Goal: Task Accomplishment & Management: Manage account settings

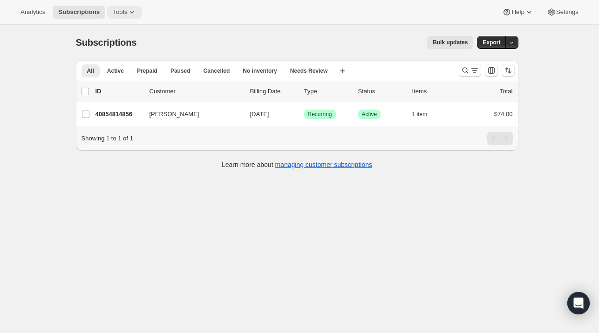
click at [127, 15] on icon at bounding box center [131, 11] width 9 height 9
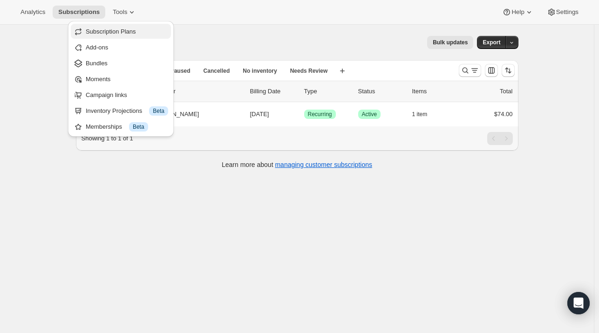
click at [125, 32] on span "Subscription Plans" at bounding box center [111, 31] width 50 height 7
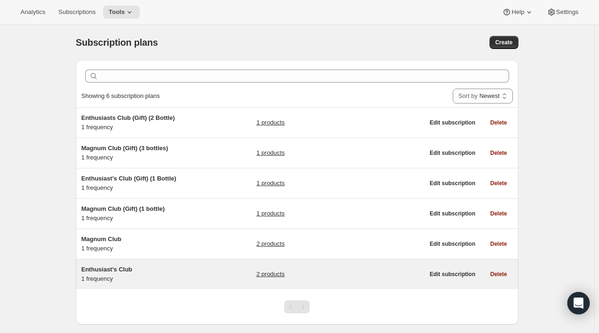
click at [97, 269] on span "Enthusiast's Club" at bounding box center [107, 269] width 51 height 7
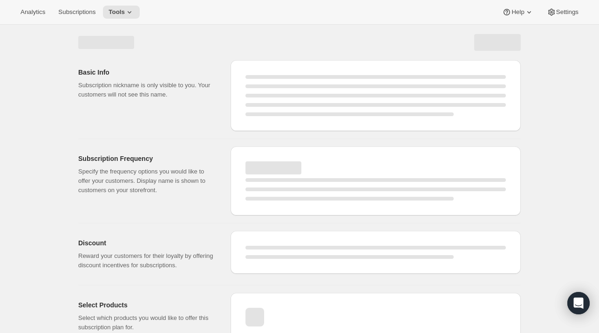
select select "WEEK"
select select "MONTH"
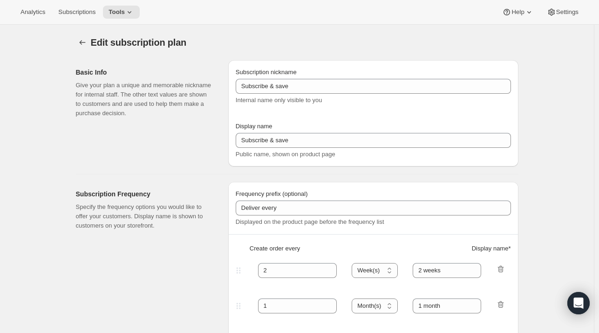
type input "Enthusiast's Club"
type input "3"
select select "MONTH"
type input "Quarterly Delivery"
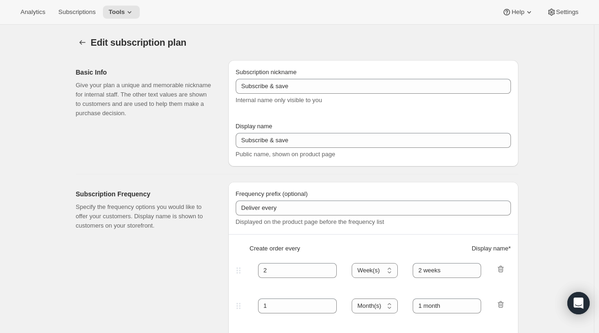
checkbox input "true"
select select "YEARDAY"
select select "10"
select select "6"
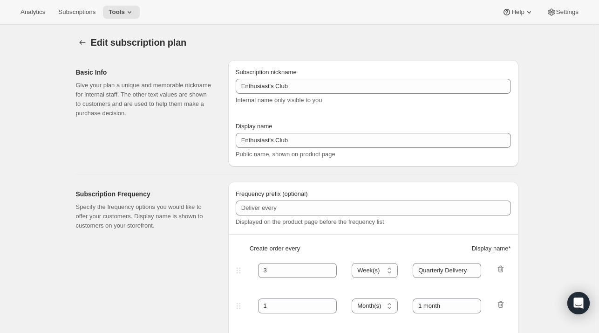
select select "4"
select select "6"
select select "7"
select select "6"
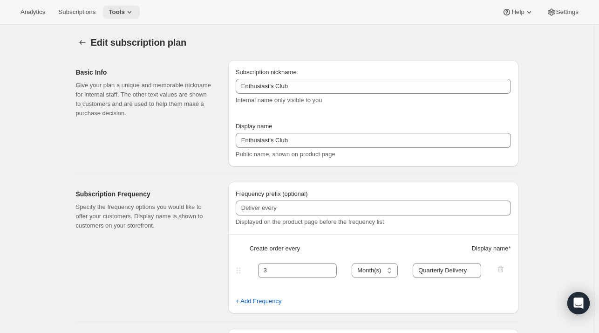
click at [125, 13] on icon at bounding box center [129, 11] width 9 height 9
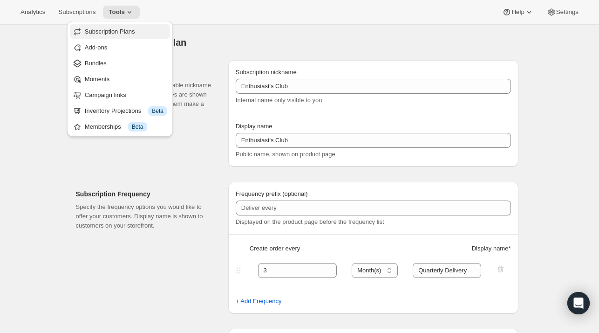
click at [114, 31] on span "Subscription Plans" at bounding box center [110, 31] width 50 height 7
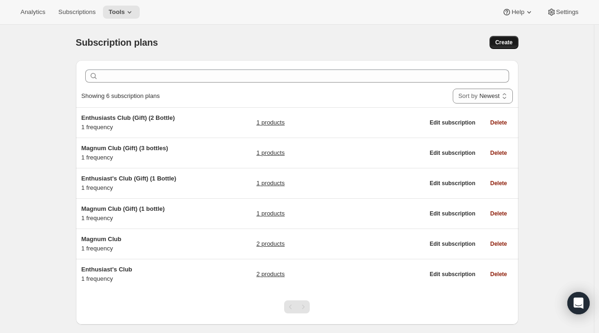
click at [510, 48] on button "Create" at bounding box center [504, 42] width 28 height 13
select select "WEEK"
select select "MONTH"
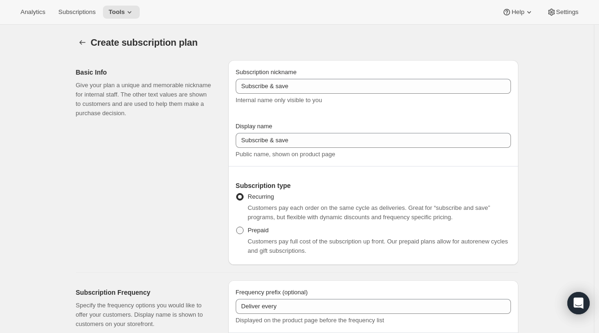
click at [256, 232] on span "Prepaid" at bounding box center [258, 229] width 21 height 7
click at [237, 227] on input "Prepaid" at bounding box center [236, 226] width 0 height 0
radio input "true"
select select "MONTH"
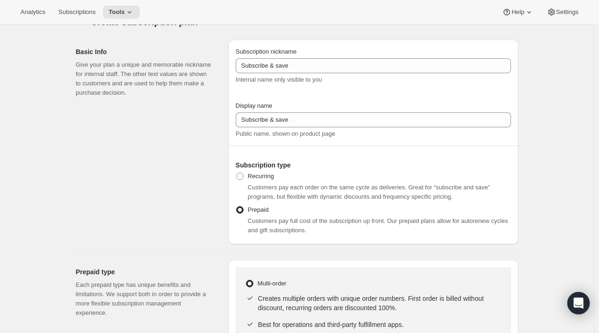
scroll to position [20, 0]
click at [260, 173] on span "Recurring" at bounding box center [261, 176] width 26 height 7
click at [237, 173] on input "Recurring" at bounding box center [236, 173] width 0 height 0
radio input "true"
select select "WEEK"
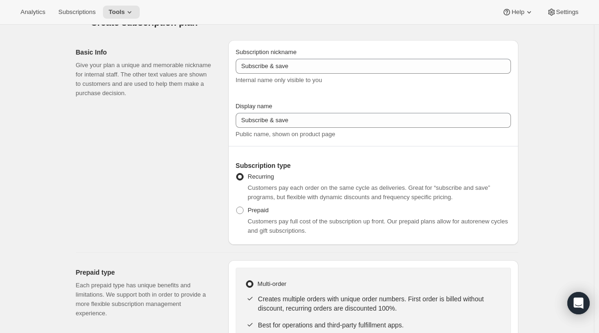
select select "MONTH"
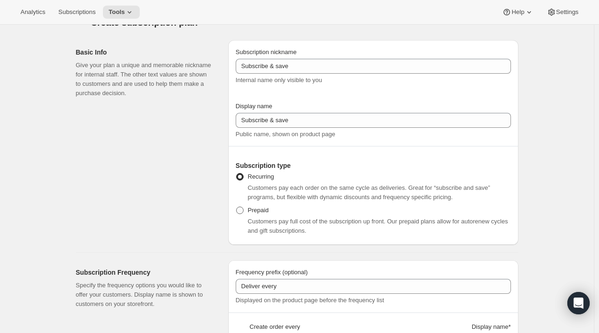
click at [256, 208] on span "Prepaid" at bounding box center [258, 209] width 21 height 7
click at [237, 207] on input "Prepaid" at bounding box center [236, 206] width 0 height 0
radio input "true"
select select "MONTH"
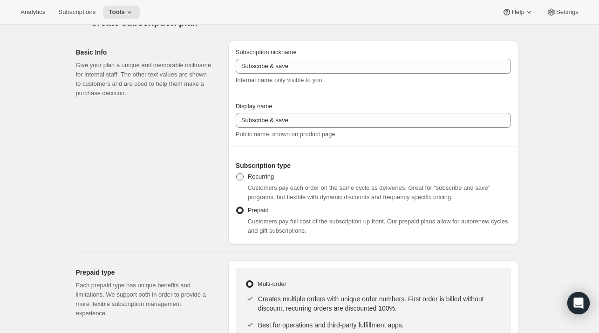
click at [240, 176] on span at bounding box center [239, 176] width 7 height 7
click at [237, 173] on input "Recurring" at bounding box center [236, 173] width 0 height 0
radio input "true"
select select "WEEK"
select select "MONTH"
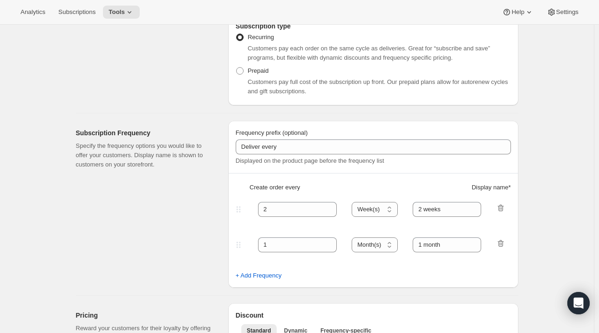
scroll to position [158, 0]
click at [251, 75] on span "Prepaid" at bounding box center [258, 71] width 21 height 7
click at [237, 68] on input "Prepaid" at bounding box center [236, 68] width 0 height 0
radio input "true"
select select "MONTH"
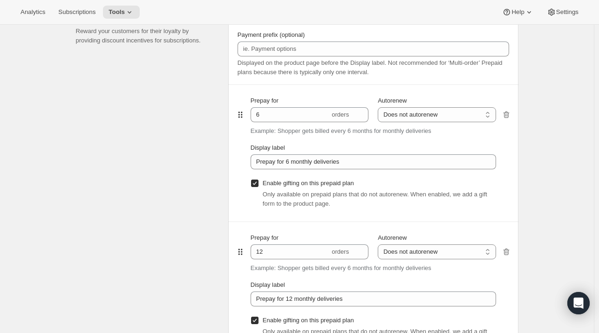
scroll to position [548, 0]
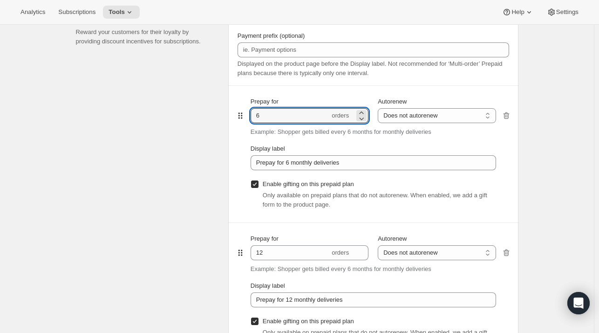
drag, startPoint x: 295, startPoint y: 121, endPoint x: 234, endPoint y: 109, distance: 62.3
click at [234, 109] on div "Payment options Payment prefix (optional) Displayed on the product page before …" at bounding box center [373, 197] width 290 height 381
type input "4"
click at [551, 97] on div "Create subscription plan. This page is ready Create subscription plan Basic Inf…" at bounding box center [297, 217] width 594 height 1481
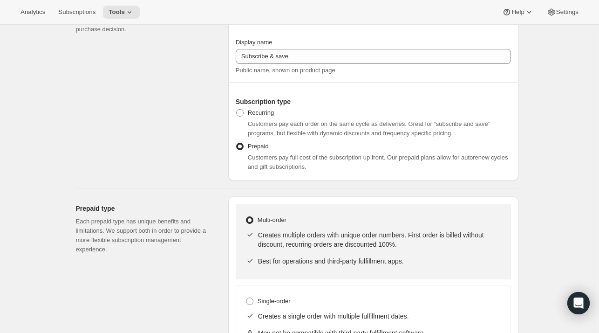
scroll to position [0, 0]
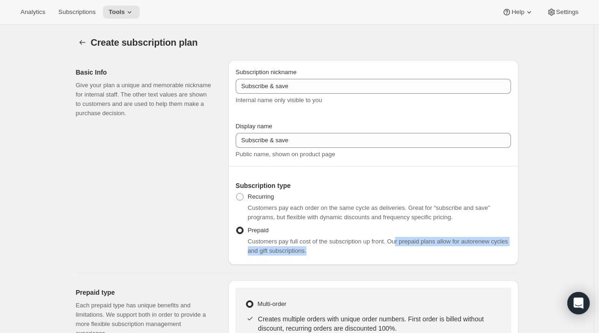
drag, startPoint x: 398, startPoint y: 242, endPoint x: 454, endPoint y: 244, distance: 55.9
click at [454, 244] on span "Customers pay full cost of the subscription up front. Our prepaid plans allow f…" at bounding box center [378, 246] width 260 height 16
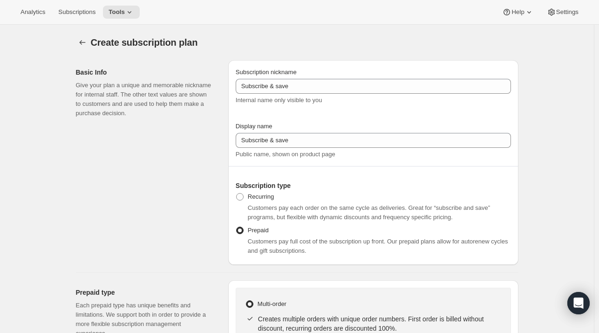
scroll to position [67, 0]
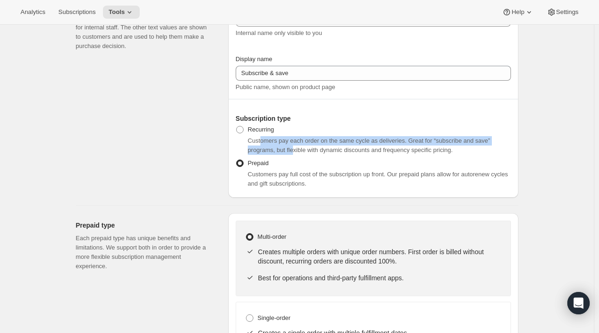
drag, startPoint x: 262, startPoint y: 141, endPoint x: 298, endPoint y: 154, distance: 38.0
click at [298, 154] on div "Customers pay each order on the same cycle as deliveries. Great for “subscribe …" at bounding box center [379, 145] width 263 height 19
drag, startPoint x: 318, startPoint y: 151, endPoint x: 348, endPoint y: 133, distance: 35.3
click at [348, 133] on div "Recurring Customers pay each order on the same cycle as deliveries. Great for “…" at bounding box center [373, 139] width 275 height 32
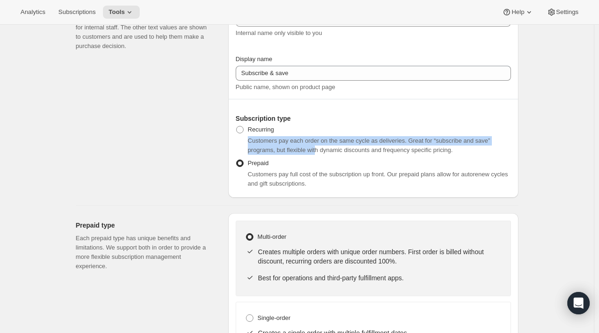
click at [348, 133] on div "Recurring Customers pay each order on the same cycle as deliveries. Great for “…" at bounding box center [373, 139] width 275 height 32
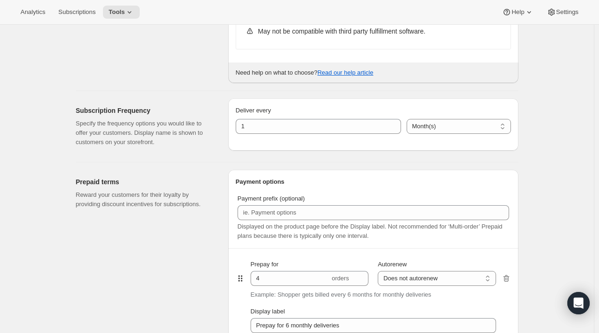
scroll to position [383, 0]
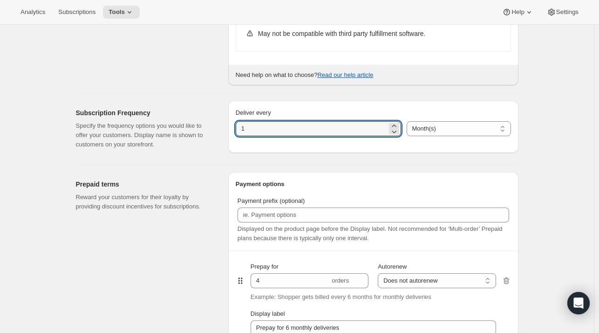
drag, startPoint x: 289, startPoint y: 126, endPoint x: 188, endPoint y: 121, distance: 100.7
click at [188, 121] on div "Subscription Frequency Specify the frequency options you would like to offer yo…" at bounding box center [293, 124] width 450 height 63
type input "4"
click at [188, 121] on p "Specify the frequency options you would like to offer your customers. Display n…" at bounding box center [144, 135] width 137 height 28
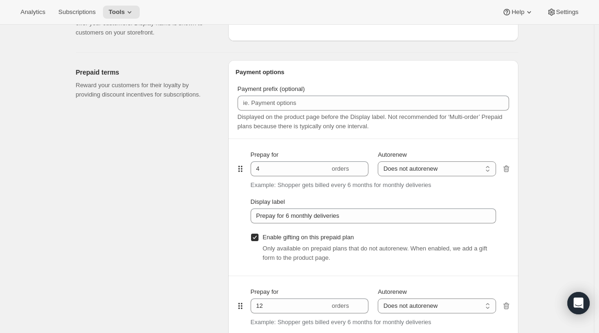
scroll to position [495, 0]
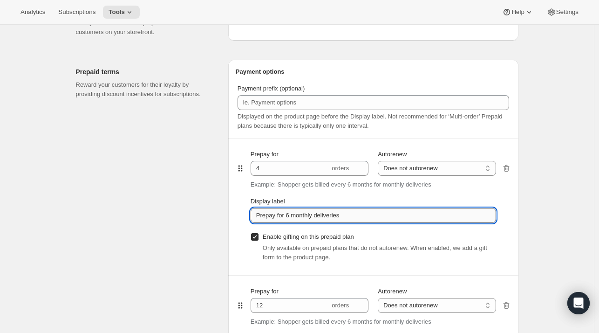
drag, startPoint x: 362, startPoint y: 213, endPoint x: 288, endPoint y: 219, distance: 73.8
click at [288, 219] on input "Prepay for 6 monthly deliveries" at bounding box center [373, 215] width 245 height 15
click at [399, 214] on input "Prepay for 4 quart" at bounding box center [373, 215] width 245 height 15
click at [381, 218] on input "Prepay for 4 quarterly deliveries" at bounding box center [373, 215] width 245 height 15
click at [336, 244] on span "Only available on prepaid plans that do not autorenew. When enabled, we add a g…" at bounding box center [375, 252] width 225 height 16
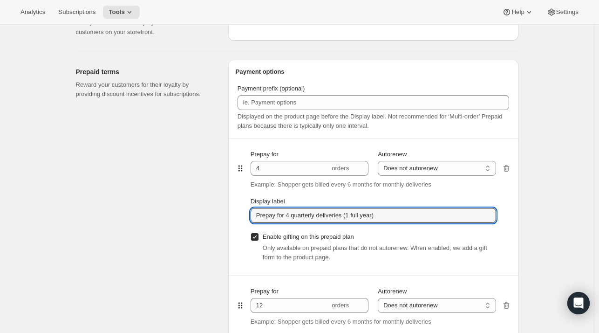
click at [320, 240] on label "Enable gifting on this prepaid plan" at bounding box center [302, 236] width 103 height 13
type input "Prepay for 4 quarterly deliveries (1 full year)"
click at [259, 240] on input "Enable gifting on this prepaid plan" at bounding box center [254, 236] width 7 height 7
checkbox input "false"
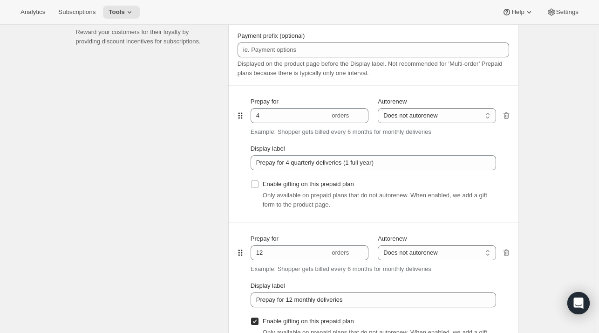
scroll to position [547, 0]
drag, startPoint x: 278, startPoint y: 254, endPoint x: 253, endPoint y: 254, distance: 24.7
click at [253, 254] on input "12" at bounding box center [290, 252] width 79 height 15
click at [505, 250] on icon "button" at bounding box center [506, 253] width 6 height 7
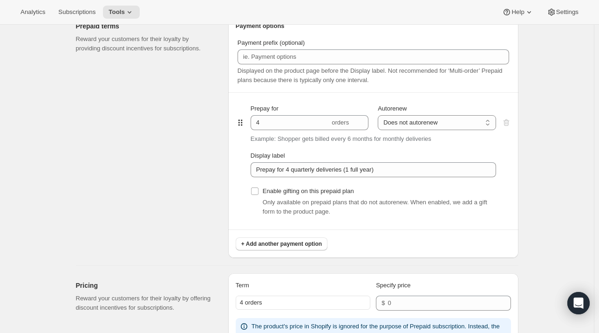
scroll to position [541, 0]
click at [174, 121] on div "Prepaid terms Reward your customers for their loyalty by providing discount inc…" at bounding box center [148, 136] width 145 height 244
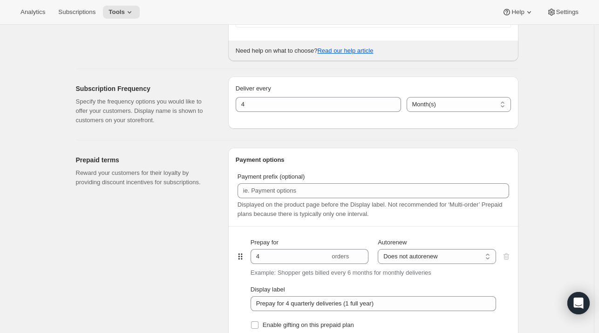
scroll to position [407, 0]
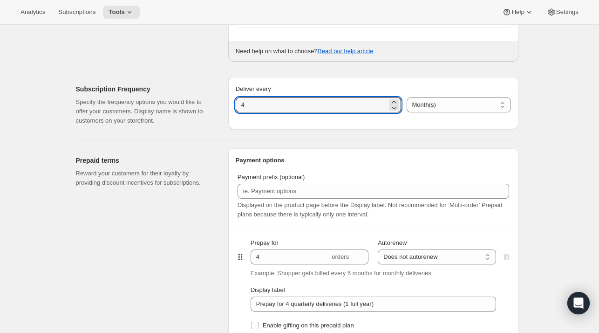
drag, startPoint x: 260, startPoint y: 107, endPoint x: 231, endPoint y: 104, distance: 29.1
click at [231, 104] on div "Deliver every 4 Day(s) Week(s) Month(s) Year(s) Month(s)" at bounding box center [373, 103] width 290 height 52
type input "3"
click at [178, 131] on div "Subscription Frequency Specify the frequency options you would like to offer yo…" at bounding box center [148, 105] width 145 height 56
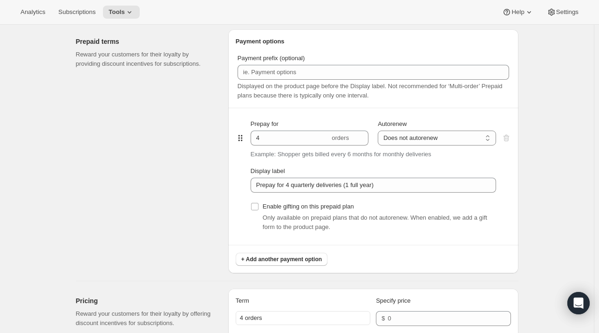
scroll to position [526, 0]
click at [419, 130] on select "Does not autorenew Renews after prepaid period" at bounding box center [437, 137] width 118 height 15
select select "ENABLED"
click at [380, 130] on select "Does not autorenew Renews after prepaid period" at bounding box center [437, 137] width 118 height 15
type input "Prepay for 4 quarterly deliveries (1 full year), Autorenews"
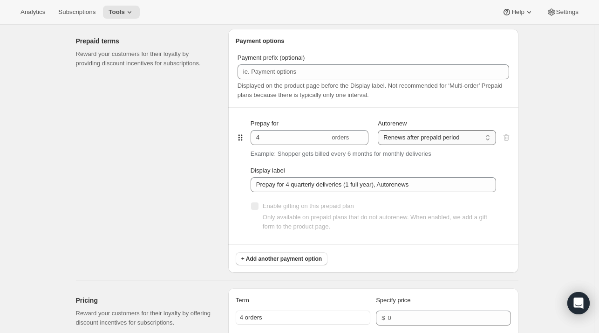
click at [412, 135] on select "Does not autorenew Renews after prepaid period" at bounding box center [437, 137] width 118 height 15
click at [380, 130] on select "Does not autorenew Renews after prepaid period" at bounding box center [437, 137] width 118 height 15
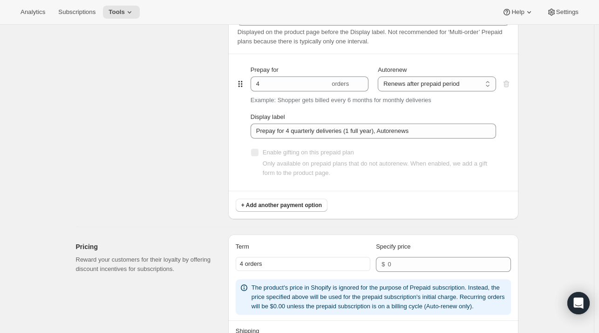
scroll to position [579, 0]
click at [122, 6] on button "Tools" at bounding box center [121, 12] width 37 height 13
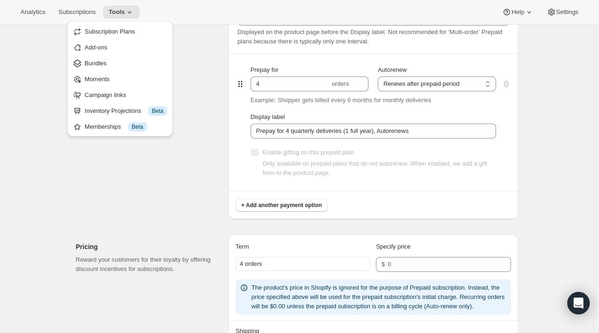
click at [211, 60] on div "Prepaid terms Reward your customers for their loyalty by providing discount inc…" at bounding box center [148, 97] width 145 height 244
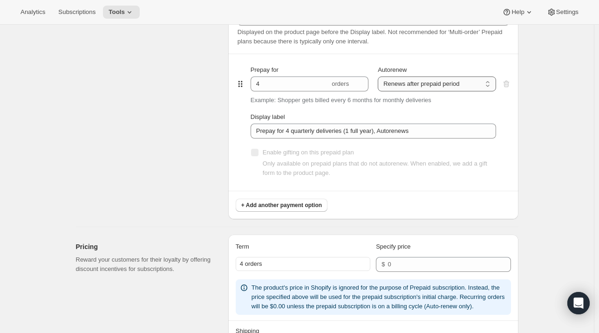
click at [425, 86] on select "Does not autorenew Renews after prepaid period" at bounding box center [437, 83] width 118 height 15
select select "DISABLED"
click at [380, 76] on select "Does not autorenew Renews after prepaid period" at bounding box center [437, 83] width 118 height 15
type input "Prepay for 4 quarterly deliveries (1 full year)"
click at [407, 79] on select "Does not autorenew Renews after prepaid period" at bounding box center [437, 83] width 118 height 15
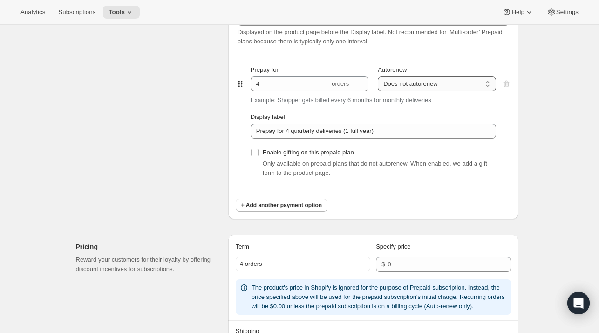
select select "ENABLED"
click at [380, 76] on select "Does not autorenew Renews after prepaid period" at bounding box center [437, 83] width 118 height 15
type input "Prepay for 4 quarterly deliveries (1 full year), Autorenews"
click at [190, 116] on div "Prepaid terms Reward your customers for their loyalty by providing discount inc…" at bounding box center [148, 97] width 145 height 244
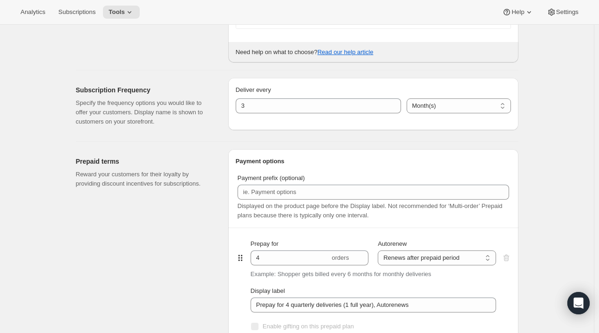
scroll to position [405, 0]
drag, startPoint x: 170, startPoint y: 124, endPoint x: 133, endPoint y: 105, distance: 41.9
click at [133, 105] on p "Specify the frequency options you would like to offer your customers. Display n…" at bounding box center [144, 113] width 137 height 28
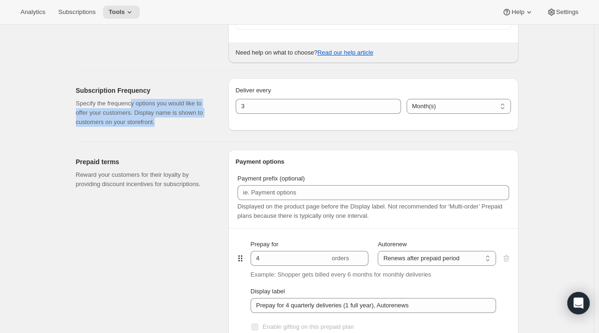
click at [133, 105] on p "Specify the frequency options you would like to offer your customers. Display n…" at bounding box center [144, 113] width 137 height 28
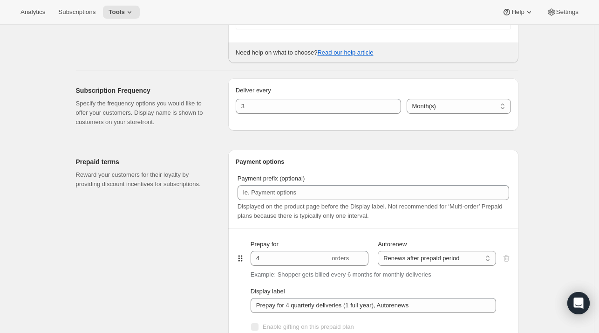
scroll to position [297, 0]
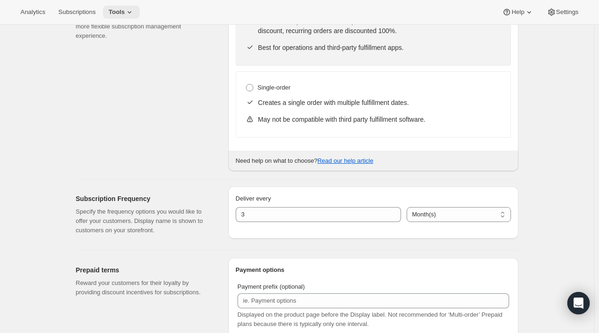
click at [117, 10] on span "Tools" at bounding box center [117, 11] width 16 height 7
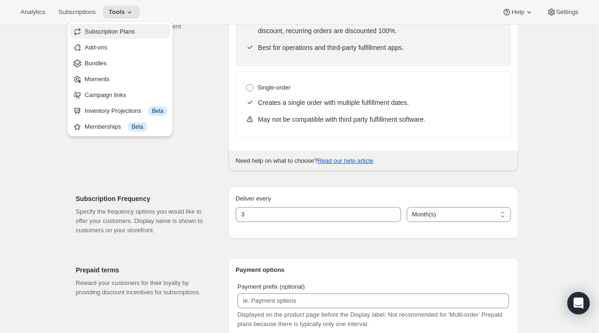
click at [111, 35] on span "Subscription Plans" at bounding box center [110, 31] width 50 height 7
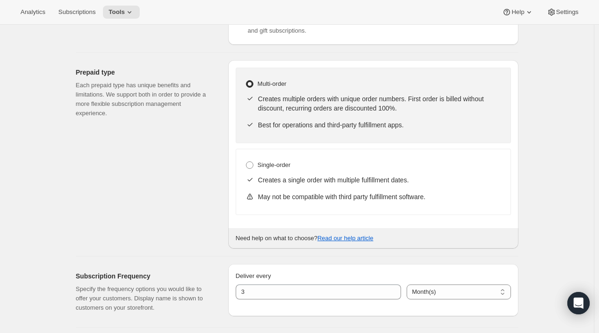
scroll to position [0, 0]
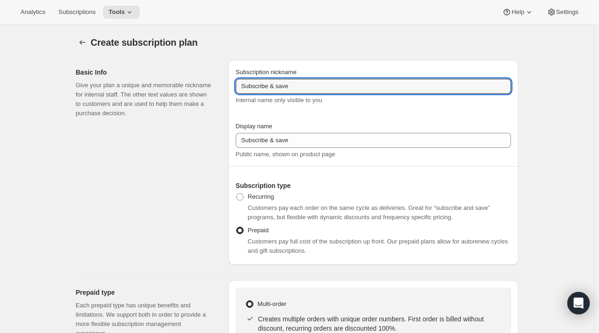
drag, startPoint x: 296, startPoint y: 86, endPoint x: 151, endPoint y: 56, distance: 148.3
click at [319, 87] on input "Enthu" at bounding box center [373, 86] width 275 height 15
click at [327, 92] on input "Enthusiast's Club" at bounding box center [373, 86] width 275 height 15
click at [242, 86] on input "Enthusiast's Club" at bounding box center [373, 86] width 275 height 15
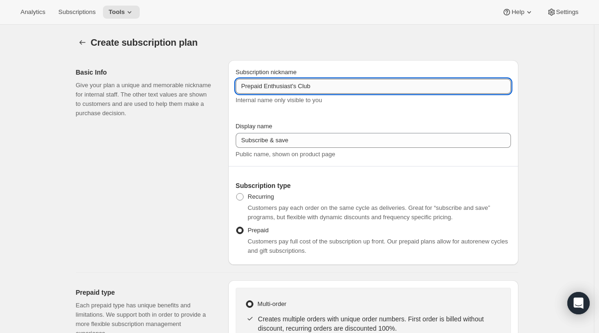
click at [294, 85] on input "Prepaid Enthusiast's Club" at bounding box center [373, 86] width 275 height 15
type input "Prepaid Enthusiasts Club"
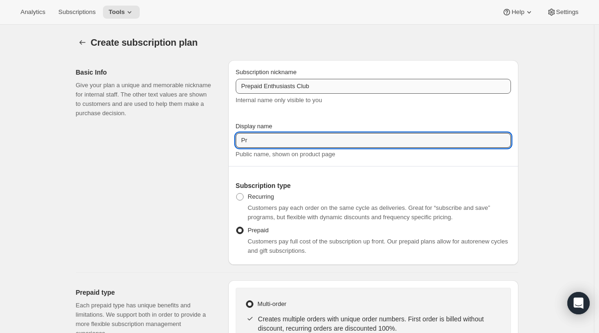
type input "P"
type input "E"
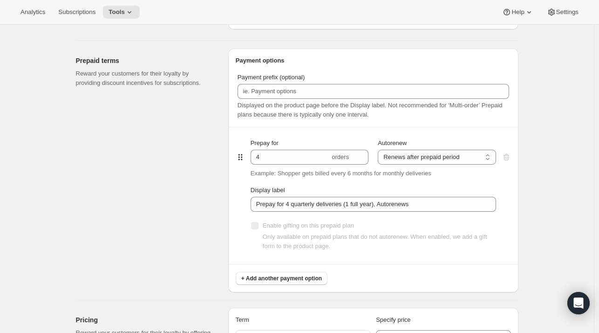
scroll to position [505, 0]
type input "Yearly Enthusiasts Club"
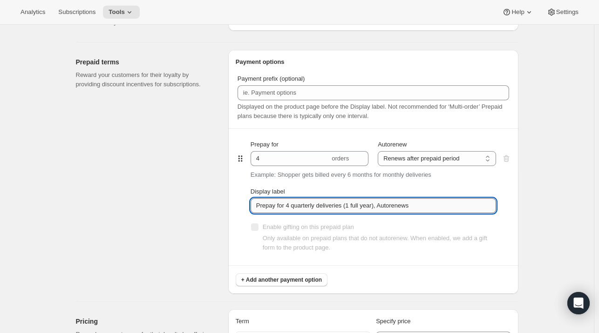
click at [425, 211] on input "Prepay for 4 quarterly deliveries (1 full year), Autorenews" at bounding box center [373, 205] width 245 height 15
drag, startPoint x: 437, startPoint y: 208, endPoint x: 374, endPoint y: 204, distance: 63.0
click at [374, 204] on input "Prepay for 4 quarterly deliveries (1 full year), Autorenews" at bounding box center [373, 205] width 245 height 15
type input "Prepay for 4 quarterly deliveries (1 full year), auto-renews after 1 year"
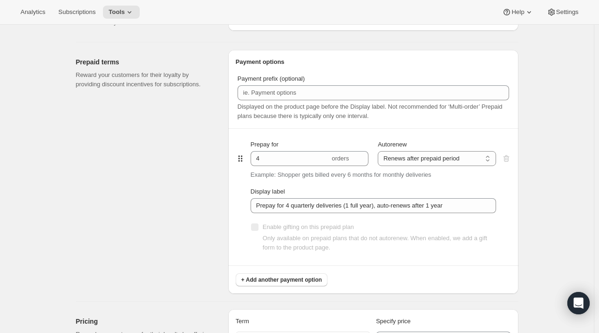
click at [560, 204] on div "Create subscription plan. This page is ready Create subscription plan Basic Inf…" at bounding box center [297, 181] width 594 height 1322
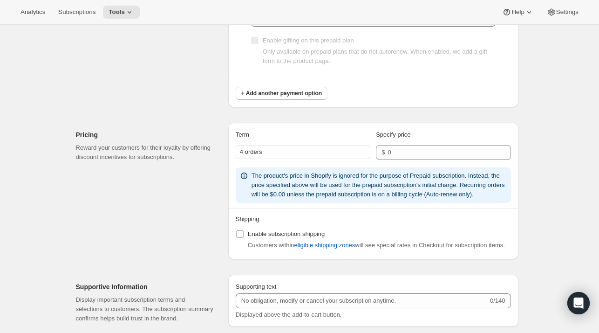
scroll to position [692, 0]
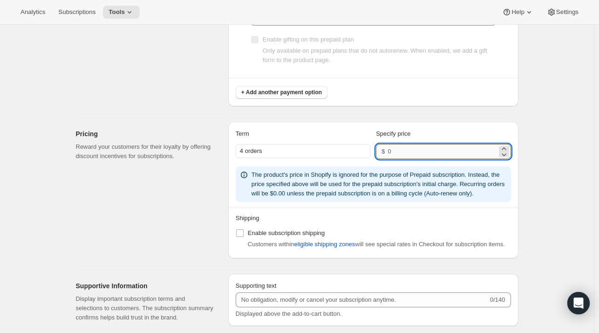
drag, startPoint x: 407, startPoint y: 148, endPoint x: 416, endPoint y: 146, distance: 9.0
click at [416, 146] on input "number" at bounding box center [442, 151] width 109 height 15
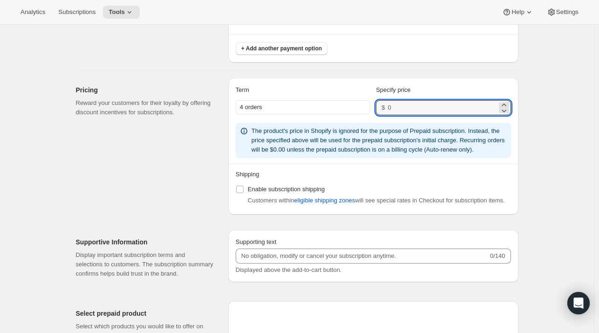
scroll to position [736, 0]
click at [284, 187] on span "Enable subscription shipping" at bounding box center [286, 188] width 77 height 7
click at [244, 187] on input "Enable subscription shipping" at bounding box center [239, 188] width 7 height 7
checkbox input "true"
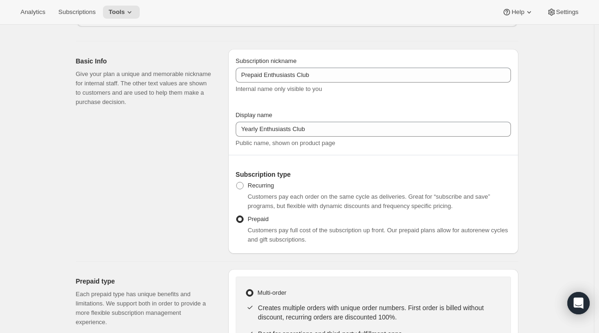
scroll to position [0, 0]
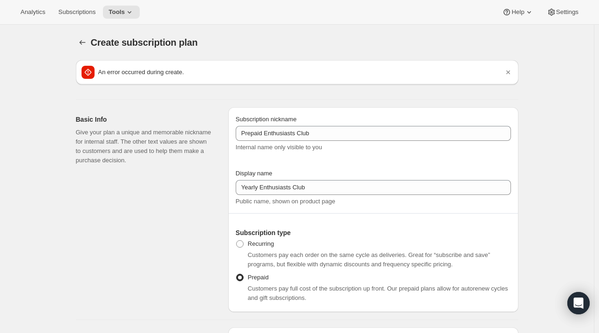
type input "Subscribe & save"
radio input "true"
select select "WEEK"
select select "MONTH"
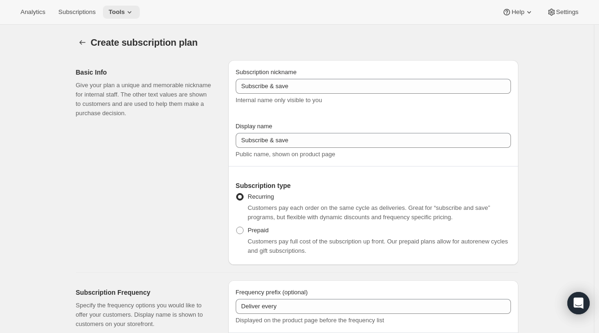
click at [121, 12] on span "Tools" at bounding box center [117, 11] width 16 height 7
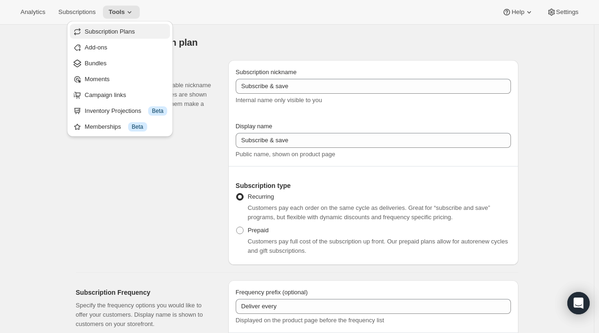
click at [126, 33] on span "Subscription Plans" at bounding box center [110, 31] width 50 height 7
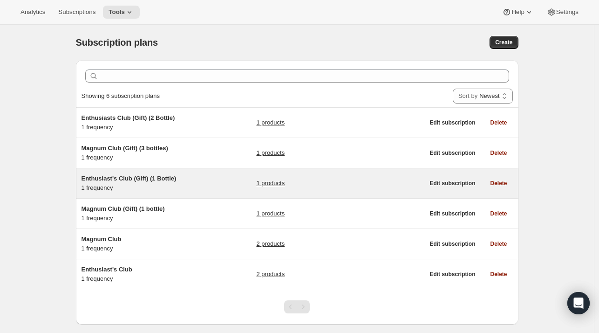
click at [135, 179] on span "Enthusiast's Club (Gift) (1 Bottle)" at bounding box center [129, 178] width 95 height 7
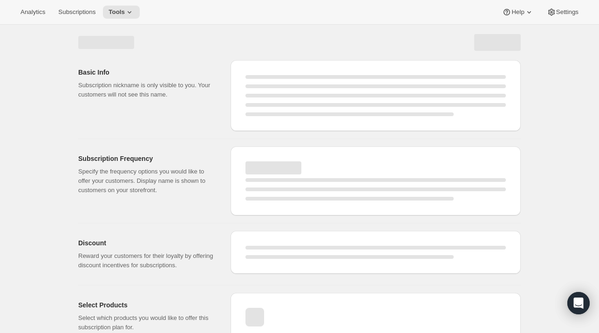
select select "WEEK"
select select "MONTH"
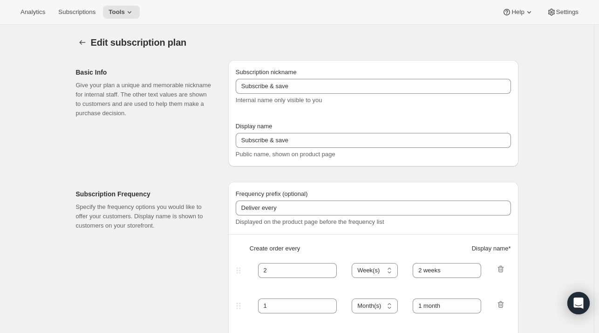
type input "Enthusiast's Club (Gift) (1 Bottle)"
type input "Enthusiast's Club Gift (Standard)"
checkbox input "true"
select select "MONTH"
select select "YEARDAY"
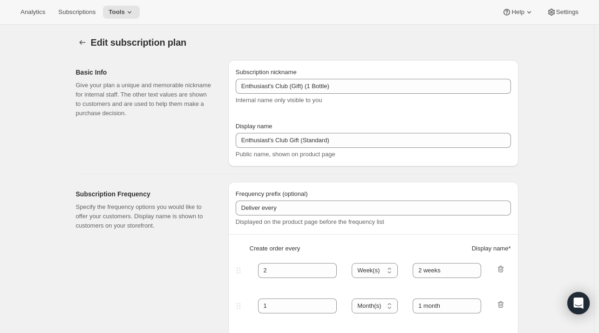
select select "10"
select select "6"
select select "4"
select select "6"
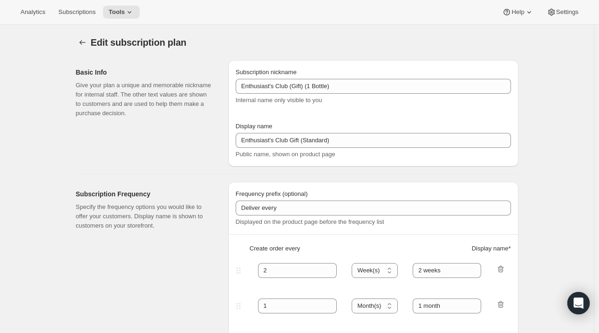
select select "7"
select select "6"
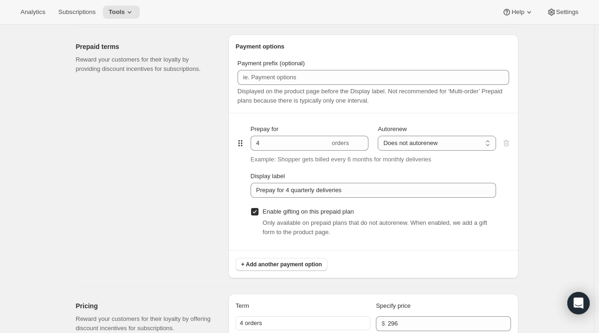
scroll to position [439, 0]
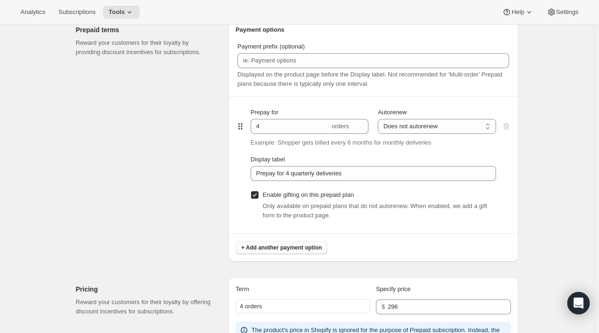
click at [272, 242] on button "+ Add another payment option" at bounding box center [282, 247] width 92 height 13
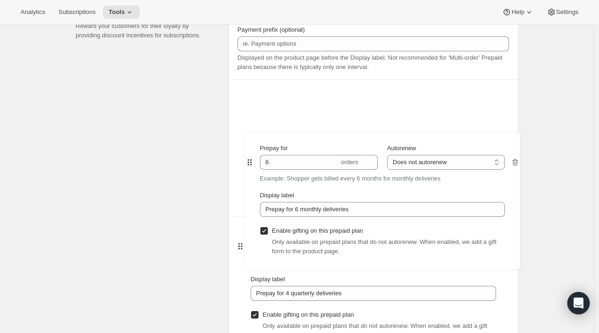
scroll to position [457, 0]
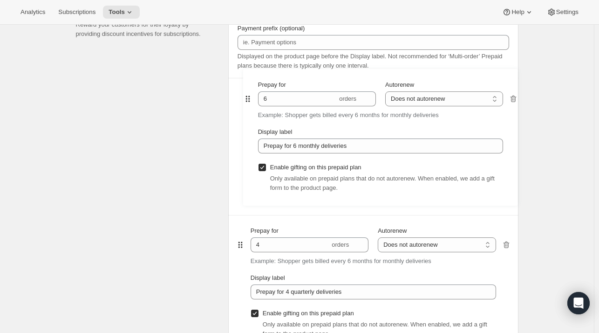
drag, startPoint x: 241, startPoint y: 248, endPoint x: 246, endPoint y: 98, distance: 149.6
click at [246, 98] on div "Prepay for 4 orders Autorenew Does not autorenew Renews after prepaid period Do…" at bounding box center [373, 215] width 275 height 274
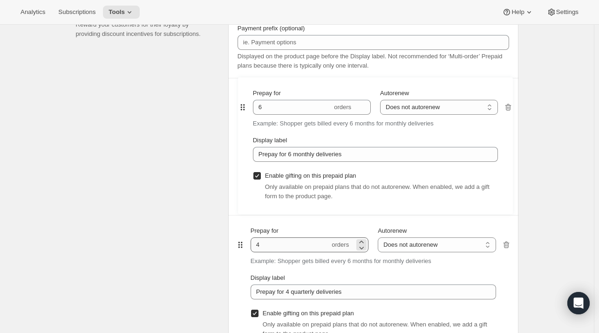
type input "6"
type input "Prepay for 6 monthly deliveries"
type input "4"
type input "Prepay for 4 quarterly deliveries"
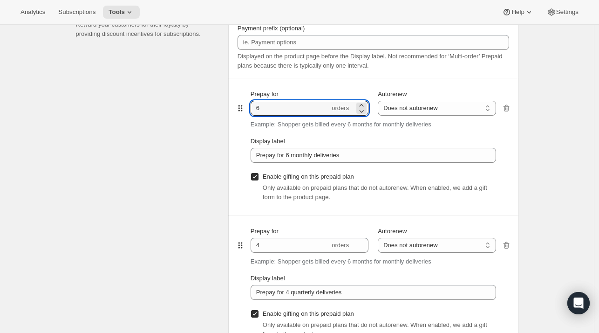
drag, startPoint x: 267, startPoint y: 107, endPoint x: 251, endPoint y: 106, distance: 16.8
click at [251, 106] on div "Prepay for 6 orders Autorenew Does not autorenew Renews after prepaid period Do…" at bounding box center [373, 146] width 275 height 136
type input "1"
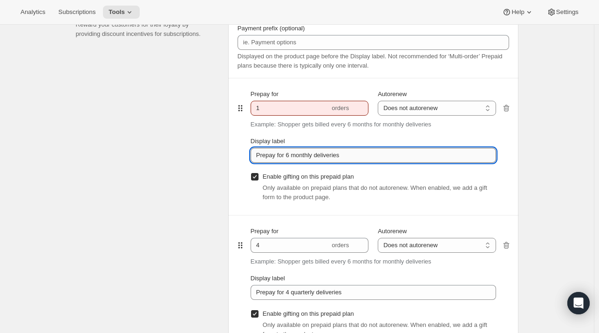
click at [288, 155] on input "Prepay for 6 monthly deliveries" at bounding box center [373, 155] width 245 height 15
click at [304, 155] on input "Prepay for 1 monthly deliveries" at bounding box center [373, 155] width 245 height 15
drag, startPoint x: 304, startPoint y: 155, endPoint x: 337, endPoint y: 153, distance: 33.6
click at [337, 153] on input "Prepay for 1 monthly deliveries" at bounding box center [373, 155] width 245 height 15
type input "Prepay for 1 quarterly"
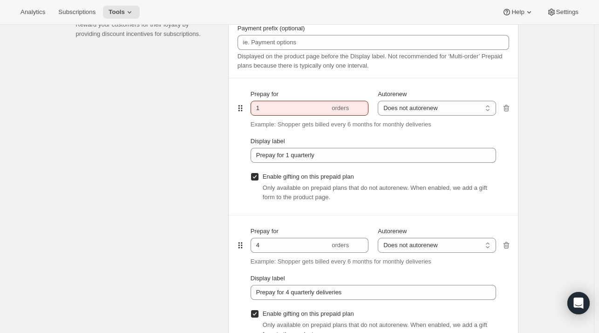
click at [548, 105] on div "Edit subscription plan. This page is ready Edit subscription plan Basic Info Gi…" at bounding box center [297, 335] width 594 height 1535
click at [327, 108] on input "1" at bounding box center [290, 108] width 79 height 15
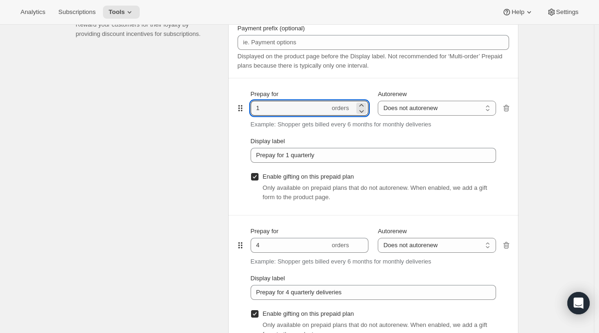
click at [294, 127] on p "Example: Shopper gets billed every 6 months for monthly deliveries" at bounding box center [341, 124] width 181 height 9
drag, startPoint x: 282, startPoint y: 111, endPoint x: 244, endPoint y: 105, distance: 39.1
click at [244, 105] on div "Prepay for 1 orders Autorenew Does not autorenew Renews after prepaid period Do…" at bounding box center [373, 146] width 275 height 136
type input "2"
click at [187, 115] on div "Prepaid terms Reward your customers for their loyalty by providing discount inc…" at bounding box center [148, 190] width 145 height 381
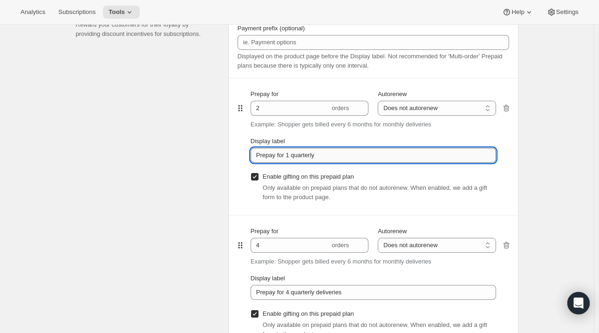
click at [292, 154] on input "Prepay for 1 quarterly" at bounding box center [373, 155] width 245 height 15
click at [322, 155] on input "Prepay for 2 quarterly" at bounding box center [373, 155] width 245 height 15
type input "Prepay for 2 quarterly deliveries"
click at [547, 163] on div "Edit subscription plan. This page is ready Edit subscription plan Basic Info Gi…" at bounding box center [297, 335] width 594 height 1535
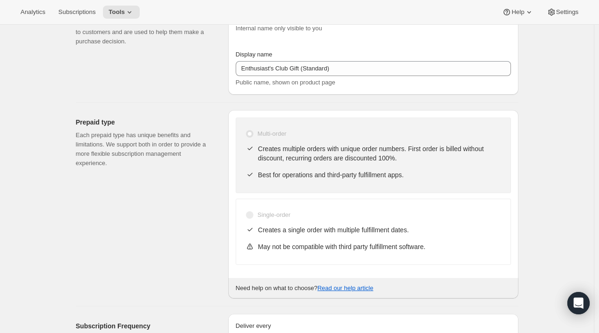
scroll to position [0, 0]
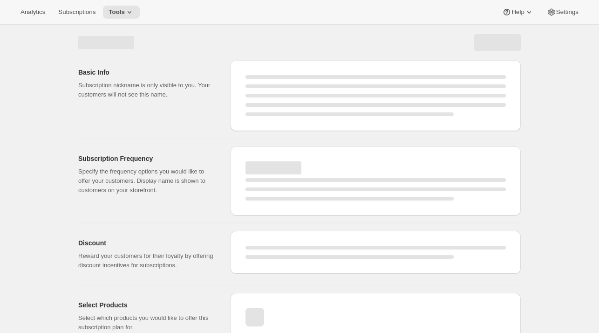
select select "WEEK"
select select "MONTH"
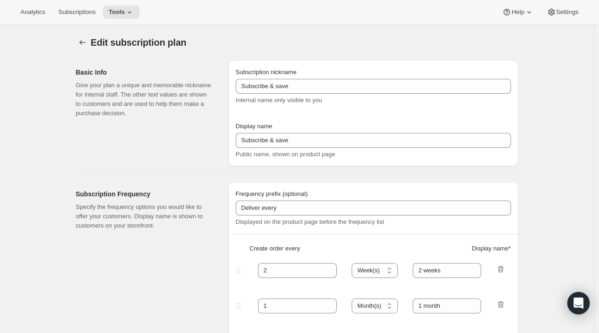
type input "Enthusiast's Club (Gift) (1 Bottle)"
type input "Enthusiast's Club Gift (Standard)"
checkbox input "true"
select select "MONTH"
select select "YEARDAY"
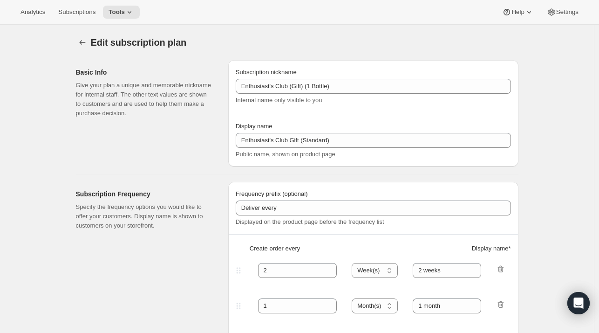
select select "10"
select select "6"
select select "4"
select select "6"
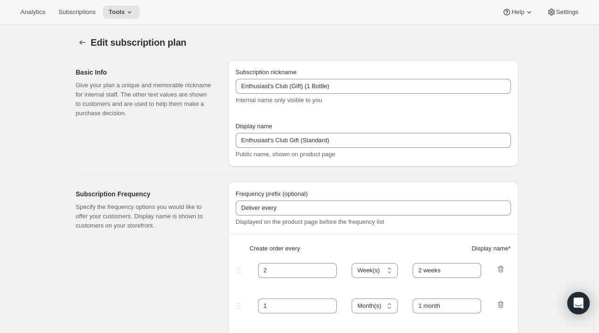
select select "7"
select select "6"
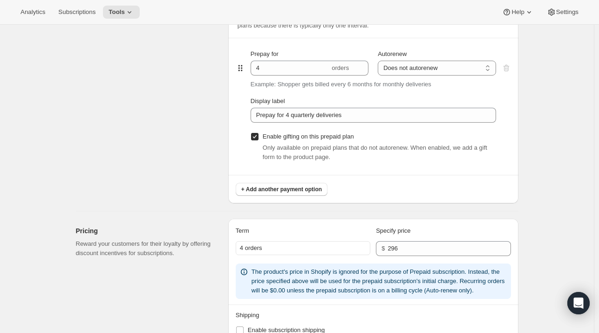
scroll to position [498, 0]
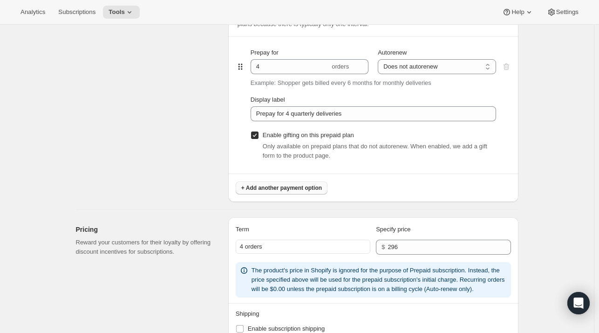
click at [294, 187] on span "+ Add another payment option" at bounding box center [281, 187] width 81 height 7
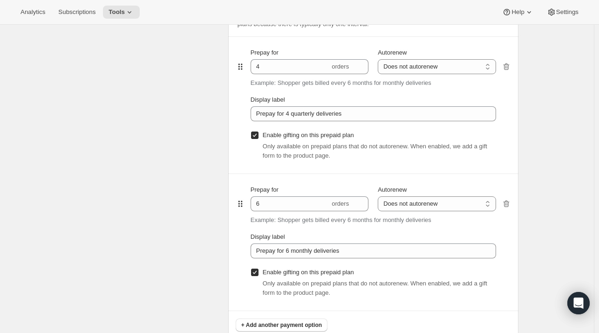
click at [284, 211] on div "Prepay for 6 orders Autorenew Does not autorenew Renews after prepaid period Do…" at bounding box center [373, 242] width 245 height 136
drag, startPoint x: 273, startPoint y: 204, endPoint x: 238, endPoint y: 202, distance: 34.5
click at [238, 202] on div "Prepay for 6 orders Autorenew Does not autorenew Renews after prepaid period Do…" at bounding box center [373, 242] width 275 height 136
type input "2"
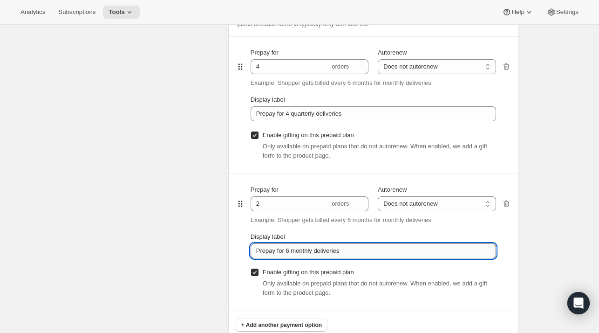
drag, startPoint x: 286, startPoint y: 250, endPoint x: 360, endPoint y: 250, distance: 73.1
click at [360, 250] on input "Prepay for 6 monthly deliveries" at bounding box center [373, 250] width 245 height 15
type input "Prepay for 2 quarterly deliveries"
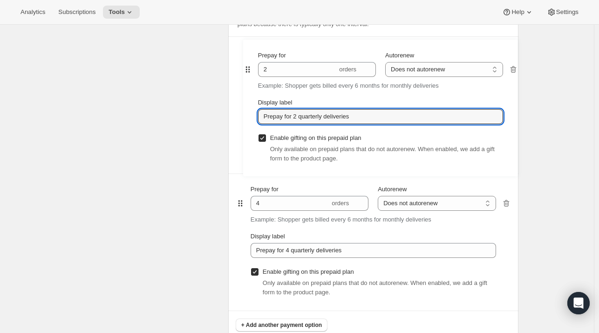
drag, startPoint x: 244, startPoint y: 207, endPoint x: 248, endPoint y: 69, distance: 138.4
click at [248, 69] on div "Prepay for 4 orders Autorenew Does not autorenew Renews after prepaid period Do…" at bounding box center [373, 173] width 275 height 274
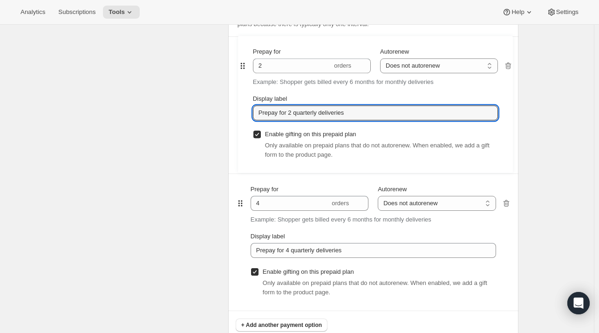
type input "2"
type input "Prepay for 2 quarterly deliveries"
type input "4"
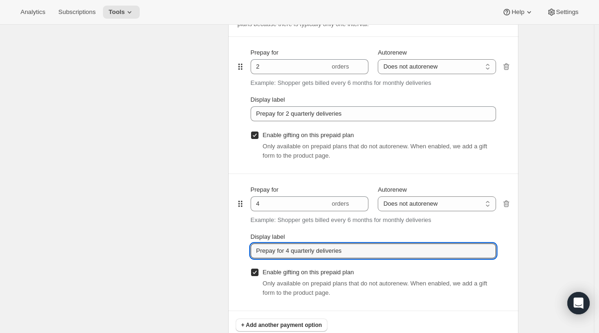
type input "Prepay for 4 quarterly deliveries"
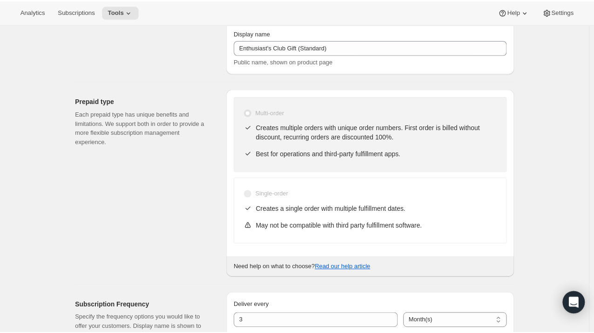
scroll to position [0, 0]
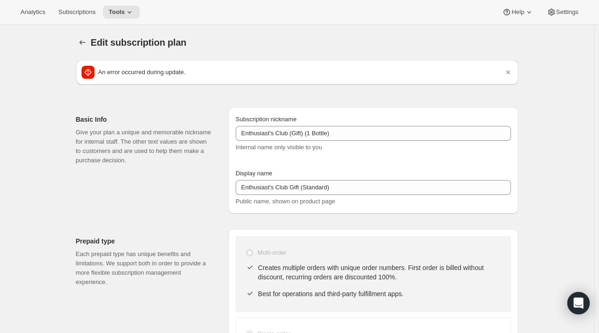
type input "4"
type input "Prepay for 4 quarterly deliveries"
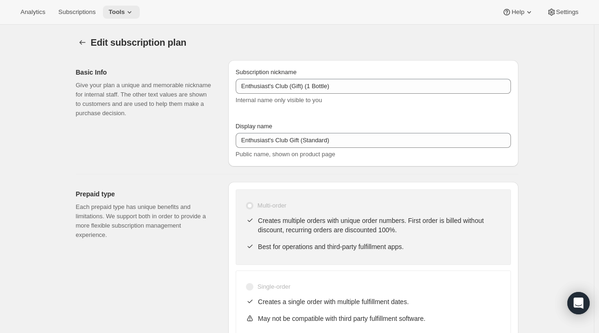
click at [119, 14] on span "Tools" at bounding box center [117, 11] width 16 height 7
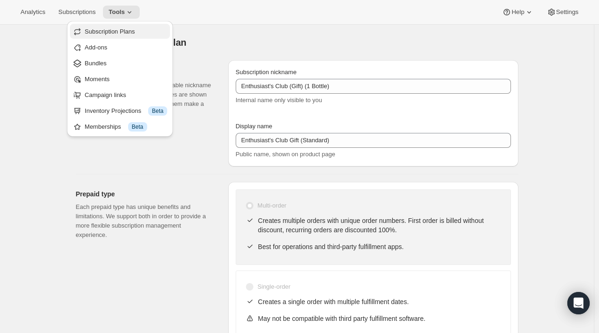
click at [125, 30] on span "Subscription Plans" at bounding box center [110, 31] width 50 height 7
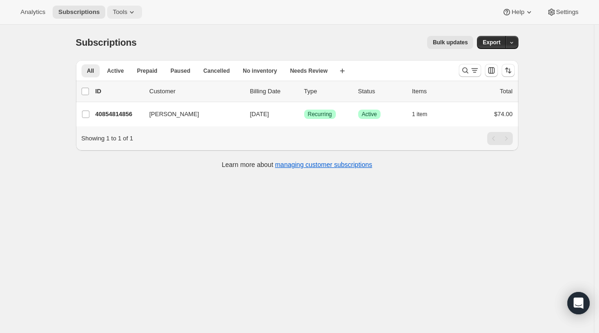
click at [115, 8] on span "Tools" at bounding box center [120, 11] width 14 height 7
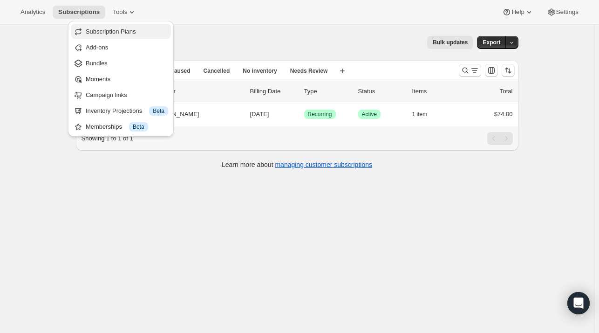
click at [128, 32] on span "Subscription Plans" at bounding box center [111, 31] width 50 height 7
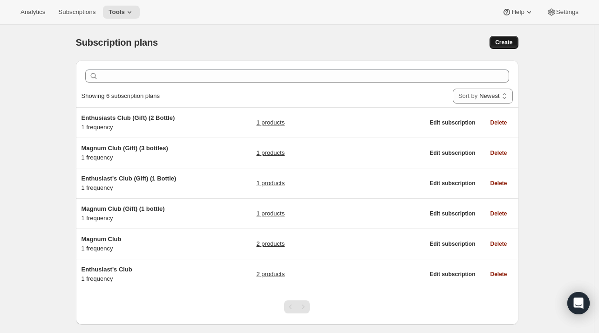
click at [499, 41] on span "Create" at bounding box center [503, 42] width 17 height 7
select select "WEEK"
select select "MONTH"
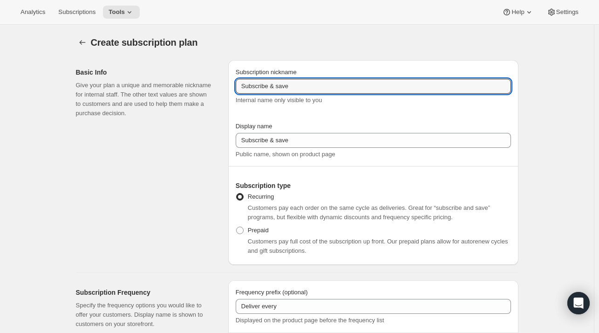
drag, startPoint x: 320, startPoint y: 88, endPoint x: 158, endPoint y: 79, distance: 161.4
click at [158, 79] on div "Basic Info Give your plan a unique and memorable nickname for internal staff. T…" at bounding box center [293, 159] width 450 height 212
type input "Enthusiast's Club (Prepaid)"
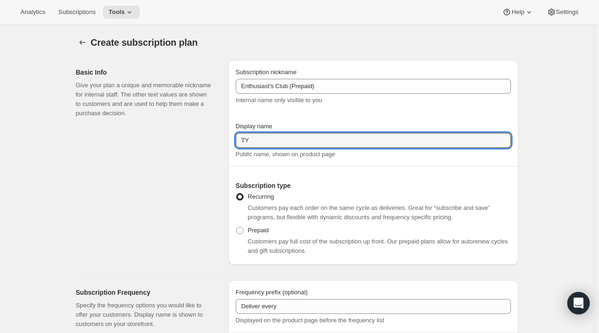
type input "T"
type input "Yearly Enthusiasts Club"
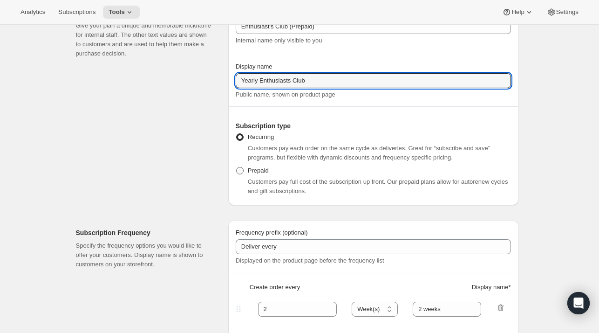
click at [265, 170] on span "Prepaid" at bounding box center [258, 170] width 21 height 7
click at [237, 167] on input "Prepaid" at bounding box center [236, 167] width 0 height 0
radio input "true"
select select "MONTH"
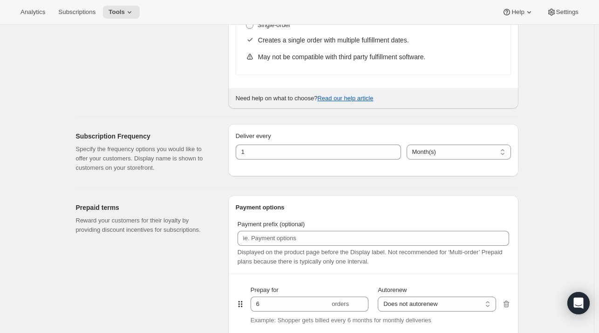
scroll to position [361, 0]
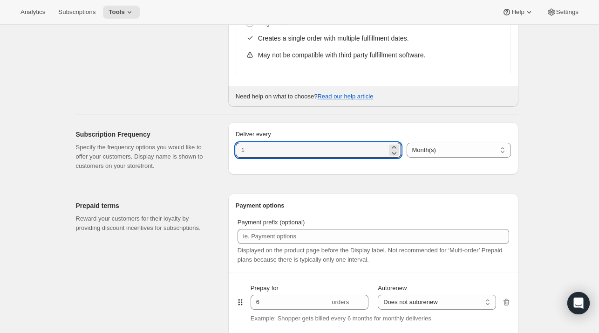
drag, startPoint x: 298, startPoint y: 149, endPoint x: 194, endPoint y: 145, distance: 103.9
click at [194, 145] on div "Subscription Frequency Specify the frequency options you would like to offer yo…" at bounding box center [293, 146] width 450 height 63
type input "3"
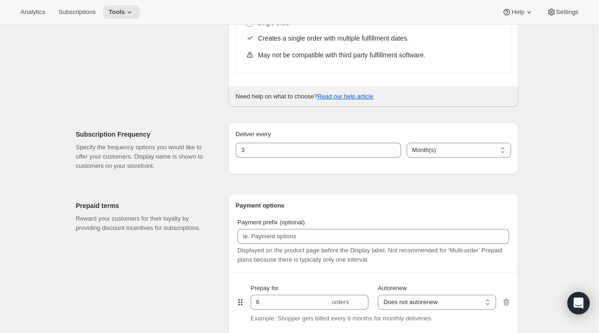
click at [196, 201] on h2 "Prepaid terms" at bounding box center [144, 205] width 137 height 9
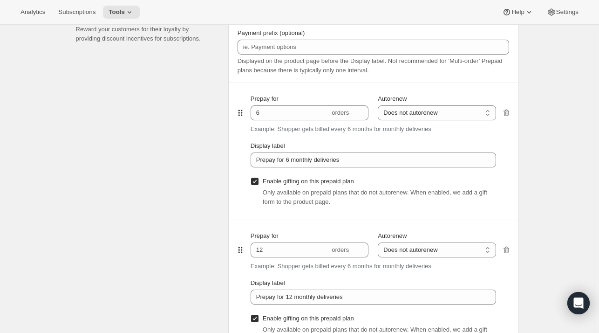
scroll to position [553, 0]
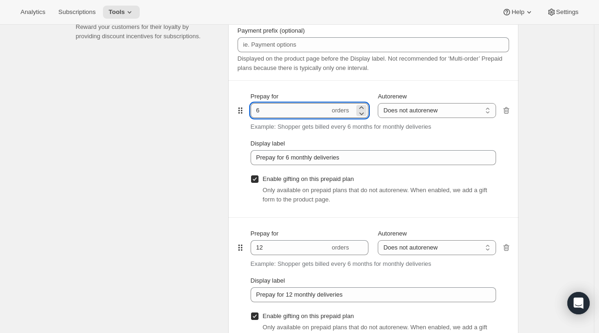
click at [274, 112] on input "6" at bounding box center [290, 110] width 79 height 15
drag, startPoint x: 274, startPoint y: 112, endPoint x: 217, endPoint y: 100, distance: 58.5
click at [217, 100] on div "Prepaid terms Reward your customers for their loyalty by providing discount inc…" at bounding box center [293, 188] width 450 height 388
type input "2"
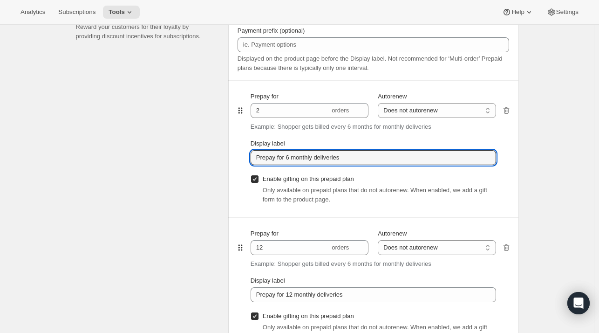
drag, startPoint x: 288, startPoint y: 159, endPoint x: 395, endPoint y: 168, distance: 107.1
click at [395, 168] on div "Prepay for 2 orders Autorenew Does not autorenew Renews after prepaid period Do…" at bounding box center [373, 149] width 245 height 136
type input "Prepay for 2 quarterly deliveries"
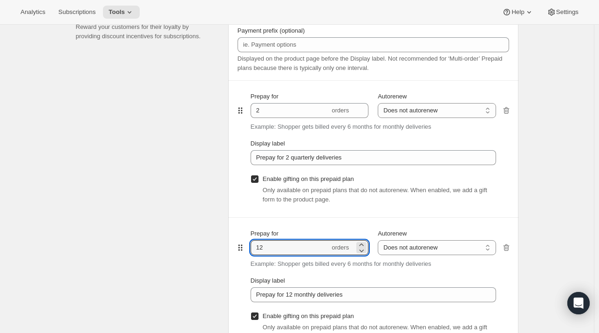
drag, startPoint x: 271, startPoint y: 246, endPoint x: 232, endPoint y: 242, distance: 38.5
click at [232, 242] on div "Payment options Payment prefix (optional) Displayed on the product page before …" at bounding box center [373, 192] width 290 height 381
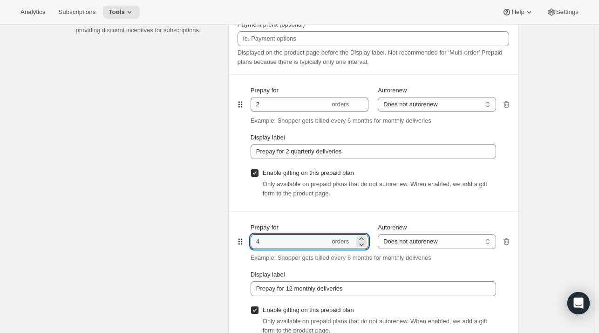
scroll to position [557, 0]
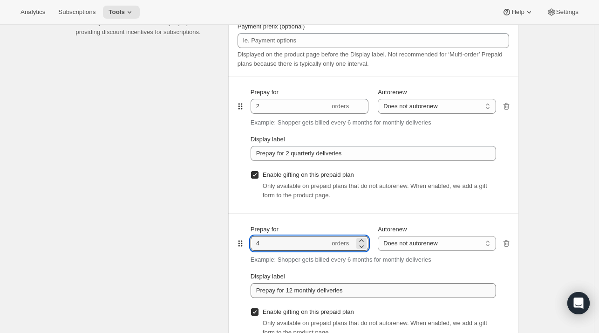
type input "4"
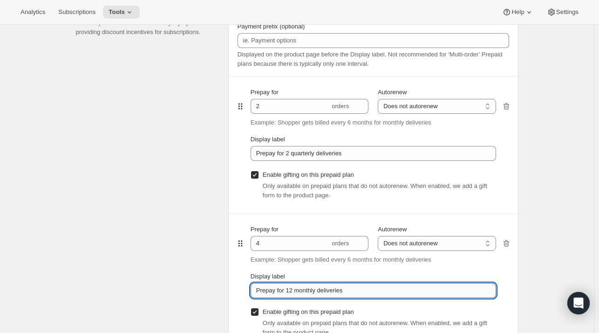
click at [289, 291] on input "Prepay for 12 monthly deliveries" at bounding box center [373, 290] width 245 height 15
drag, startPoint x: 289, startPoint y: 291, endPoint x: 429, endPoint y: 293, distance: 139.3
click at [429, 293] on input "Prepay for 12 monthly deliveries" at bounding box center [373, 290] width 245 height 15
type input "Prepay for 4 quarterly deliveries"
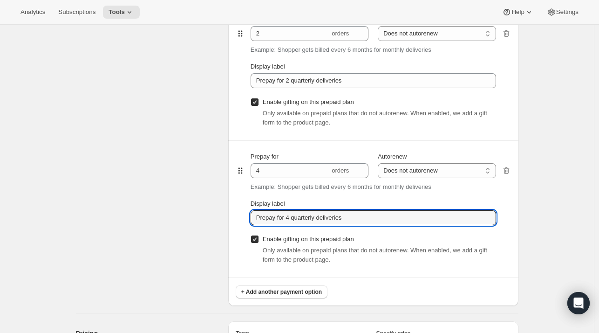
scroll to position [652, 0]
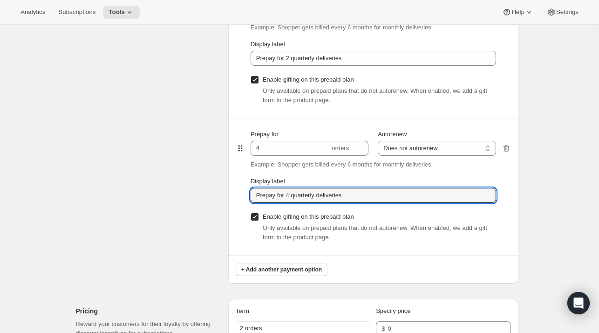
click at [327, 217] on span "Enable gifting on this prepaid plan" at bounding box center [308, 216] width 91 height 7
click at [259, 217] on input "Enable gifting on this prepaid plan" at bounding box center [254, 216] width 7 height 7
checkbox input "false"
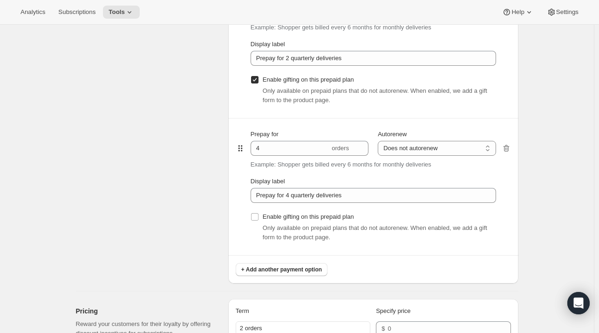
click at [294, 82] on span "Enable gifting on this prepaid plan" at bounding box center [308, 79] width 91 height 7
click at [259, 82] on input "Enable gifting on this prepaid plan" at bounding box center [254, 79] width 7 height 7
checkbox input "false"
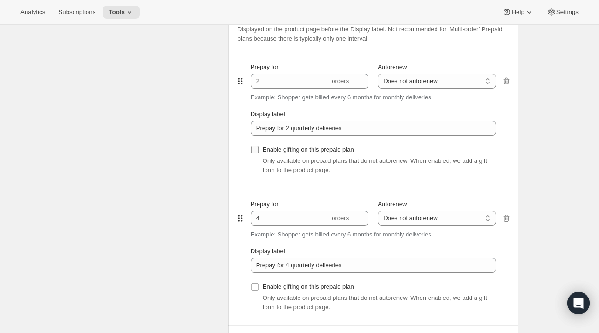
scroll to position [581, 0]
click at [443, 78] on select "Does not autorenew Renews after prepaid period" at bounding box center [437, 82] width 118 height 15
select select "ENABLED"
click at [380, 75] on select "Does not autorenew Renews after prepaid period" at bounding box center [437, 82] width 118 height 15
type input "Prepay for 2 quarterly deliveries, Autorenews"
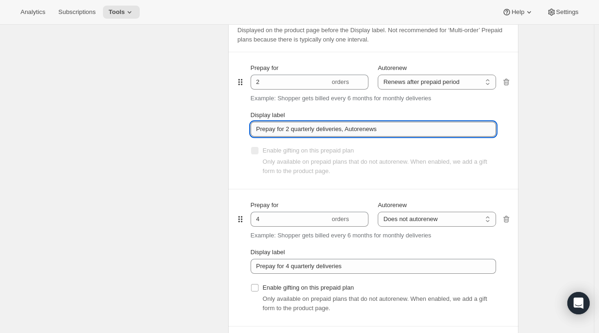
click at [395, 129] on input "Prepay for 2 quarterly deliveries, Autorenews" at bounding box center [373, 129] width 245 height 15
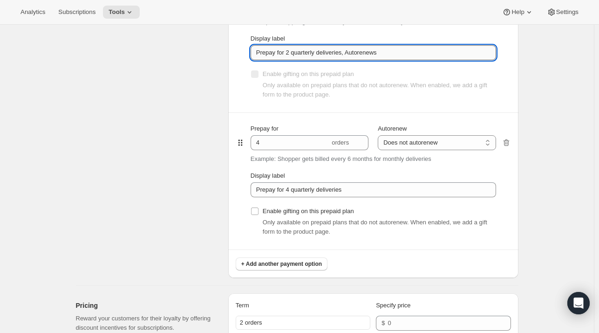
scroll to position [665, 0]
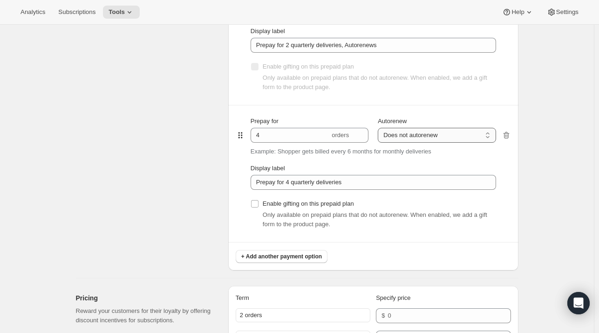
click at [456, 137] on select "Does not autorenew Renews after prepaid period" at bounding box center [437, 135] width 118 height 15
select select "ENABLED"
click at [380, 128] on select "Does not autorenew Renews after prepaid period" at bounding box center [437, 135] width 118 height 15
type input "Prepay for 4 quarterly deliveries, Autorenews"
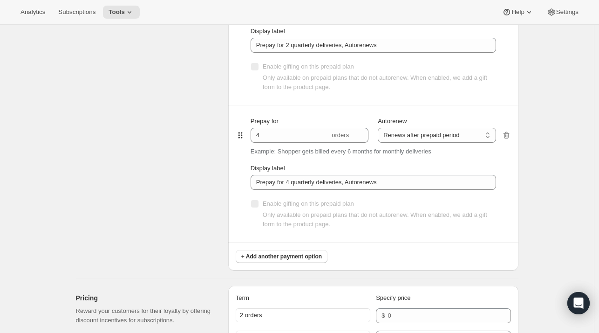
click at [524, 135] on div "Create subscription plan. This page is ready Create subscription plan Basic Inf…" at bounding box center [297, 100] width 465 height 1481
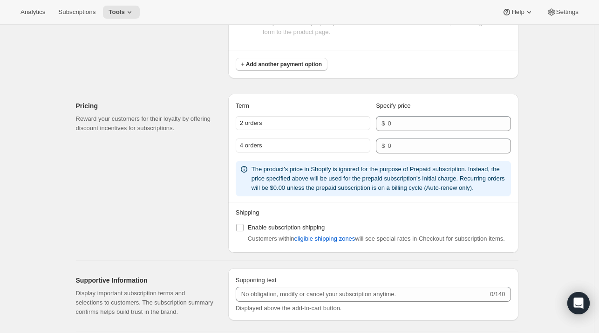
scroll to position [857, 0]
drag, startPoint x: 401, startPoint y: 120, endPoint x: 418, endPoint y: 118, distance: 16.8
click at [418, 118] on input "number" at bounding box center [442, 123] width 109 height 15
type input "128"
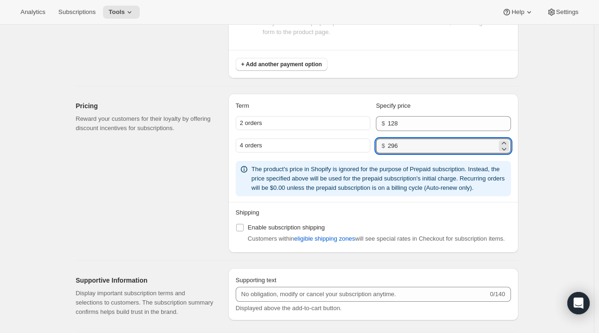
type input "296"
click at [318, 224] on span "Enable subscription shipping" at bounding box center [286, 227] width 77 height 7
click at [244, 224] on input "Enable subscription shipping" at bounding box center [239, 227] width 7 height 7
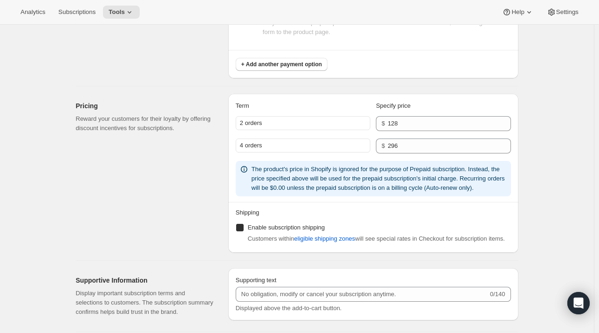
checkbox input "true"
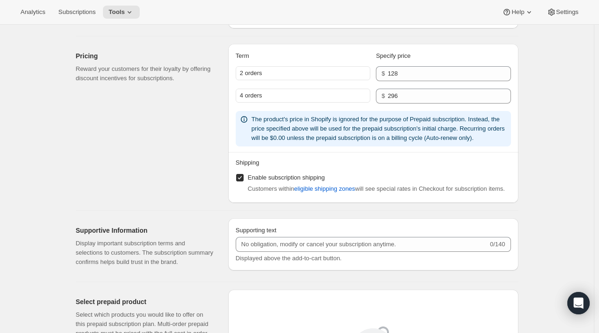
scroll to position [909, 0]
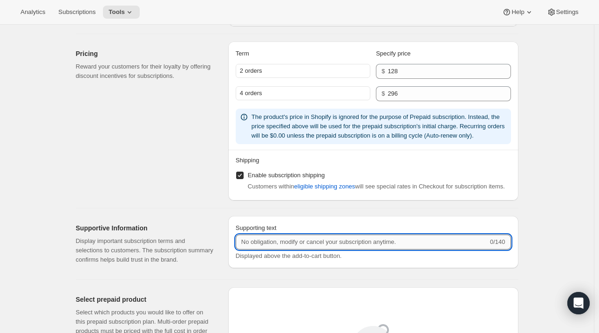
click at [395, 239] on input "Supporting text" at bounding box center [362, 241] width 252 height 15
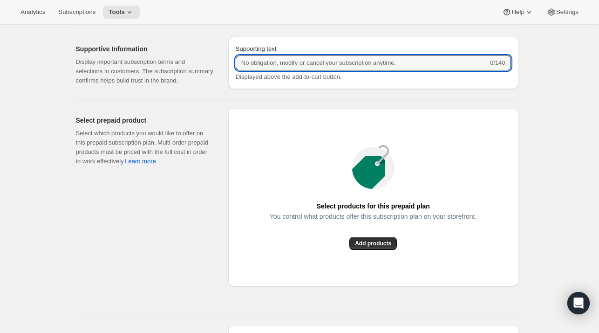
scroll to position [1089, 0]
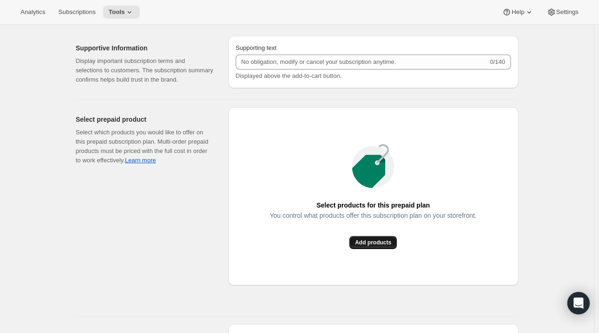
click at [389, 237] on button "Add products" at bounding box center [373, 242] width 48 height 13
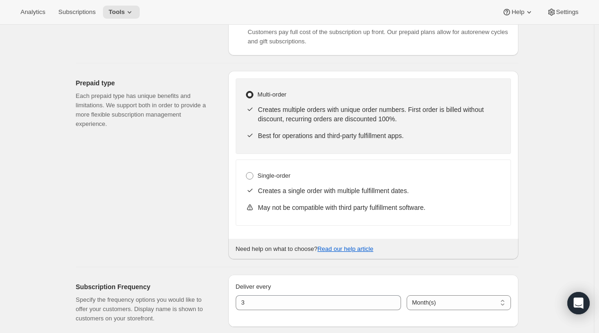
scroll to position [108, 0]
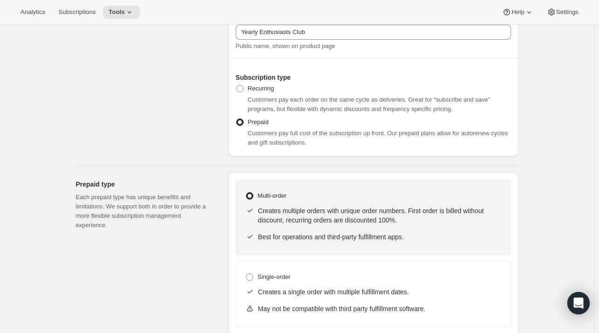
drag, startPoint x: 75, startPoint y: 4, endPoint x: 191, endPoint y: 38, distance: 121.6
click at [191, 38] on div "Basic Info Give your plan a unique and memorable nickname for internal staff. T…" at bounding box center [148, 54] width 145 height 204
click at [125, 14] on icon at bounding box center [129, 11] width 9 height 9
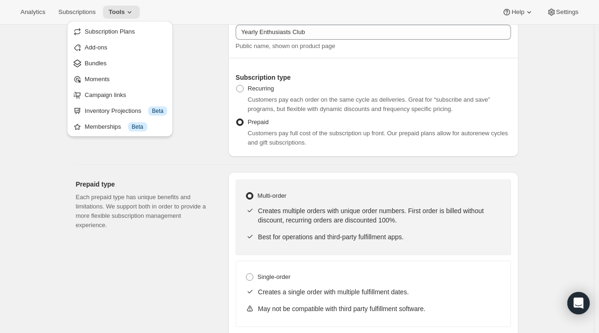
drag, startPoint x: 118, startPoint y: 32, endPoint x: 64, endPoint y: 176, distance: 153.7
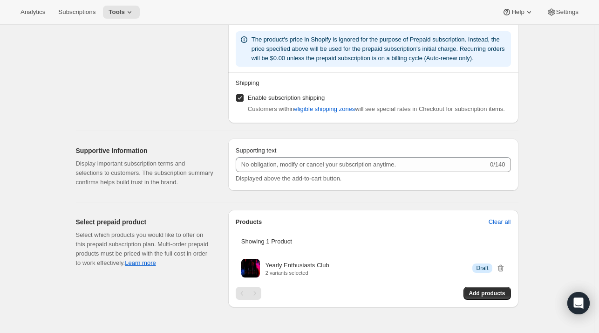
scroll to position [987, 0]
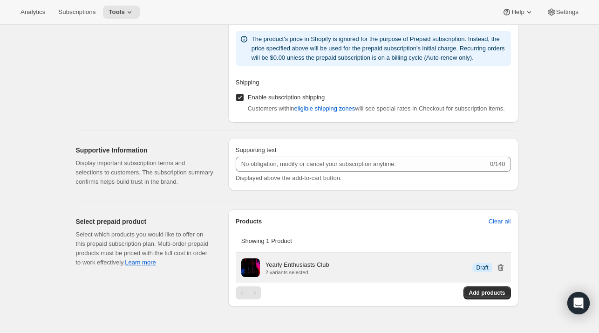
click at [504, 264] on icon "button" at bounding box center [500, 267] width 6 height 7
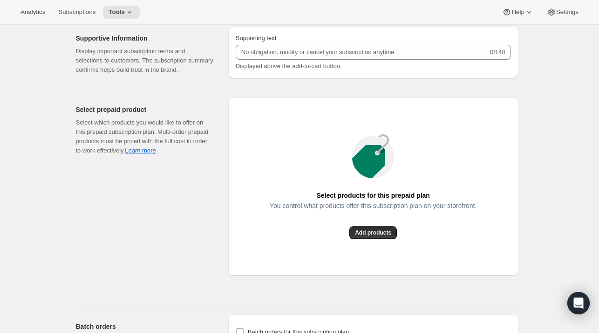
scroll to position [1141, 0]
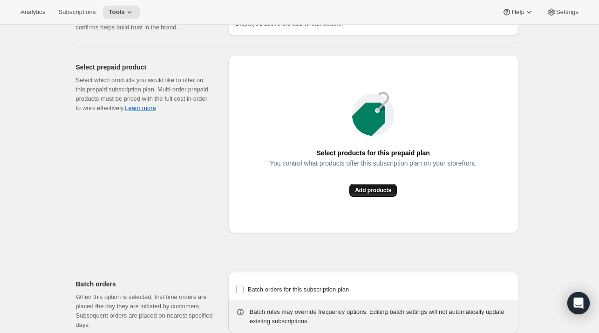
click at [361, 184] on button "Add products" at bounding box center [373, 190] width 48 height 13
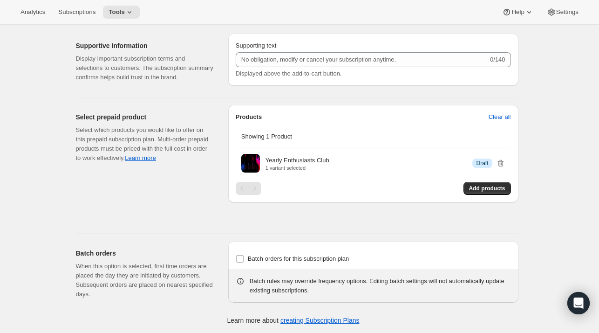
scroll to position [1090, 0]
click at [276, 259] on span "Batch orders for this subscription plan" at bounding box center [299, 259] width 102 height 7
click at [244, 259] on input "Batch orders for this subscription plan" at bounding box center [239, 259] width 7 height 7
checkbox input "true"
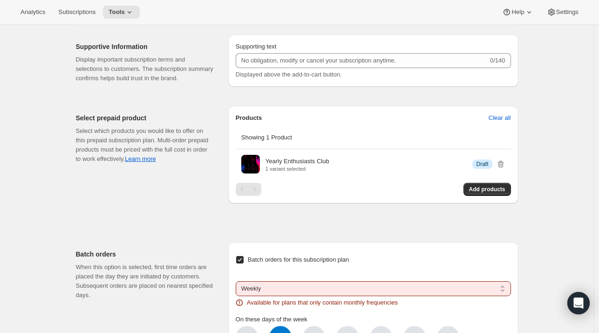
scroll to position [1240, 0]
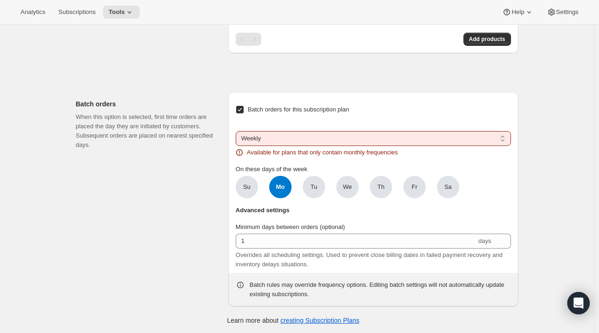
click at [270, 141] on select "Weekly Monthly Yearly" at bounding box center [373, 138] width 275 height 15
select select "YEARDAY"
click at [238, 131] on select "Weekly Monthly Yearly" at bounding box center [373, 138] width 275 height 15
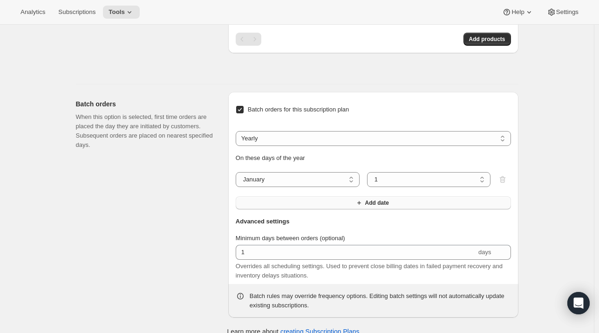
click at [356, 198] on button "Add date" at bounding box center [373, 202] width 275 height 13
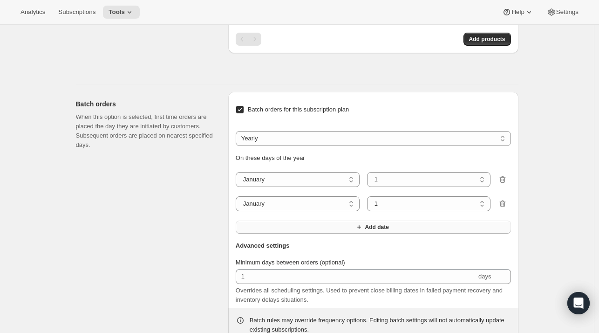
click at [352, 220] on button "Add date" at bounding box center [373, 226] width 275 height 13
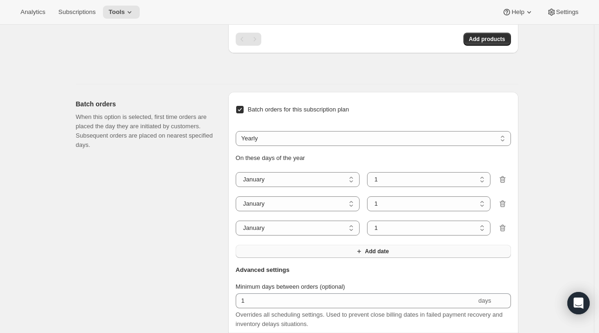
click at [354, 252] on button "Add date" at bounding box center [373, 251] width 275 height 13
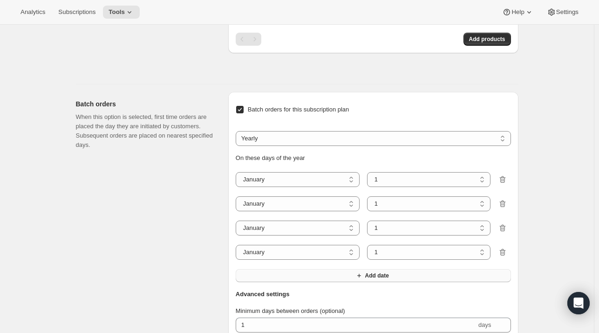
scroll to position [1324, 0]
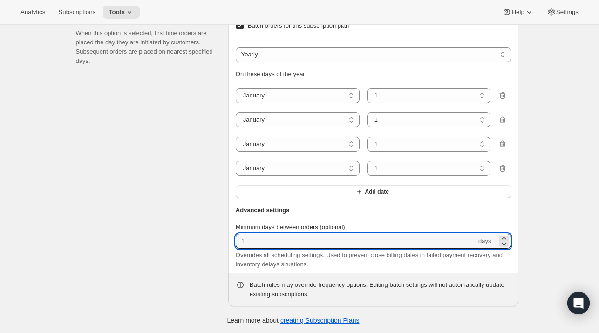
drag, startPoint x: 311, startPoint y: 233, endPoint x: 183, endPoint y: 235, distance: 128.1
click at [183, 235] on div "Batch orders When this option is selected, first time orders are placed the day…" at bounding box center [293, 153] width 450 height 306
type input "60"
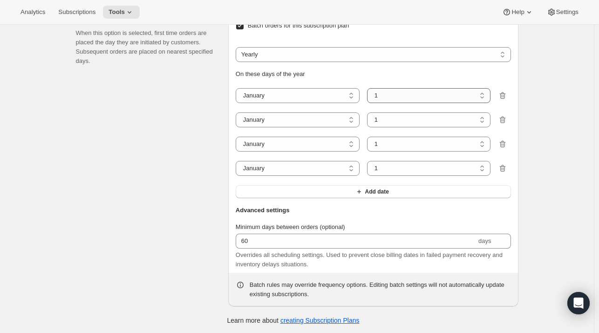
click at [393, 95] on select "1 2 3 4 5 6 7 8 9 10 11 12 13 14 15 16 17 18 19 20 21 22 23 24 25 26 27 28 29 3…" at bounding box center [429, 95] width 124 height 15
select select "6"
click at [369, 88] on select "1 2 3 4 5 6 7 8 9 10 11 12 13 14 15 16 17 18 19 20 21 22 23 24 25 26 27 28 29 3…" at bounding box center [429, 95] width 124 height 15
click at [378, 120] on select "1 2 3 4 5 6 7 8 9 10 11 12 13 14 15 16 17 18 19 20 21 22 23 24 25 26 27 28 29 3…" at bounding box center [429, 119] width 124 height 15
select select "6"
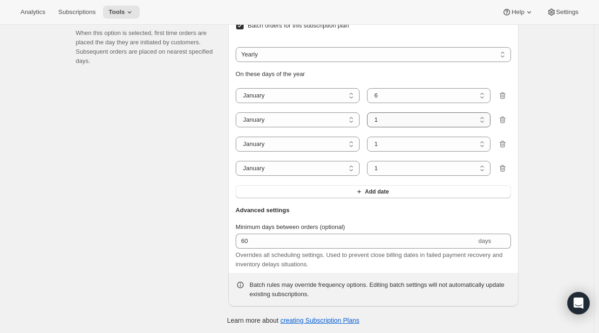
click at [369, 112] on select "1 2 3 4 5 6 7 8 9 10 11 12 13 14 15 16 17 18 19 20 21 22 23 24 25 26 27 28 29 3…" at bounding box center [429, 119] width 124 height 15
click at [391, 145] on select "1 2 3 4 5 6 7 8 9 10 11 12 13 14 15 16 17 18 19 20 21 22 23 24 25 26 27 28 29 3…" at bounding box center [429, 143] width 124 height 15
select select "6"
click at [369, 136] on select "1 2 3 4 5 6 7 8 9 10 11 12 13 14 15 16 17 18 19 20 21 22 23 24 25 26 27 28 29 3…" at bounding box center [429, 143] width 124 height 15
click at [395, 163] on select "1 2 3 4 5 6 7 8 9 10 11 12 13 14 15 16 17 18 19 20 21 22 23 24 25 26 27 28 29 3…" at bounding box center [429, 168] width 124 height 15
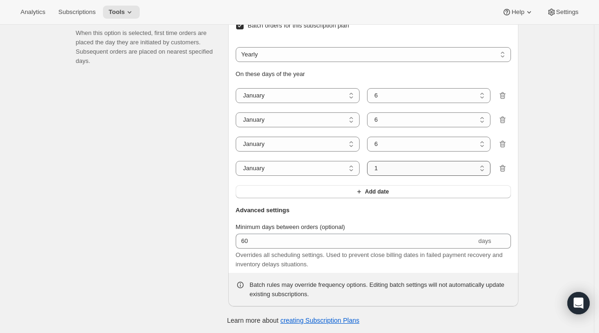
select select "6"
click at [369, 161] on select "1 2 3 4 5 6 7 8 9 10 11 12 13 14 15 16 17 18 19 20 21 22 23 24 25 26 27 28 29 3…" at bounding box center [429, 168] width 124 height 15
click at [272, 115] on select "January February March April May June July August September October November De…" at bounding box center [298, 119] width 124 height 15
select select "4"
click at [238, 112] on select "January February March April May June July August September October November De…" at bounding box center [298, 119] width 124 height 15
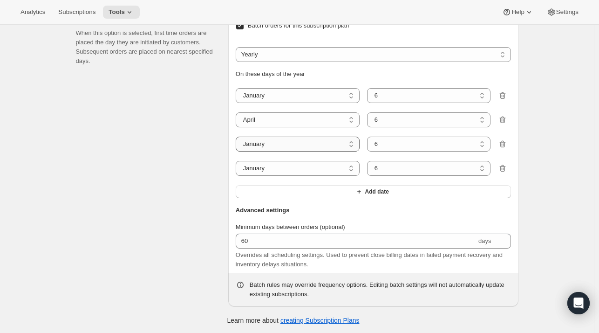
click at [263, 140] on select "January February March April May June July August September October November De…" at bounding box center [298, 143] width 124 height 15
select select "7"
click at [238, 136] on select "January February March April May June July August September October November De…" at bounding box center [298, 143] width 124 height 15
click at [275, 168] on select "January February March April May June July August September October November De…" at bounding box center [298, 168] width 124 height 15
select select "10"
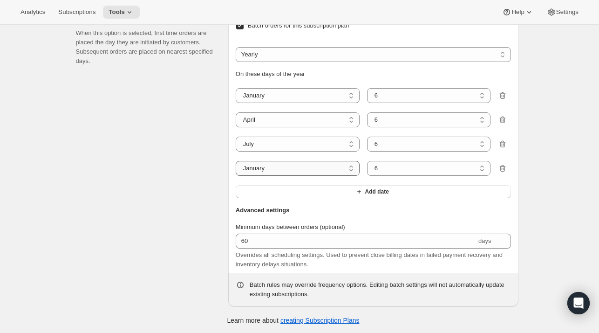
click at [238, 161] on select "January February March April May June July August September October November De…" at bounding box center [298, 168] width 124 height 15
click at [166, 174] on div "Batch orders When this option is selected, first time orders are placed the day…" at bounding box center [148, 157] width 145 height 298
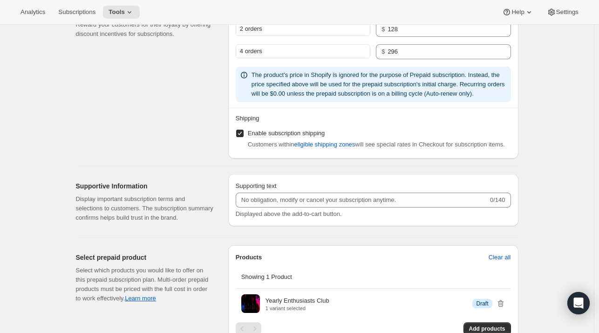
scroll to position [1087, 0]
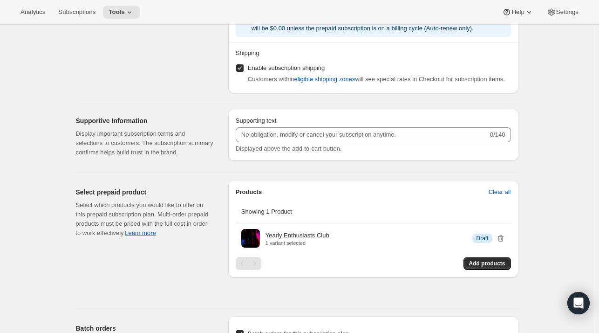
click at [244, 72] on label "Enable subscription shipping" at bounding box center [280, 67] width 89 height 13
click at [244, 72] on input "Enable subscription shipping" at bounding box center [239, 67] width 7 height 7
checkbox input "false"
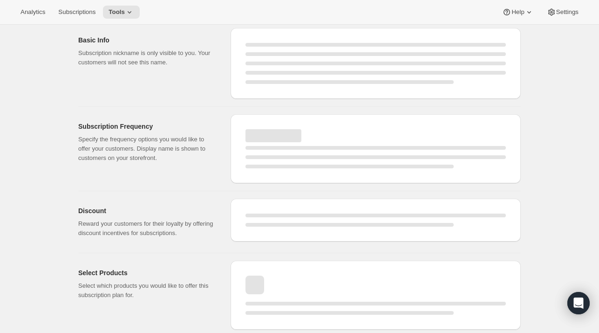
select select "WEEK"
select select "MONTH"
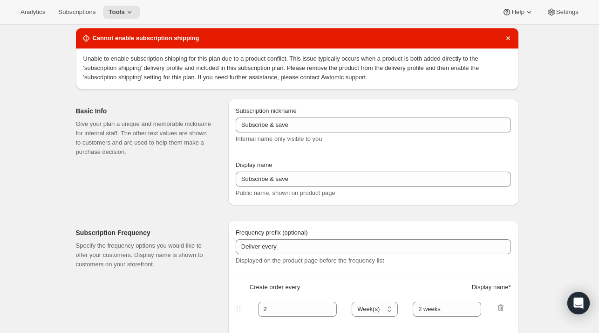
scroll to position [651, 0]
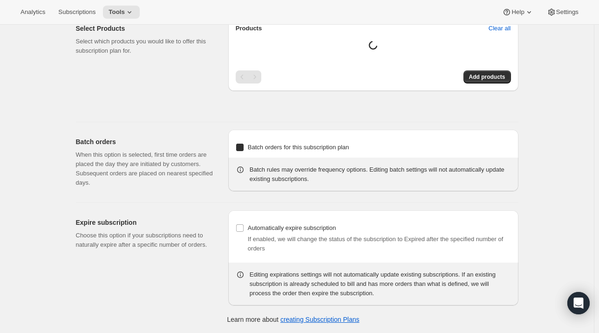
type input "Enthusiast's Club (Prepaid)"
type input "Yearly Enthusiasts Club"
checkbox input "true"
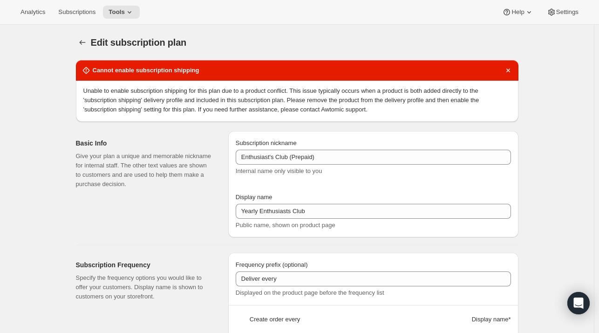
select select "ENABLED"
select select "MONTH"
select select "YEARDAY"
select select "6"
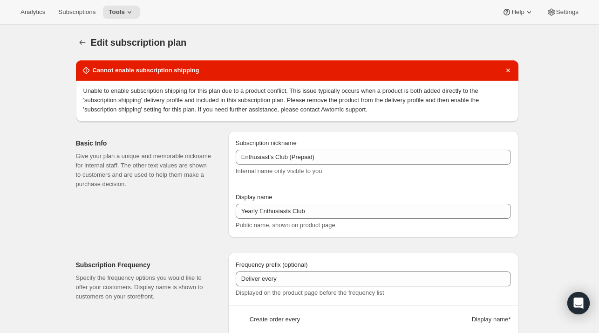
select select "4"
select select "6"
select select "7"
select select "6"
select select "10"
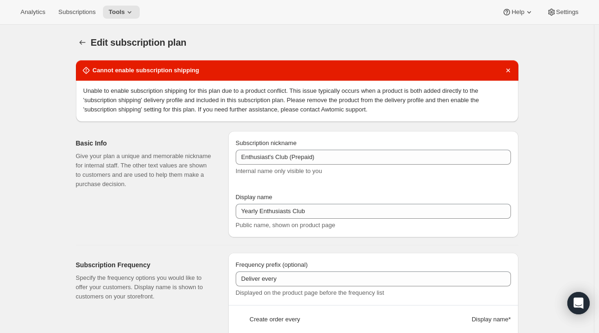
select select "6"
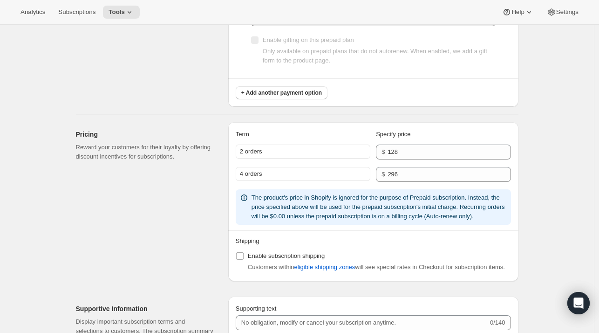
scroll to position [782, 0]
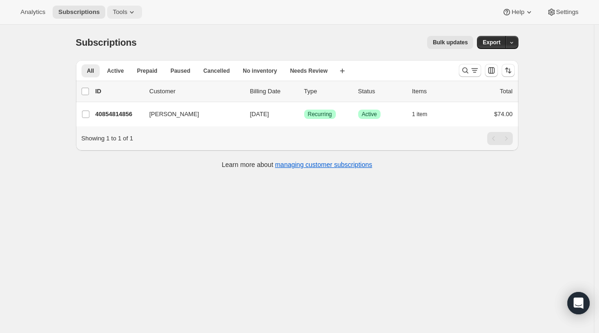
click at [113, 8] on span "Tools" at bounding box center [120, 11] width 14 height 7
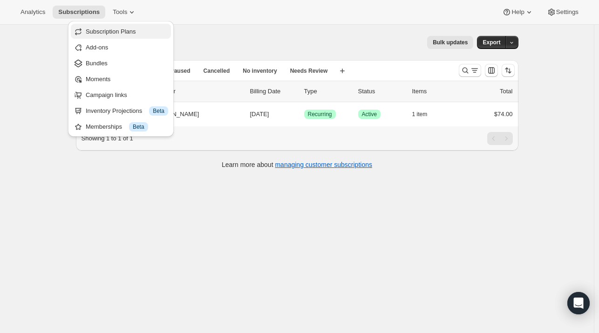
click at [116, 30] on span "Subscription Plans" at bounding box center [111, 31] width 50 height 7
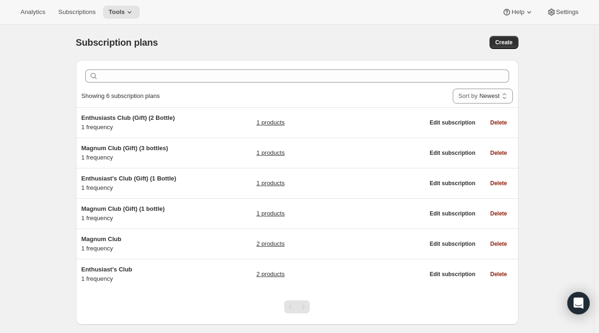
drag, startPoint x: 129, startPoint y: 116, endPoint x: 27, endPoint y: 118, distance: 102.5
click at [27, 118] on div "Subscription plans. This page is ready Subscription plans Create Clear Showing …" at bounding box center [297, 191] width 594 height 333
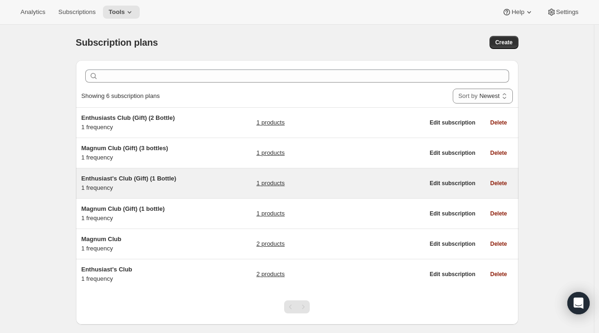
click at [118, 179] on span "Enthusiast's Club (Gift) (1 Bottle)" at bounding box center [129, 178] width 95 height 7
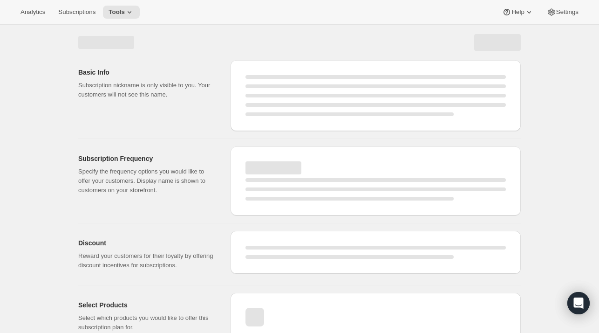
select select "WEEK"
select select "MONTH"
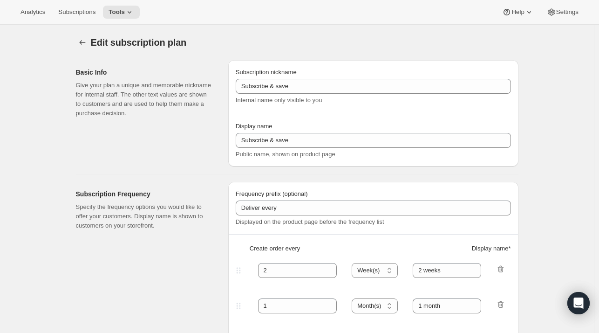
type input "Enthusiast's Club (Gift) (1 Bottle)"
type input "Enthusiast's Club Gift (Standard)"
checkbox input "true"
select select "MONTH"
select select "YEARDAY"
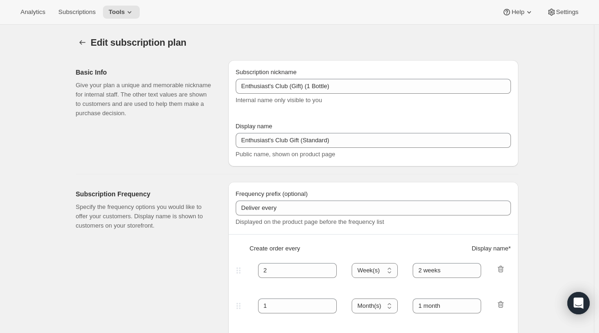
select select "10"
select select "6"
select select "4"
select select "6"
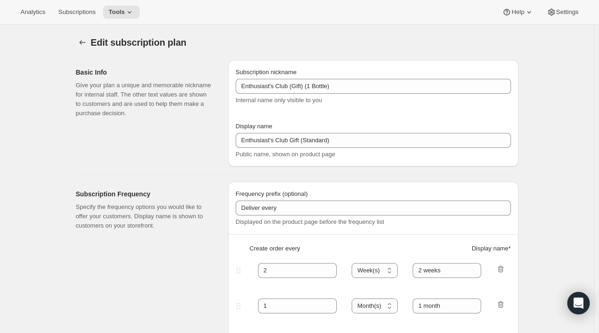
select select "7"
select select "6"
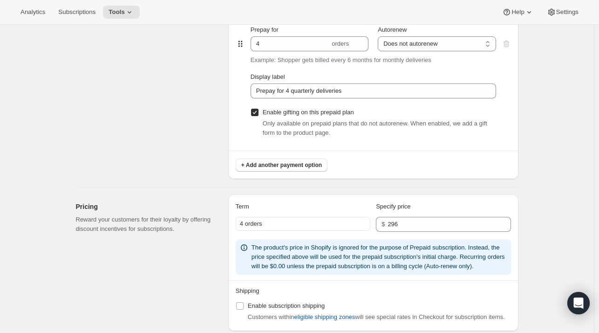
scroll to position [522, 0]
click at [260, 164] on span "+ Add another payment option" at bounding box center [281, 164] width 81 height 7
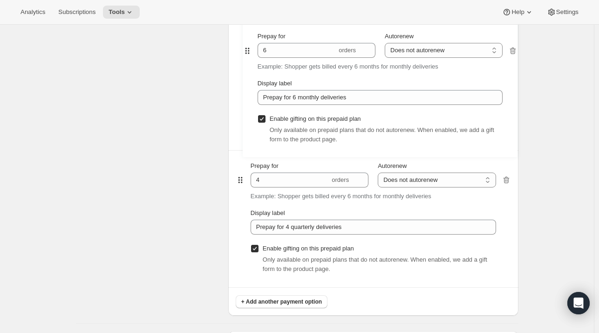
scroll to position [519, 0]
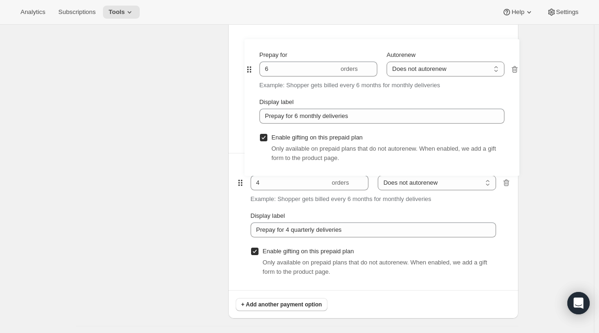
drag, startPoint x: 238, startPoint y: 179, endPoint x: 244, endPoint y: 62, distance: 117.1
click at [244, 62] on div "Prepay for 4 orders Autorenew Does not autorenew Renews after prepaid period Do…" at bounding box center [373, 153] width 275 height 274
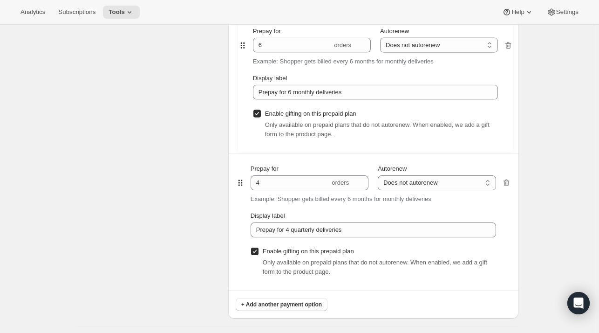
type input "6"
type input "Prepay for 6 monthly deliveries"
type input "4"
type input "Prepay for 4 quarterly deliveries"
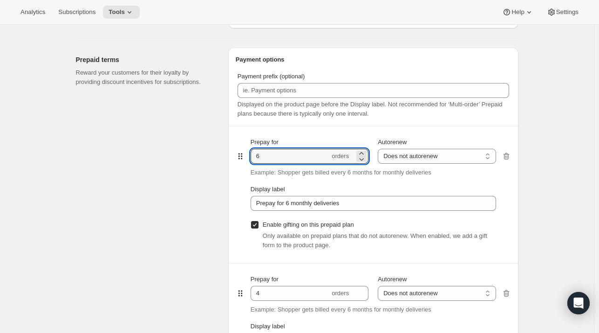
drag, startPoint x: 278, startPoint y: 156, endPoint x: 228, endPoint y: 154, distance: 49.4
click at [228, 154] on div "Prepaid terms Reward your customers for their loyalty by providing discount inc…" at bounding box center [293, 234] width 450 height 388
type input "2"
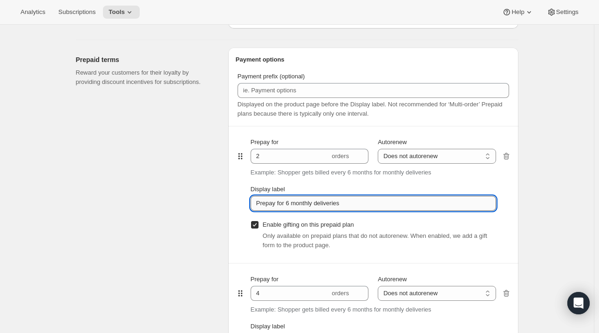
drag, startPoint x: 286, startPoint y: 203, endPoint x: 423, endPoint y: 197, distance: 137.5
click at [423, 197] on input "Prepay for 6 monthly deliveries" at bounding box center [373, 203] width 245 height 15
click at [429, 208] on input "Prepay for 2 quarterly deliveries" at bounding box center [373, 203] width 245 height 15
type input "Prepay for 2 quarterly deliveries"
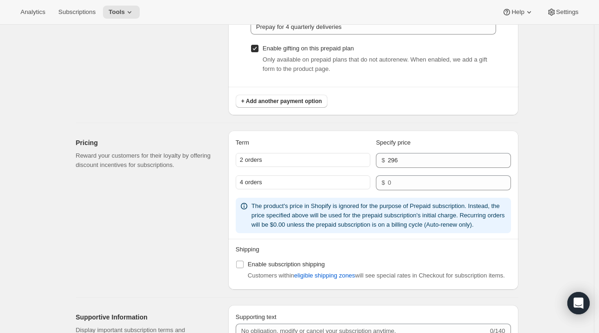
scroll to position [722, 0]
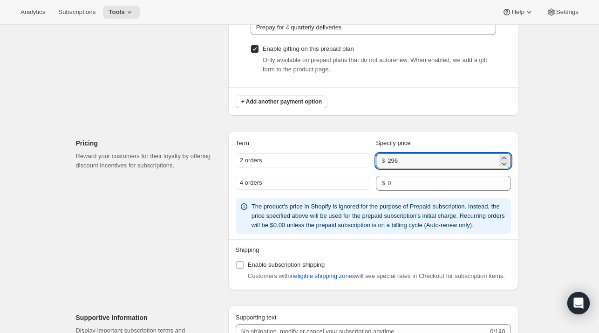
drag, startPoint x: 413, startPoint y: 157, endPoint x: 369, endPoint y: 156, distance: 44.3
click at [369, 156] on div "2 orders $ 296" at bounding box center [373, 160] width 275 height 15
type input "148"
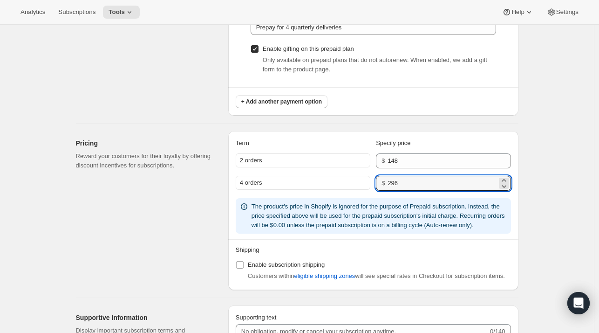
type input "296"
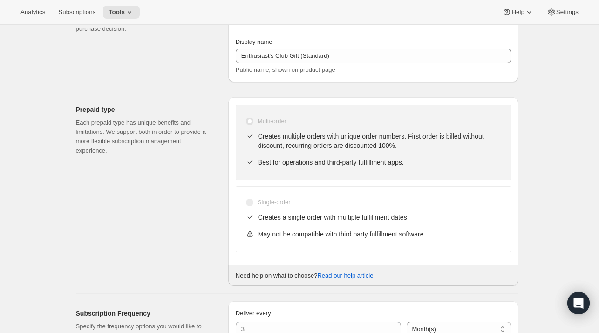
scroll to position [0, 0]
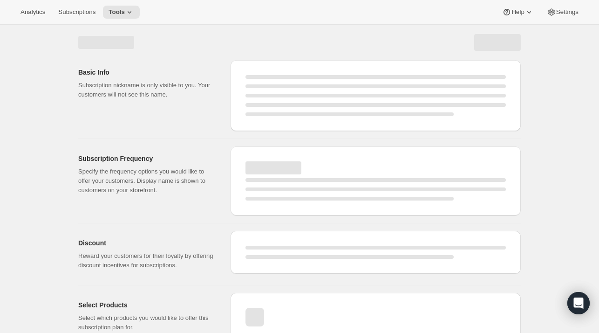
select select "MONTH"
select select "YEARDAY"
select select "10"
select select "6"
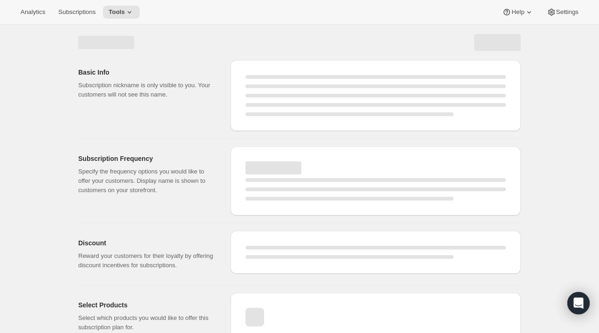
select select "4"
select select "6"
select select "7"
select select "6"
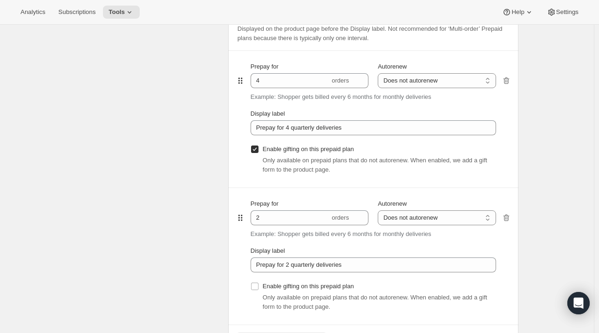
scroll to position [545, 0]
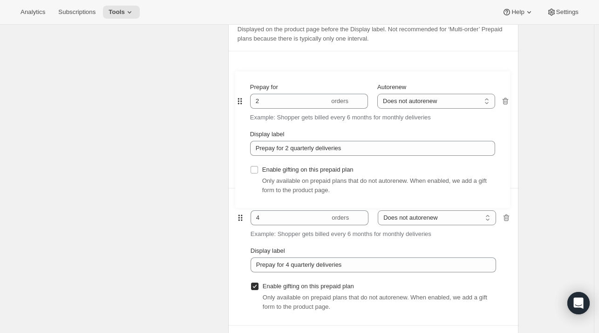
drag, startPoint x: 241, startPoint y: 219, endPoint x: 238, endPoint y: 97, distance: 122.1
click at [238, 97] on div "Prepay for 4 orders Autorenew Does not autorenew Renews after prepaid period Do…" at bounding box center [373, 188] width 275 height 274
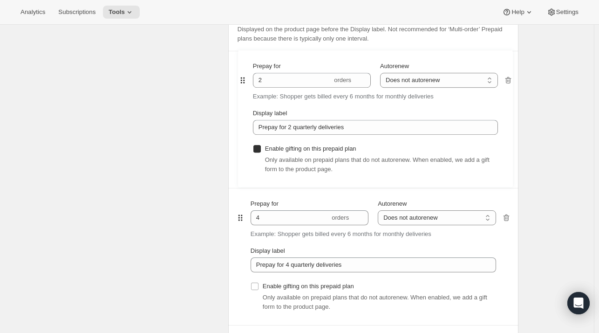
type input "2"
type input "Prepay for 2 quarterly deliveries"
checkbox input "false"
type input "4"
type input "Prepay for 4 quarterly deliveries"
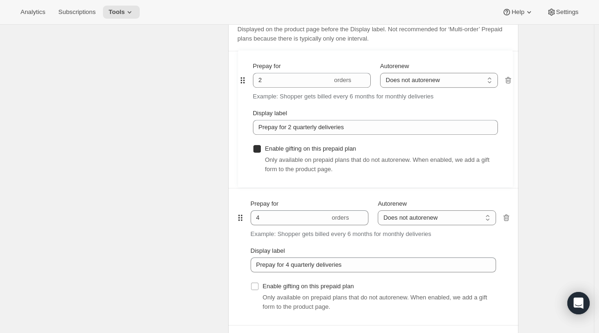
checkbox input "true"
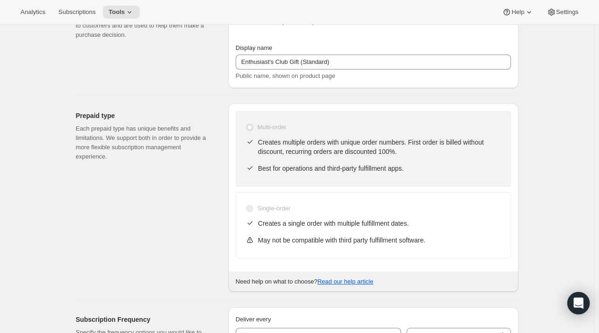
scroll to position [0, 0]
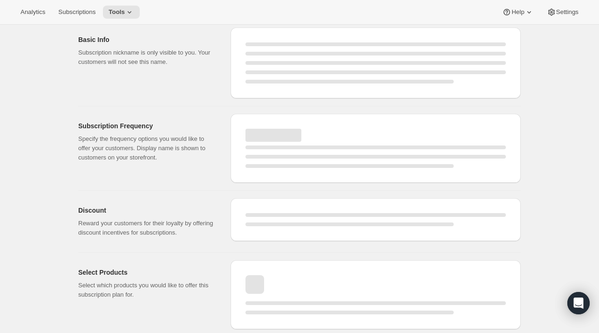
select select "MONTH"
select select "YEARDAY"
select select "10"
select select "6"
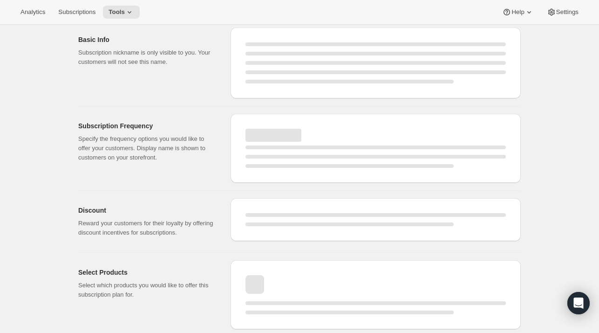
select select "4"
select select "6"
select select "7"
select select "6"
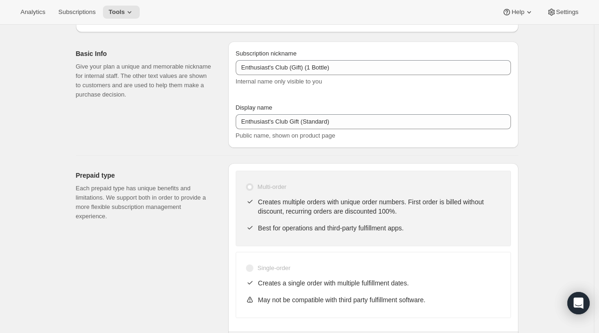
type input "148"
type input "296"
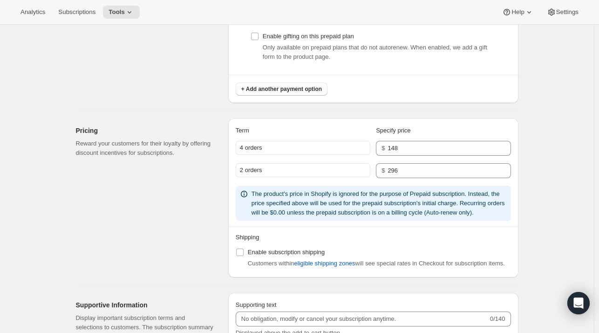
scroll to position [796, 0]
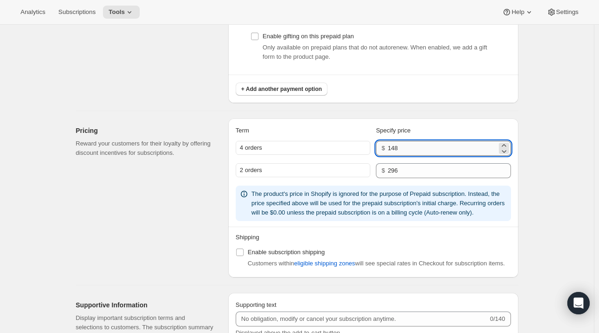
click at [421, 145] on input "148" at bounding box center [442, 148] width 109 height 15
type input "167"
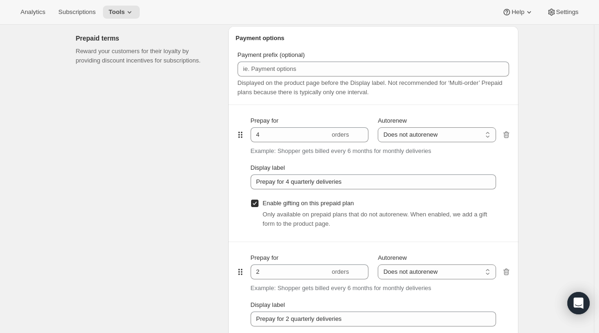
scroll to position [492, 0]
click at [508, 131] on icon "button" at bounding box center [506, 134] width 9 height 9
type input "2"
type input "Prepay for 2 quarterly deliveries"
checkbox input "false"
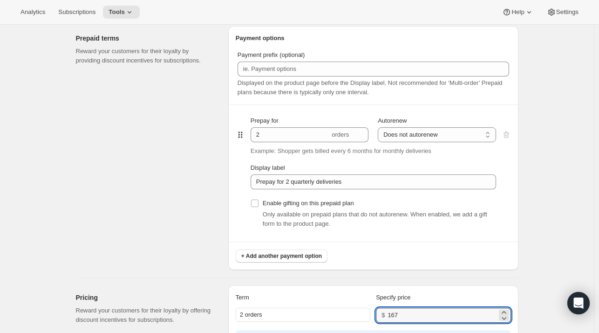
click at [508, 142] on div at bounding box center [506, 173] width 9 height 136
type input "167"
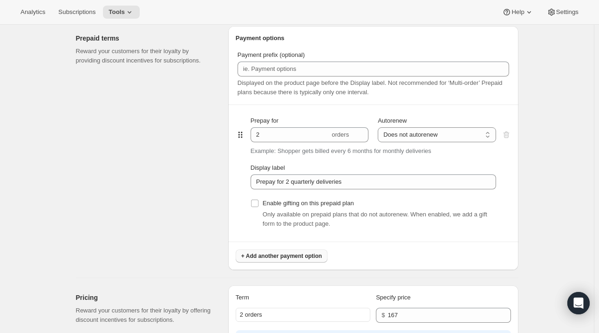
click at [271, 255] on span "+ Add another payment option" at bounding box center [281, 255] width 81 height 7
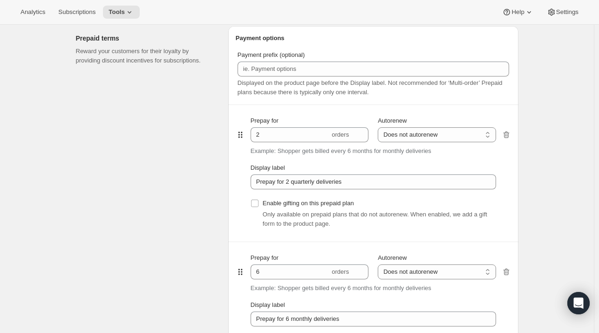
click at [289, 278] on div "Prepay for 6 orders Autorenew Does not autorenew Renews after prepaid period Do…" at bounding box center [373, 310] width 245 height 136
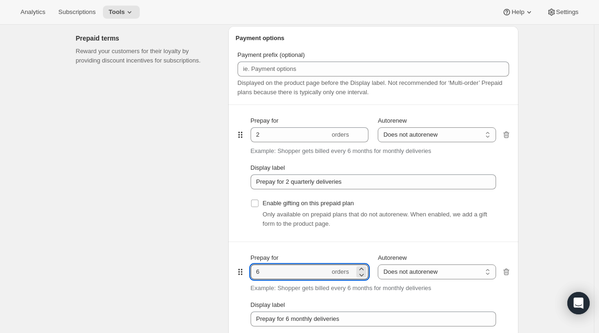
drag, startPoint x: 272, startPoint y: 267, endPoint x: 210, endPoint y: 267, distance: 62.4
click at [210, 267] on div "Prepaid terms Reward your customers for their loyalty by providing discount inc…" at bounding box center [293, 213] width 450 height 388
type input "4"
click at [163, 256] on div "Prepaid terms Reward your customers for their loyalty by providing discount inc…" at bounding box center [148, 216] width 145 height 381
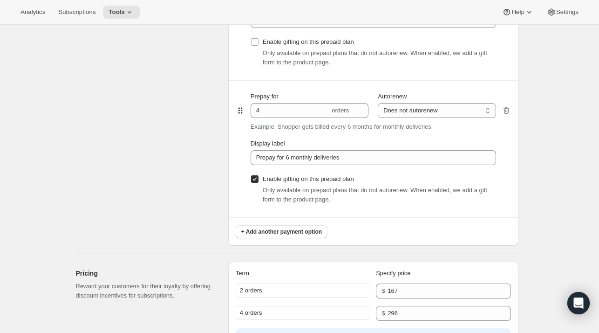
scroll to position [654, 0]
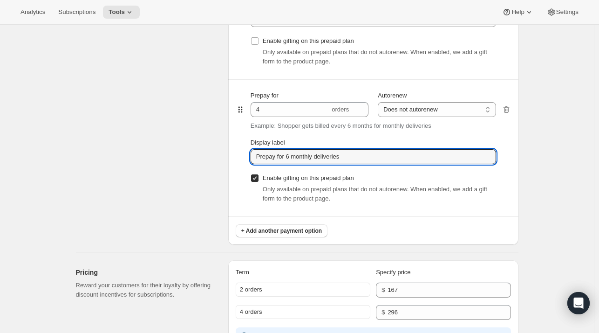
drag, startPoint x: 285, startPoint y: 157, endPoint x: 442, endPoint y: 166, distance: 156.8
click at [442, 166] on div "Prepay for 4 orders Autorenew Does not autorenew Renews after prepaid period Do…" at bounding box center [373, 148] width 245 height 136
type input "Prepay for 4 quarterly deliveries"
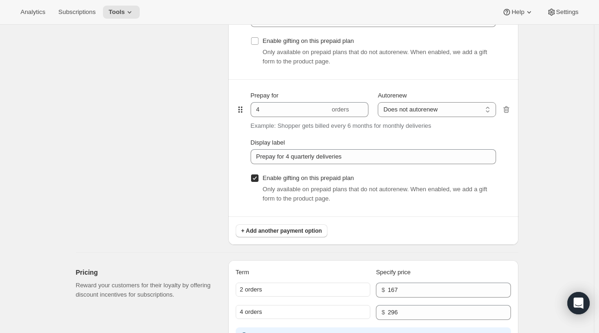
click at [179, 183] on div "Prepaid terms Reward your customers for their loyalty by providing discount inc…" at bounding box center [148, 54] width 145 height 381
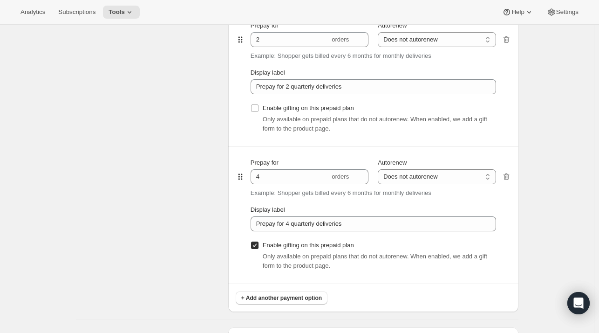
scroll to position [587, 0]
click at [255, 107] on input "Enable gifting on this prepaid plan" at bounding box center [254, 107] width 7 height 7
checkbox input "true"
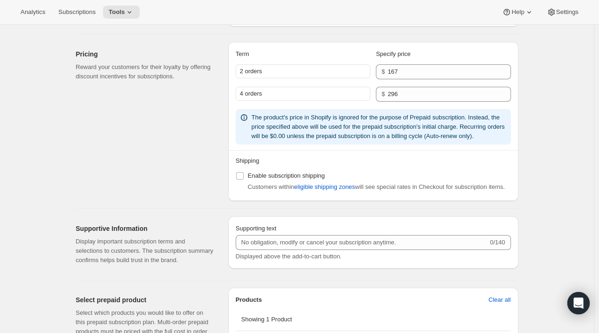
scroll to position [874, 0]
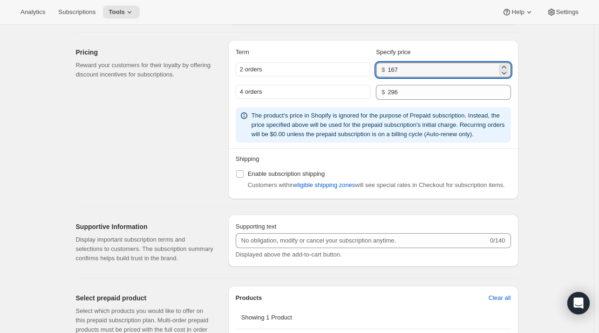
drag, startPoint x: 409, startPoint y: 74, endPoint x: 374, endPoint y: 64, distance: 37.2
click at [374, 64] on div "2 orders $ 167" at bounding box center [373, 69] width 275 height 15
type input "148"
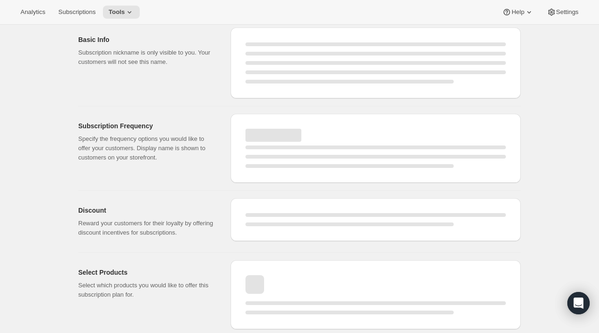
scroll to position [0, 0]
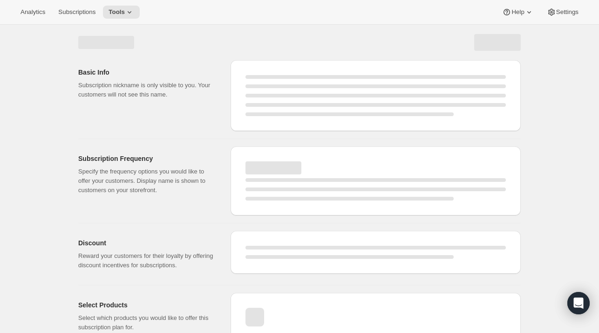
select select "MONTH"
select select "YEARDAY"
select select "10"
select select "6"
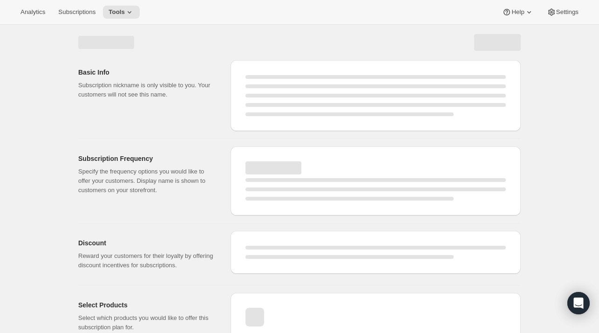
select select "4"
select select "6"
select select "7"
select select "6"
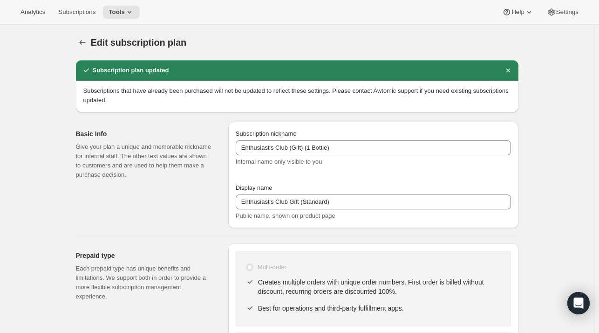
type input "2"
type input "Prepay for 2 quarterly deliveries"
checkbox input "false"
type input "4"
type input "Prepay for 4 quarterly deliveries"
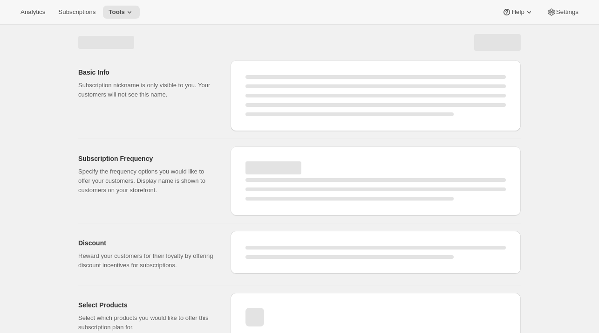
select select "WEEK"
select select "MONTH"
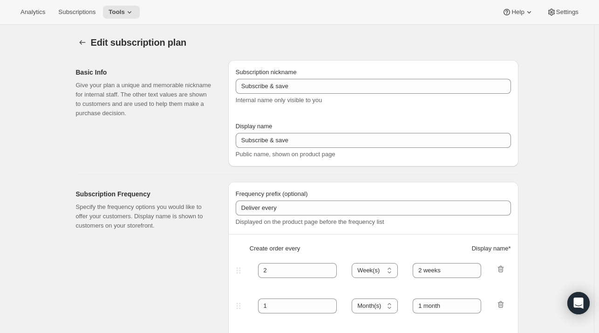
type input "Enthusiast's Club (Prepaid)"
type input "Yearly Enthusiasts Club"
checkbox input "true"
select select "ENABLED"
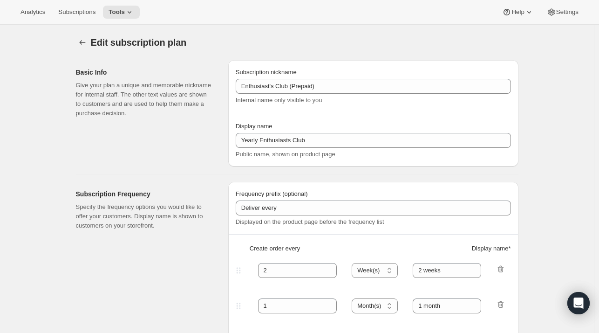
select select "MONTH"
select select "YEARDAY"
select select "6"
select select "4"
select select "6"
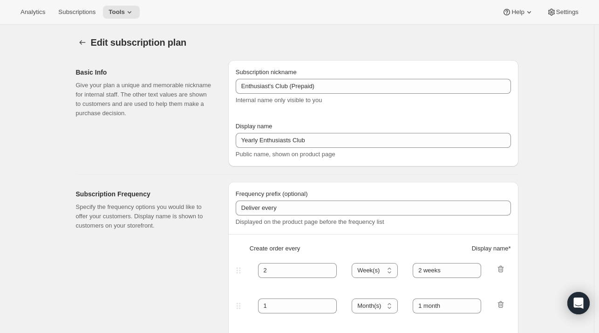
select select "7"
select select "6"
select select "10"
select select "6"
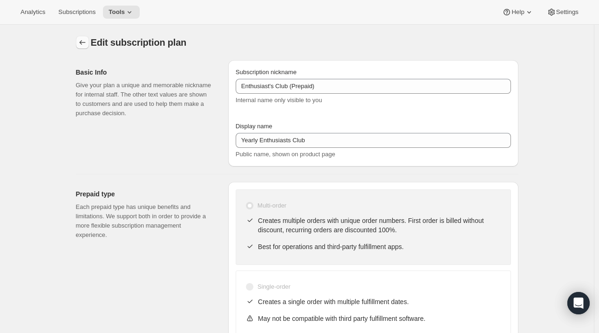
click at [86, 41] on icon "Subscription plans" at bounding box center [82, 42] width 9 height 9
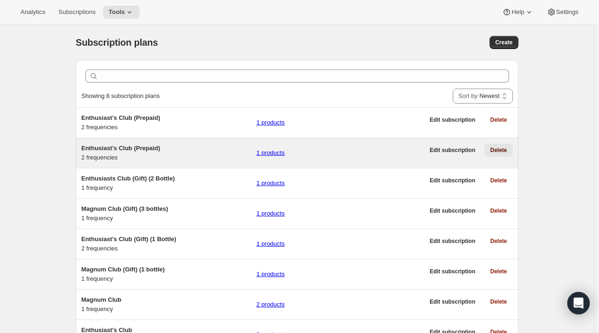
click at [496, 153] on span "Delete" at bounding box center [498, 149] width 17 height 7
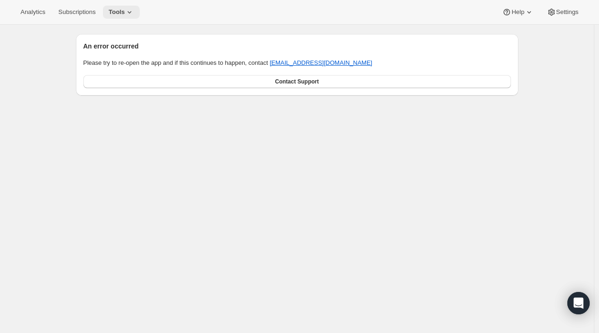
click at [119, 11] on span "Tools" at bounding box center [117, 11] width 16 height 7
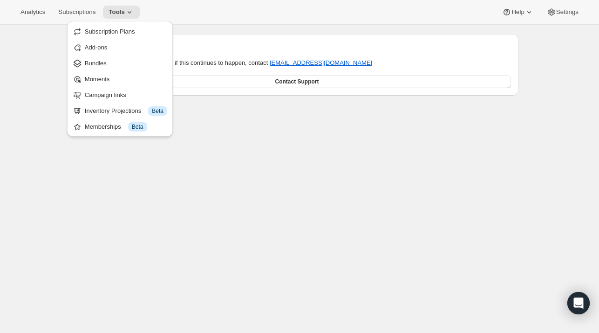
click at [240, 233] on div "An error occurred Please try to re-open the app and if this continues to happen…" at bounding box center [297, 191] width 594 height 333
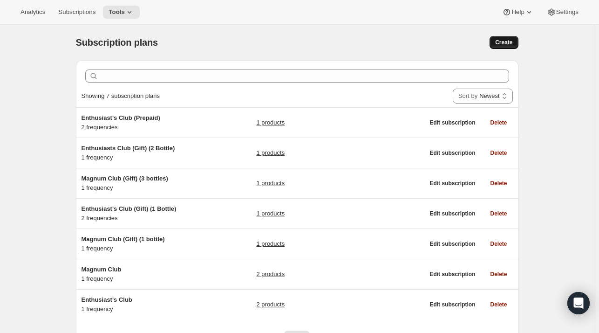
click at [502, 45] on span "Create" at bounding box center [503, 42] width 17 height 7
select select "WEEK"
select select "MONTH"
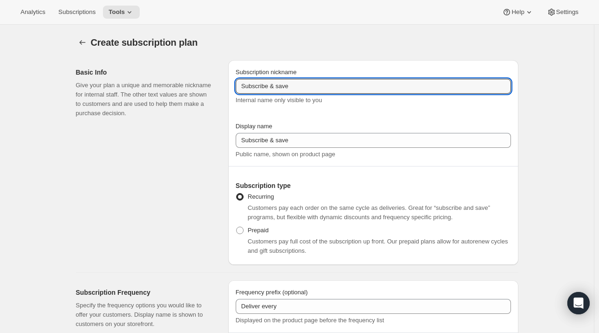
drag, startPoint x: 347, startPoint y: 83, endPoint x: 146, endPoint y: 49, distance: 204.1
click at [337, 85] on input "Enthusias" at bounding box center [373, 86] width 275 height 15
type input "Enthusiast's Club (Prepaid) (Premium)"
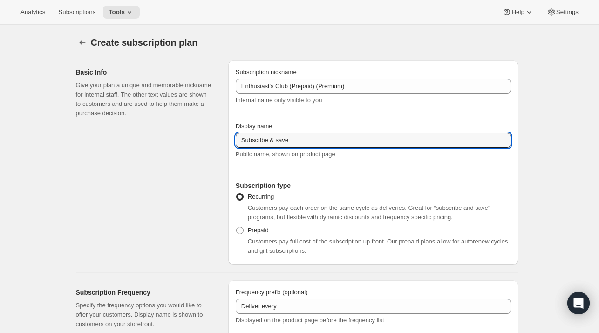
drag, startPoint x: 300, startPoint y: 143, endPoint x: 221, endPoint y: 139, distance: 78.3
click at [221, 139] on div "Basic Info Give your plan a unique and memorable nickname for internal staff. T…" at bounding box center [293, 159] width 450 height 212
type input "P"
type input "E"
type input "P"
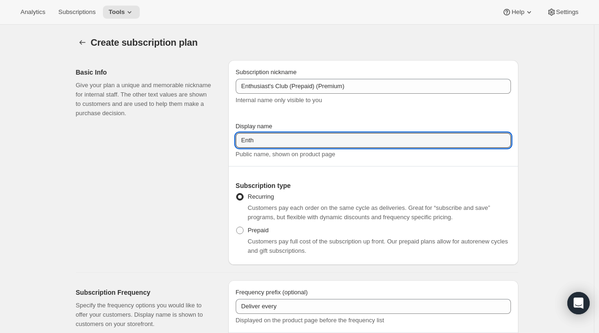
drag, startPoint x: 327, startPoint y: 145, endPoint x: 250, endPoint y: 131, distance: 79.0
click at [250, 131] on div "Display name Enth Public name, shown on product page" at bounding box center [373, 140] width 275 height 37
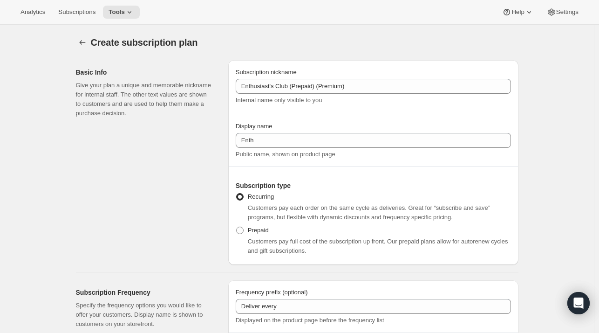
click at [250, 131] on div "Display name Enth Public name, shown on product page" at bounding box center [373, 140] width 275 height 37
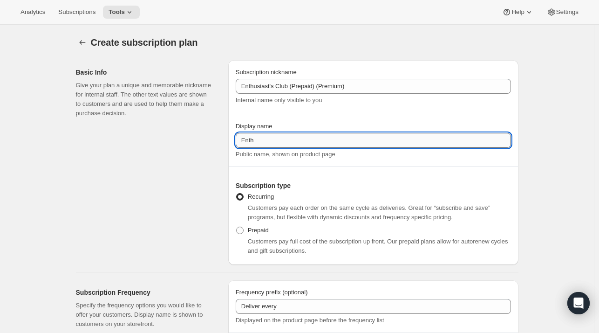
click at [253, 139] on input "Enth" at bounding box center [373, 140] width 275 height 15
type input "P"
type input "Yearly Enthusiasts Club"
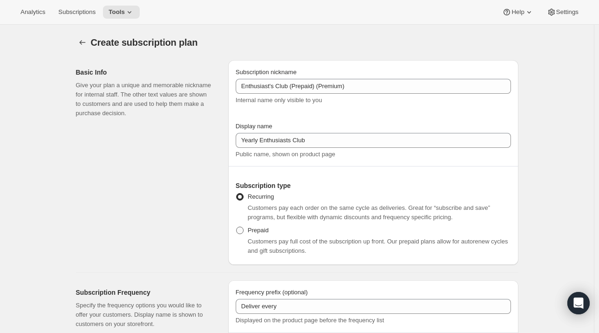
click at [264, 234] on span "Prepaid" at bounding box center [258, 229] width 21 height 9
click at [237, 227] on input "Prepaid" at bounding box center [236, 226] width 0 height 0
radio input "true"
select select "MONTH"
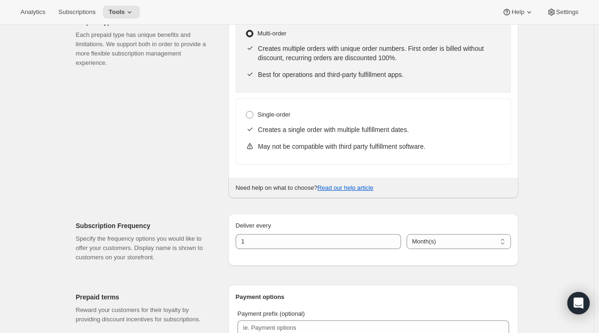
scroll to position [289, 0]
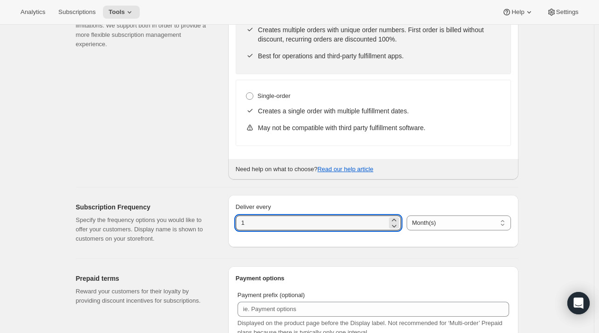
drag, startPoint x: 264, startPoint y: 222, endPoint x: 223, endPoint y: 225, distance: 40.6
click at [223, 225] on div "Subscription Frequency Specify the frequency options you would like to offer yo…" at bounding box center [293, 218] width 450 height 63
type input "3"
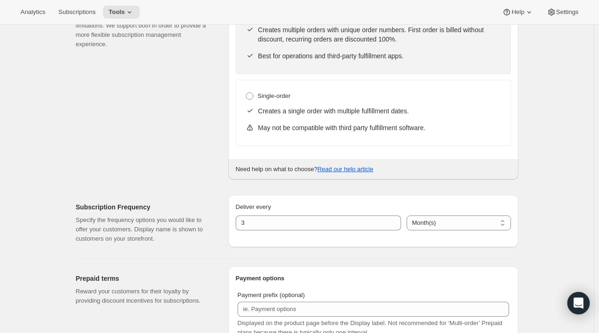
click at [173, 236] on p "Specify the frequency options you would like to offer your customers. Display n…" at bounding box center [144, 229] width 137 height 28
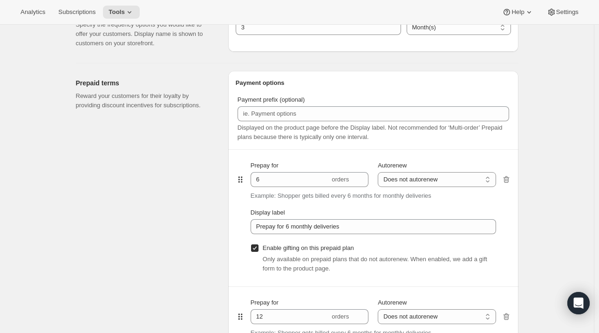
scroll to position [497, 0]
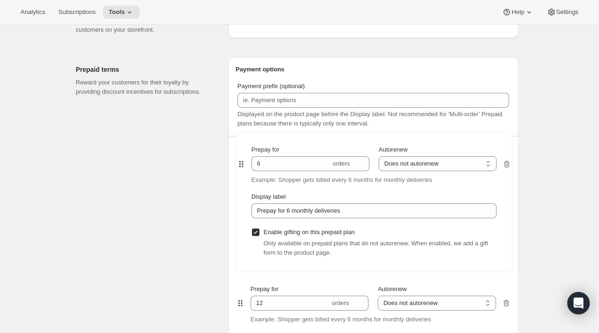
click at [270, 171] on div "Prepay for 6 orders Autorenew Does not autorenew Renews after prepaid period Do…" at bounding box center [373, 273] width 275 height 274
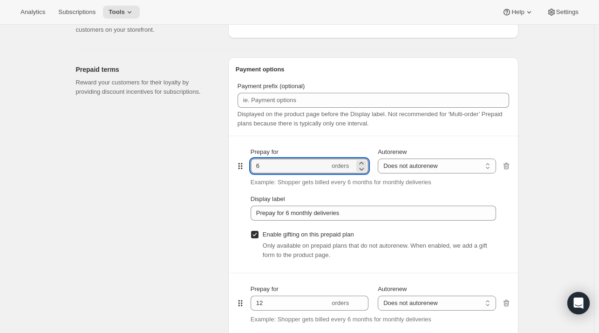
drag, startPoint x: 273, startPoint y: 167, endPoint x: 245, endPoint y: 162, distance: 28.0
click at [245, 162] on div "Prepay for 6 orders Autorenew Does not autorenew Renews after prepaid period Do…" at bounding box center [373, 204] width 275 height 136
type input "2"
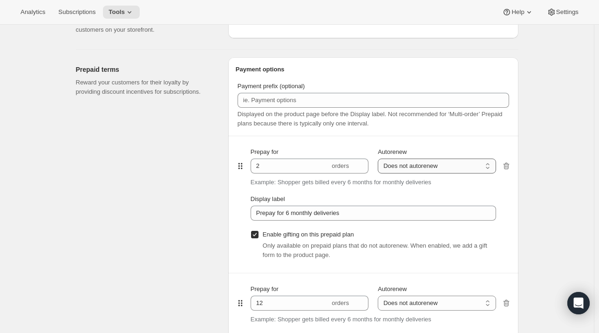
click at [418, 168] on select "Does not autorenew Renews after prepaid period" at bounding box center [437, 165] width 118 height 15
select select "ENABLED"
click at [380, 158] on select "Does not autorenew Renews after prepaid period" at bounding box center [437, 165] width 118 height 15
type input "Prepay for 6 monthly deliveries, Autorenews"
checkbox input "false"
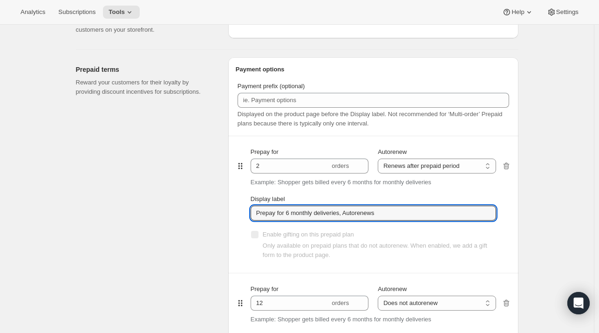
drag, startPoint x: 287, startPoint y: 215, endPoint x: 448, endPoint y: 236, distance: 161.7
click at [448, 236] on div "Prepay for 2 orders Autorenew Does not autorenew Renews after prepaid period Re…" at bounding box center [373, 204] width 245 height 136
type input "Prepay for 2 quarterly deliveries, Autorenews"
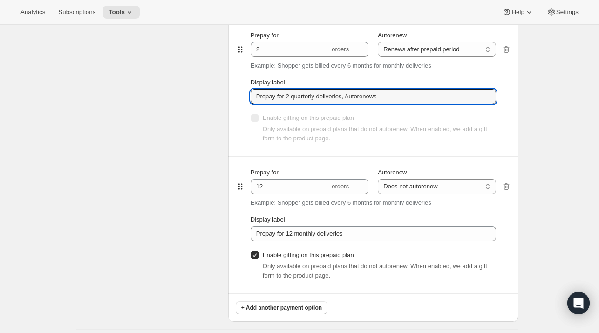
scroll to position [621, 0]
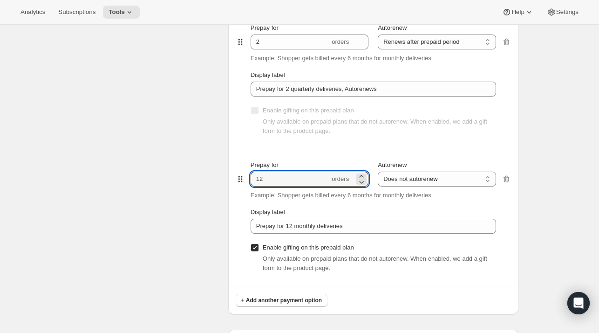
drag, startPoint x: 273, startPoint y: 178, endPoint x: 225, endPoint y: 175, distance: 48.6
click at [225, 175] on div "Prepaid terms Reward your customers for their loyalty by providing discount inc…" at bounding box center [293, 120] width 450 height 388
type input "4"
click at [394, 180] on select "Does not autorenew Renews after prepaid period" at bounding box center [437, 178] width 118 height 15
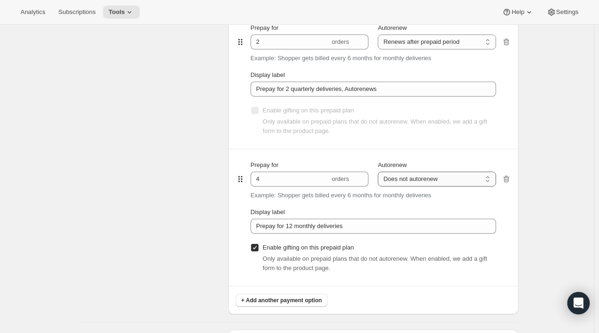
select select "ENABLED"
click at [380, 171] on select "Does not autorenew Renews after prepaid period" at bounding box center [437, 178] width 118 height 15
type input "Prepay for 12 monthly deliveries, Autorenews"
checkbox input "false"
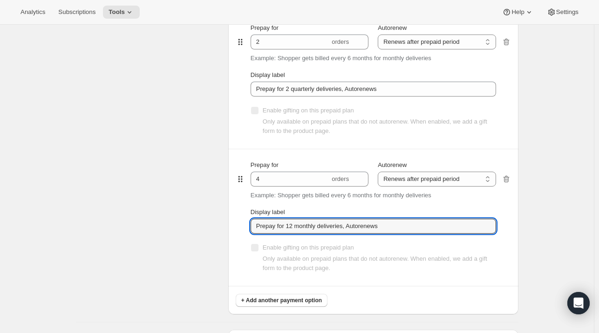
drag, startPoint x: 393, startPoint y: 223, endPoint x: 225, endPoint y: 217, distance: 167.8
click at [225, 217] on div "Prepaid terms Reward your customers for their loyalty by providing discount inc…" at bounding box center [293, 120] width 450 height 388
click at [293, 222] on input "Prepay for 12 monthly deliveries, Autorenews" at bounding box center [373, 225] width 245 height 15
drag, startPoint x: 293, startPoint y: 222, endPoint x: 476, endPoint y: 224, distance: 183.1
click at [476, 224] on input "Prepay for 12 monthly deliveries, Autorenews" at bounding box center [373, 225] width 245 height 15
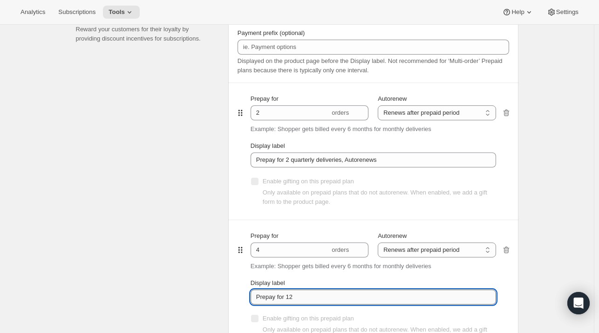
scroll to position [526, 0]
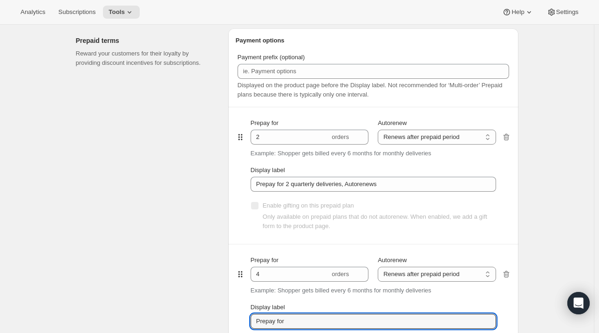
type input "Prepay for 4 quarterly deliveries, Autorenews"
click at [517, 241] on div "Payment options Payment prefix (optional) Displayed on the product page before …" at bounding box center [373, 218] width 290 height 381
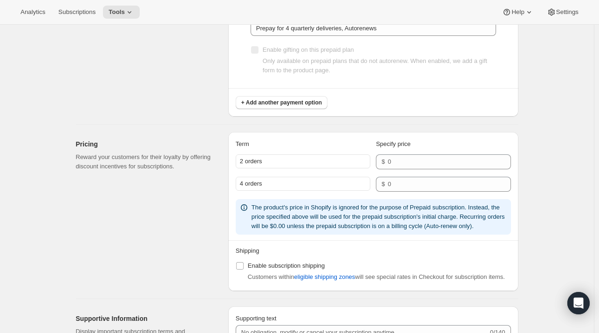
scroll to position [819, 0]
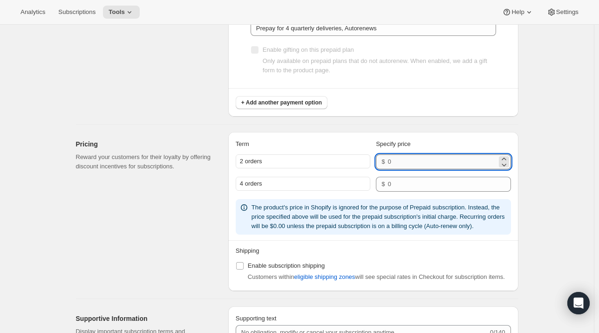
drag, startPoint x: 427, startPoint y: 158, endPoint x: 444, endPoint y: 162, distance: 17.3
click at [444, 162] on input "number" at bounding box center [442, 161] width 109 height 15
type input "296"
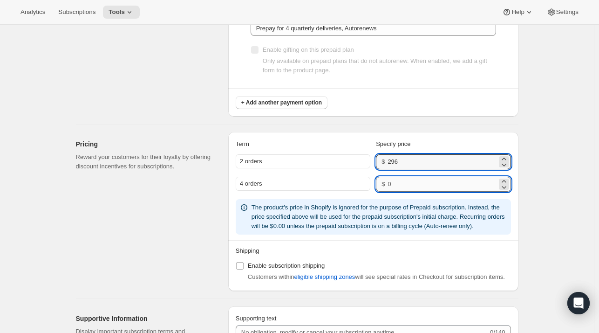
click at [408, 182] on input "number" at bounding box center [442, 184] width 109 height 15
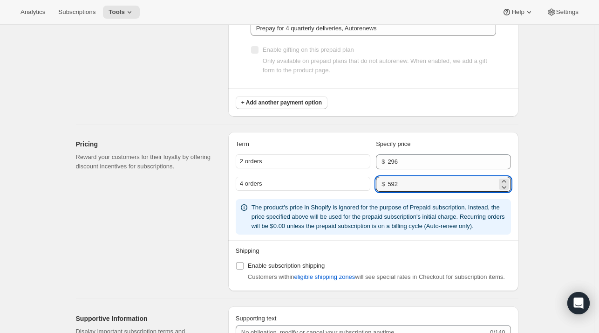
type input "592"
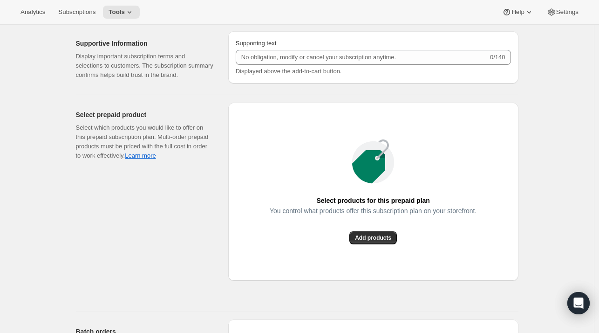
scroll to position [1093, 0]
click at [363, 232] on button "Add products" at bounding box center [373, 237] width 48 height 13
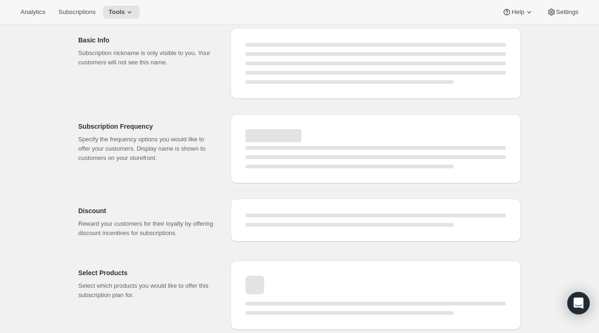
scroll to position [580, 0]
select select "WEEK"
select select "MONTH"
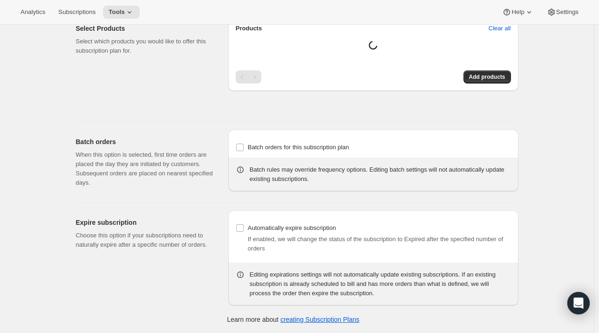
type input "Enthusiast's Club (Prepaid) (Premium)"
type input "Yearly Enthusiasts Club"
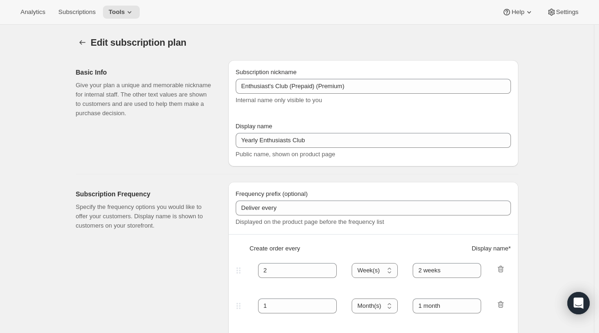
select select "ENABLED"
select select "MONTH"
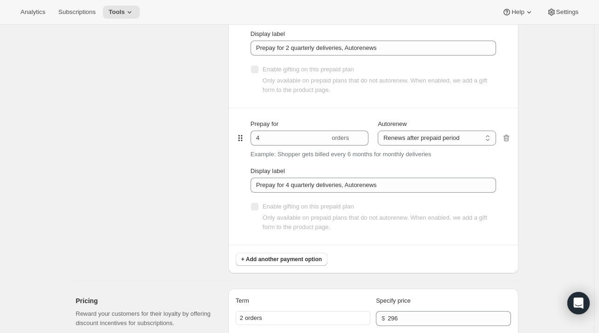
scroll to position [1045, 0]
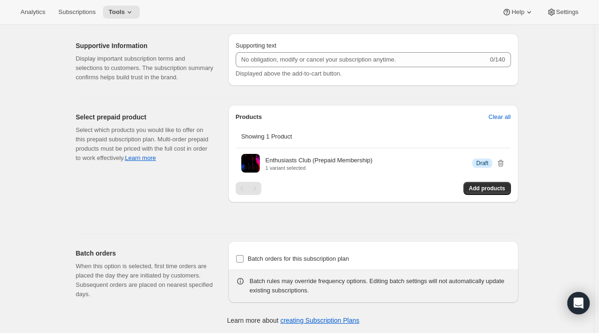
click at [280, 255] on span "Batch orders for this subscription plan" at bounding box center [299, 258] width 102 height 7
click at [244, 255] on input "Batch orders for this subscription plan" at bounding box center [239, 258] width 7 height 7
checkbox input "true"
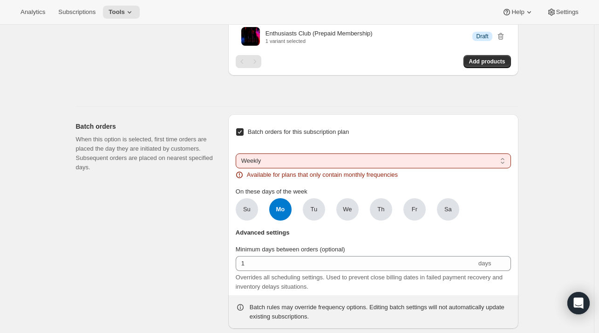
scroll to position [1189, 0]
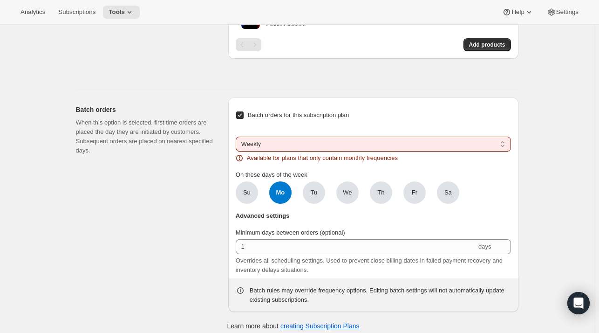
click at [278, 142] on select "Weekly Monthly Yearly" at bounding box center [373, 143] width 275 height 15
select select "YEARDAY"
click at [238, 136] on select "Weekly Monthly Yearly" at bounding box center [373, 143] width 275 height 15
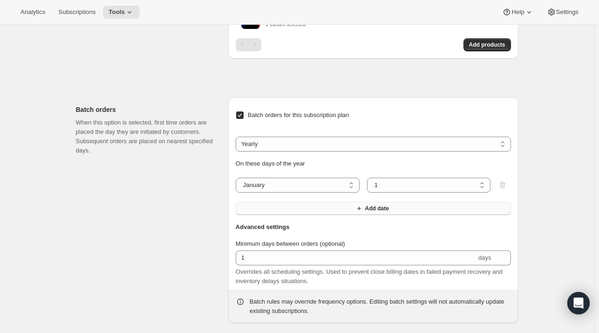
click at [334, 202] on button "Add date" at bounding box center [373, 208] width 275 height 13
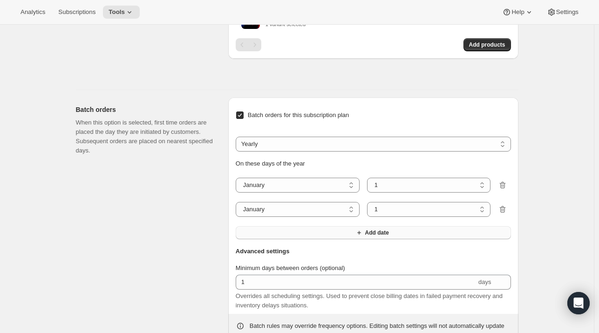
click at [335, 230] on button "Add date" at bounding box center [373, 232] width 275 height 13
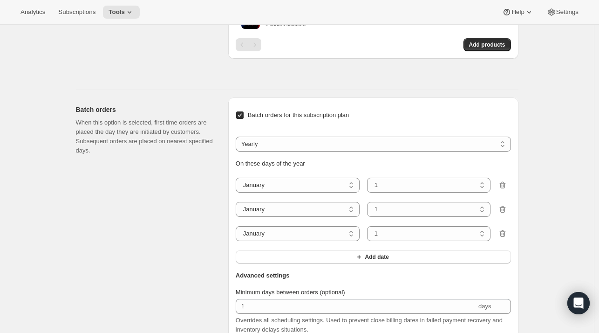
click at [336, 264] on div "Batch orders for this subscription plan Weekly Monthly Yearly Yearly On these d…" at bounding box center [373, 186] width 275 height 162
click at [348, 258] on button "Add date" at bounding box center [373, 256] width 275 height 13
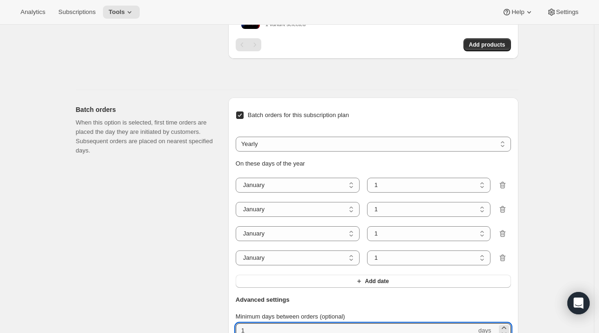
drag, startPoint x: 293, startPoint y: 327, endPoint x: 200, endPoint y: 314, distance: 94.0
click at [200, 314] on div "Batch orders When this option is selected, first time orders are placed the day…" at bounding box center [293, 243] width 450 height 306
type input "60"
click at [387, 185] on select "1 2 3 4 5 6 7 8 9 10 11 12 13 14 15 16 17 18 19 20 21 22 23 24 25 26 27 28 29 3…" at bounding box center [429, 184] width 124 height 15
select select "6"
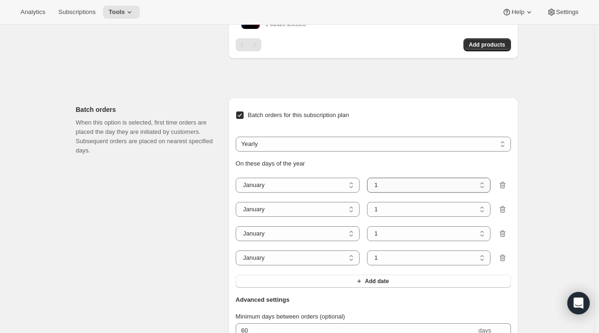
click at [369, 177] on select "1 2 3 4 5 6 7 8 9 10 11 12 13 14 15 16 17 18 19 20 21 22 23 24 25 26 27 28 29 3…" at bounding box center [429, 184] width 124 height 15
click at [423, 204] on select "1 2 3 4 5 6 7 8 9 10 11 12 13 14 15 16 17 18 19 20 21 22 23 24 25 26 27 28 29 3…" at bounding box center [429, 209] width 124 height 15
select select "6"
click at [369, 202] on select "1 2 3 4 5 6 7 8 9 10 11 12 13 14 15 16 17 18 19 20 21 22 23 24 25 26 27 28 29 3…" at bounding box center [429, 209] width 124 height 15
click at [411, 228] on select "1 2 3 4 5 6 7 8 9 10 11 12 13 14 15 16 17 18 19 20 21 22 23 24 25 26 27 28 29 3…" at bounding box center [429, 233] width 124 height 15
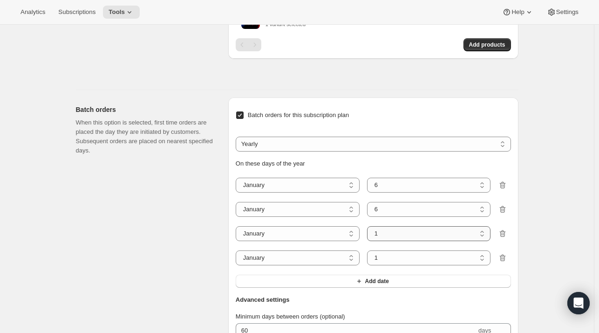
select select "6"
click at [369, 226] on select "1 2 3 4 5 6 7 8 9 10 11 12 13 14 15 16 17 18 19 20 21 22 23 24 25 26 27 28 29 3…" at bounding box center [429, 233] width 124 height 15
click at [412, 257] on select "1 2 3 4 5 6 7 8 9 10 11 12 13 14 15 16 17 18 19 20 21 22 23 24 25 26 27 28 29 3…" at bounding box center [429, 257] width 124 height 15
select select "6"
click at [369, 250] on select "1 2 3 4 5 6 7 8 9 10 11 12 13 14 15 16 17 18 19 20 21 22 23 24 25 26 27 28 29 3…" at bounding box center [429, 257] width 124 height 15
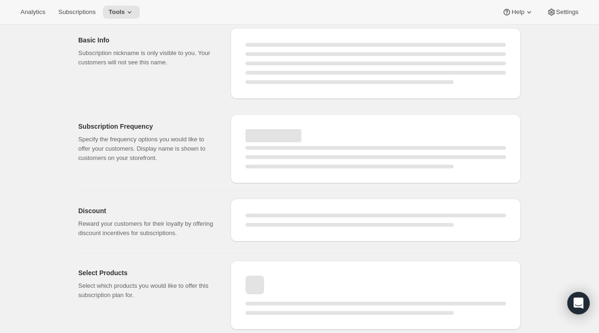
select select "MONTH"
select select "ENABLED"
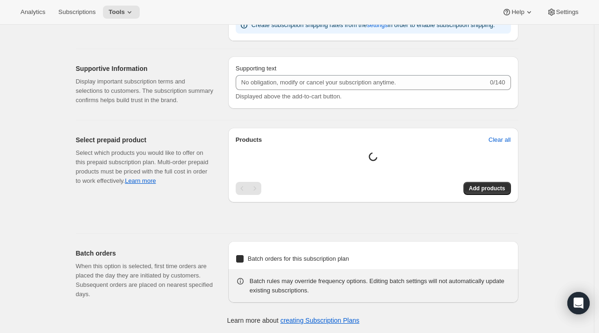
checkbox input "true"
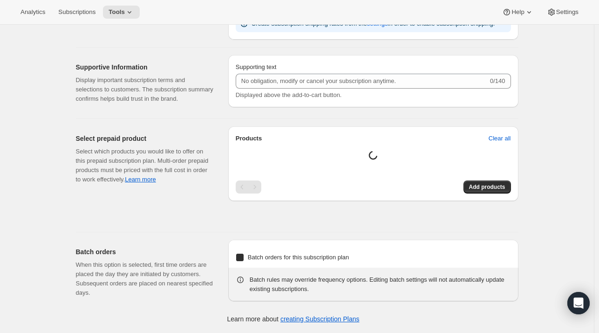
select select "YEARDAY"
select select "6"
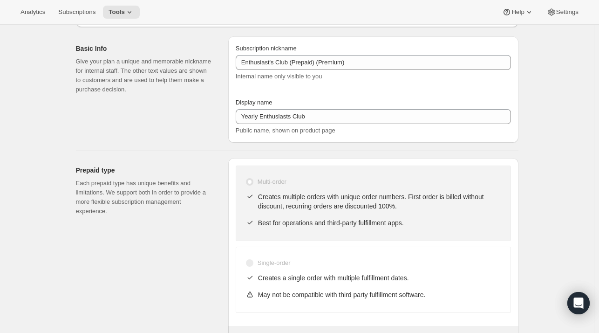
scroll to position [0, 0]
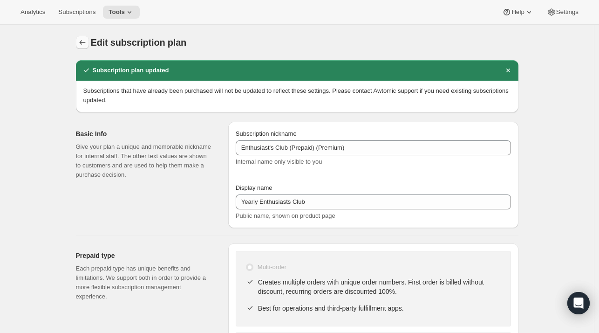
click at [84, 42] on icon "Subscription plans" at bounding box center [82, 42] width 9 height 9
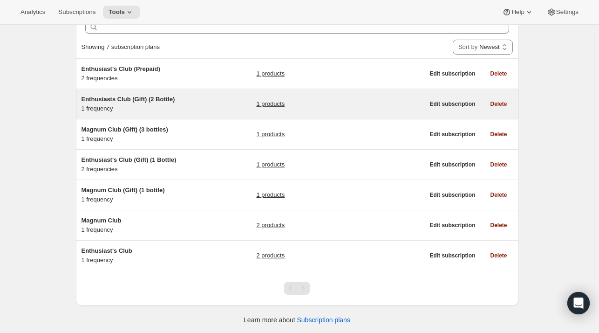
scroll to position [49, 0]
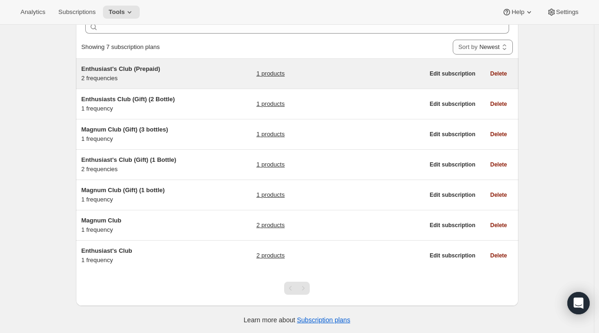
click at [128, 70] on span "Enthusiast's Club (Prepaid)" at bounding box center [121, 68] width 79 height 7
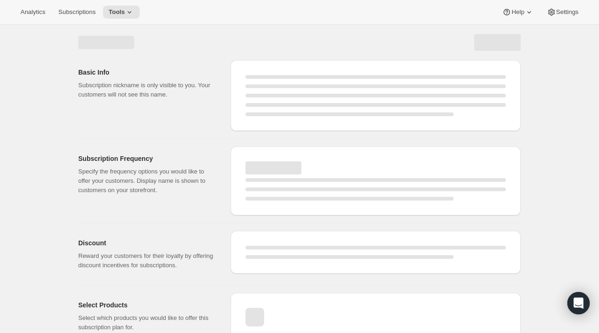
select select "WEEK"
select select "MONTH"
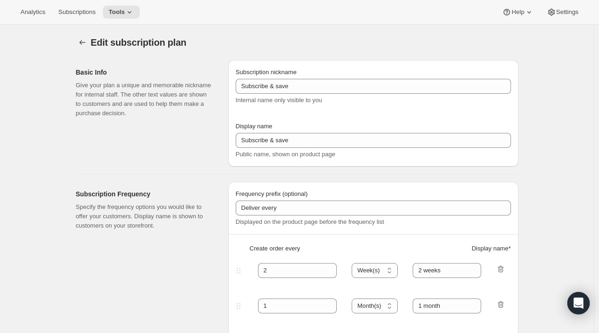
type input "Enthusiast's Club (Prepaid)"
type input "Yearly Enthusiasts Club"
checkbox input "true"
select select "ENABLED"
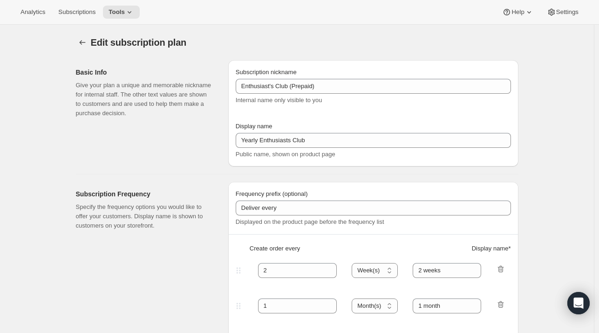
select select "MONTH"
select select "YEARDAY"
select select "6"
select select "4"
select select "6"
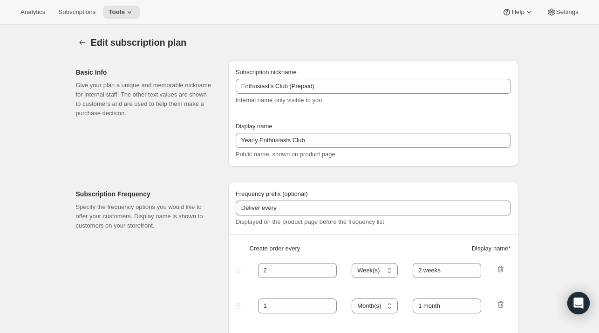
select select "7"
select select "6"
select select "10"
select select "6"
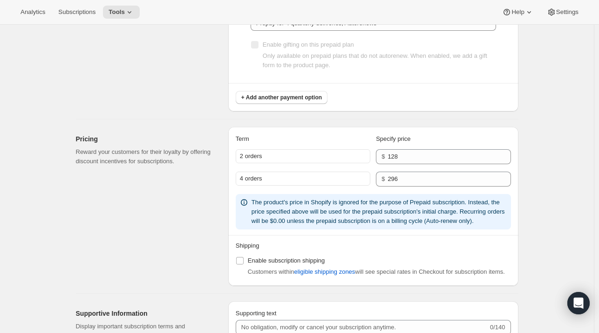
scroll to position [725, 0]
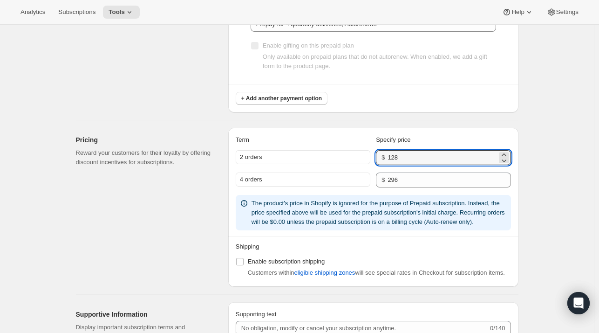
drag, startPoint x: 407, startPoint y: 157, endPoint x: 361, endPoint y: 149, distance: 45.9
click at [361, 150] on div "2 orders $ 128" at bounding box center [373, 157] width 275 height 15
type input "148"
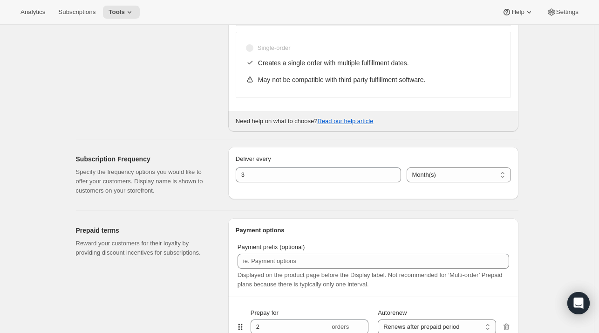
scroll to position [0, 0]
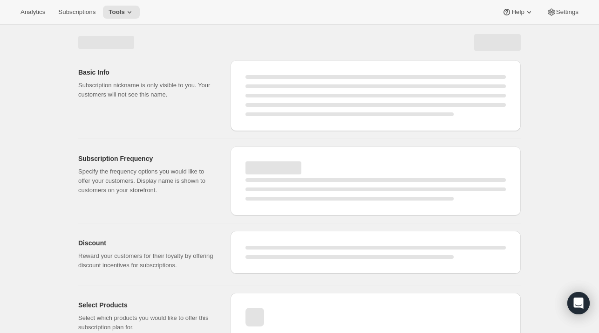
select select "MONTH"
select select "ENABLED"
select select "YEARDAY"
select select "6"
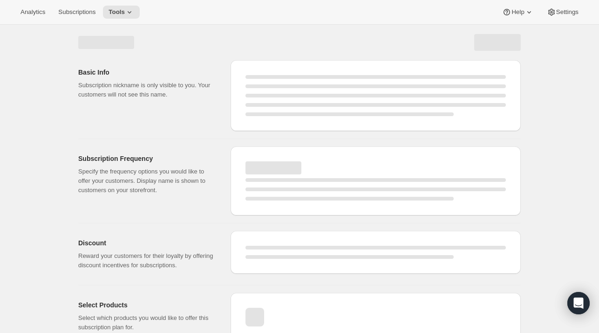
select select "4"
select select "6"
select select "7"
select select "6"
select select "10"
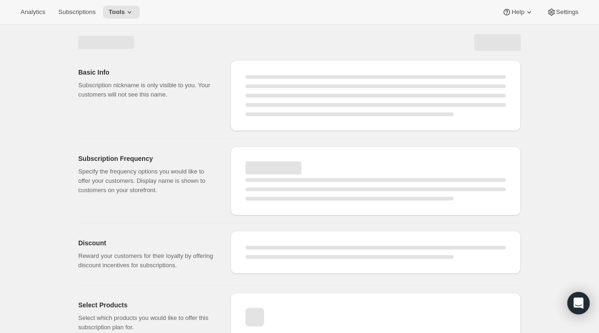
select select "6"
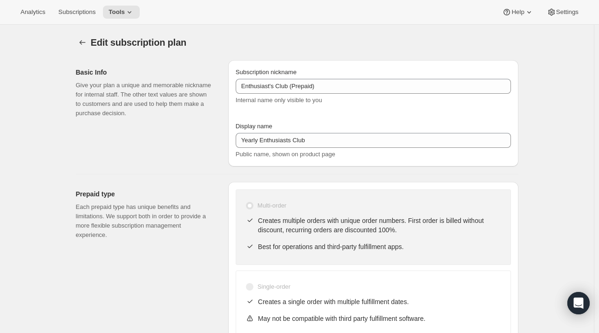
type input "148"
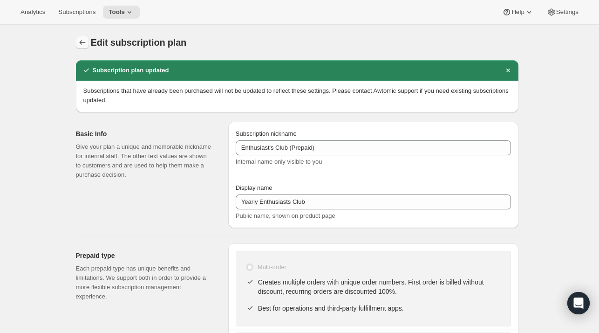
click at [82, 46] on icon "Subscription plans" at bounding box center [82, 42] width 9 height 9
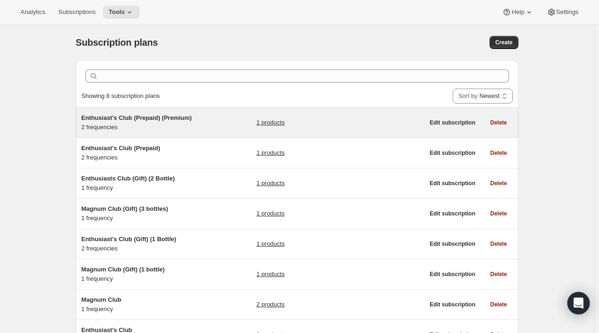
click at [162, 116] on span "Enthusiast's Club (Prepaid) (Premium)" at bounding box center [137, 117] width 110 height 7
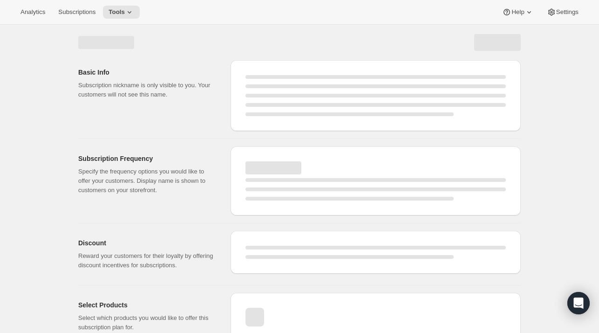
select select "WEEK"
select select "MONTH"
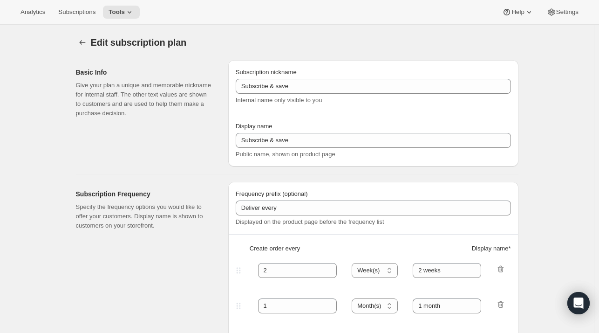
type input "Enthusiast's Club (Prepaid) (Premium)"
type input "Yearly Enthusiasts Club"
checkbox input "true"
select select "ENABLED"
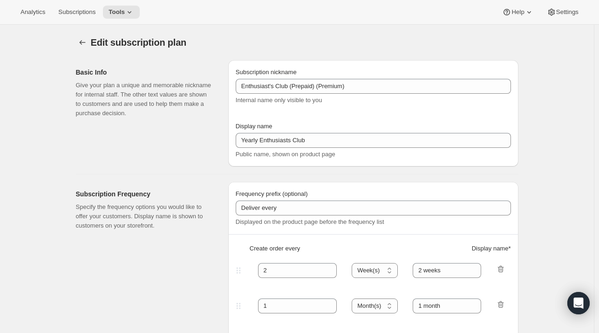
select select "MONTH"
select select "YEARDAY"
select select "6"
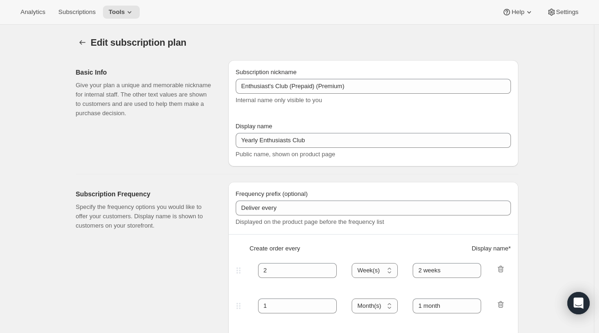
select select "6"
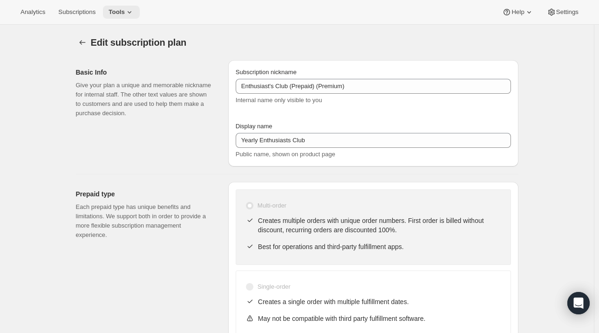
click at [115, 8] on span "Tools" at bounding box center [117, 11] width 16 height 7
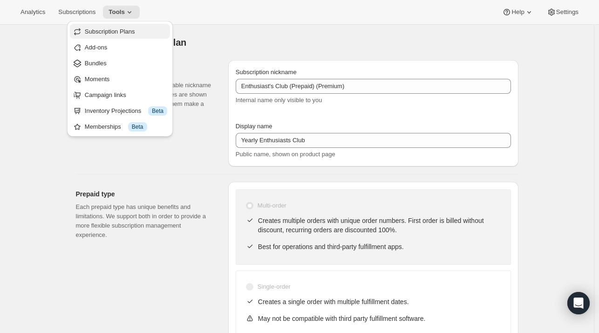
click at [118, 32] on span "Subscription Plans" at bounding box center [110, 31] width 50 height 7
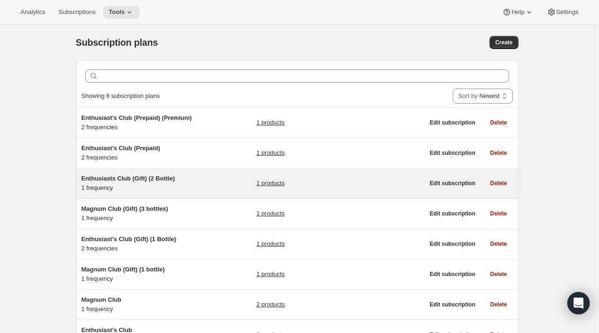
click at [142, 176] on span "Enthusiasts Club (Gift) (2 Bottle)" at bounding box center [129, 178] width 94 height 7
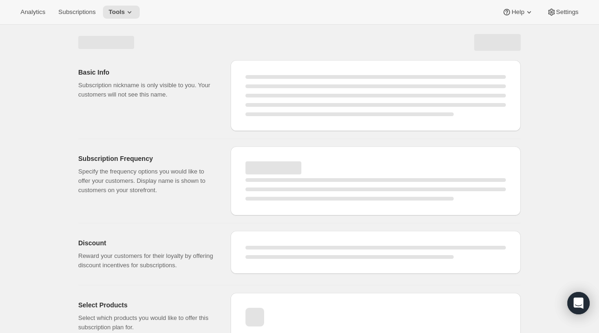
select select "WEEK"
select select "MONTH"
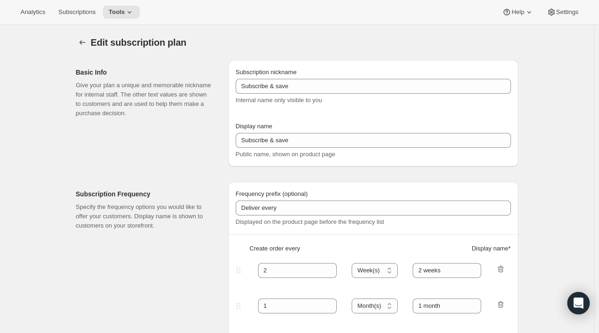
type input "Enthusiasts Club (Gift) (2 Bottle)"
type input "Enthusiasts Club Gift (Premium)"
checkbox input "true"
select select "MONTH"
select select "YEARDAY"
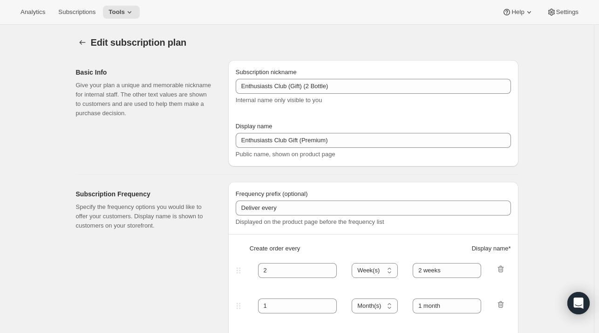
select select "10"
select select "6"
select select "4"
select select "6"
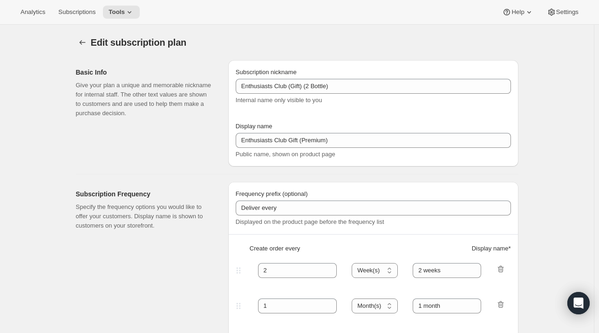
select select "7"
select select "6"
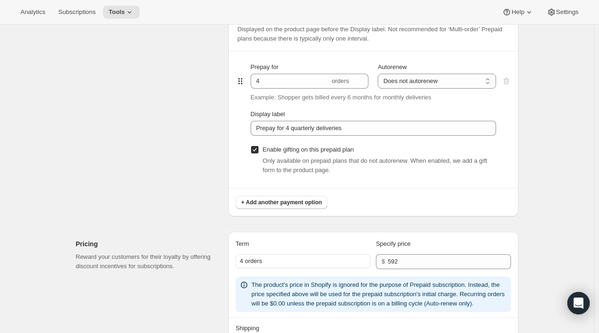
scroll to position [462, 0]
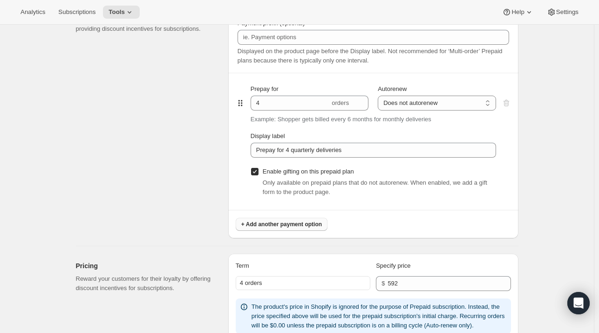
click at [303, 226] on span "+ Add another payment option" at bounding box center [281, 223] width 81 height 7
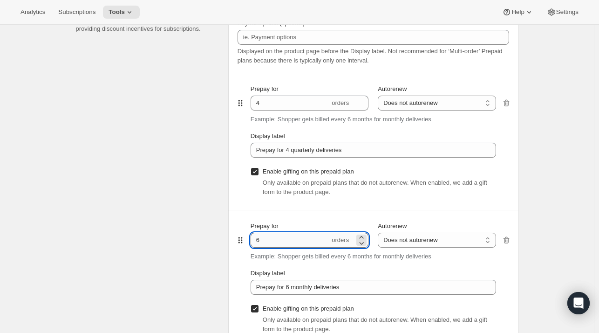
drag, startPoint x: 276, startPoint y: 243, endPoint x: 252, endPoint y: 240, distance: 23.5
click at [252, 240] on input "6" at bounding box center [290, 239] width 79 height 15
type input "2"
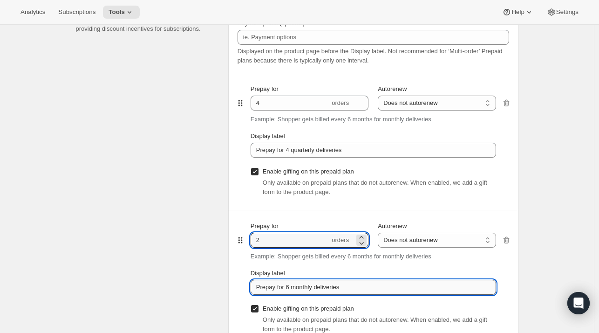
click at [317, 286] on input "Prepay for 6 monthly deliveries" at bounding box center [373, 286] width 245 height 15
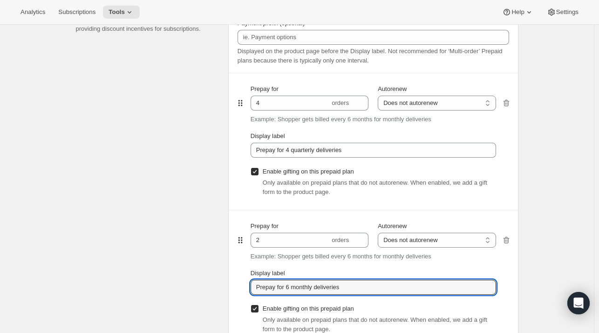
drag, startPoint x: 288, startPoint y: 286, endPoint x: 475, endPoint y: 273, distance: 187.2
click at [475, 273] on div "Display label Prepay for 6 monthly deliveries" at bounding box center [373, 281] width 245 height 26
type input "Prepay for 2 quarterly deliveries"
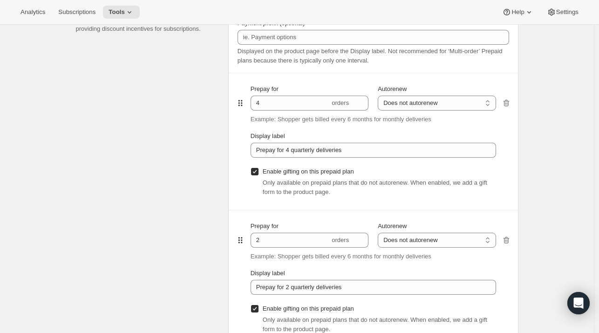
click at [579, 211] on div "Edit subscription plan. This page is ready Edit subscription plan Basic Info Gi…" at bounding box center [297, 330] width 594 height 1535
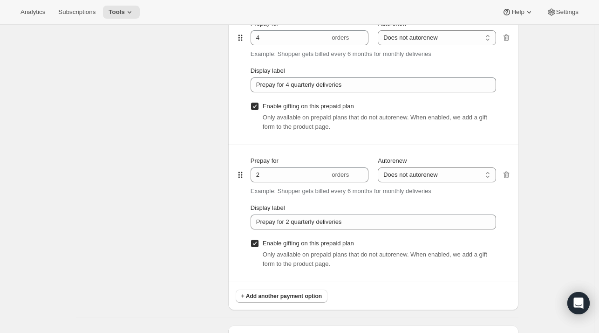
scroll to position [527, 0]
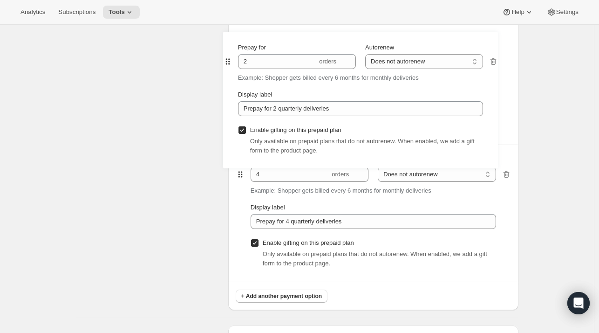
drag, startPoint x: 243, startPoint y: 174, endPoint x: 225, endPoint y: 54, distance: 120.5
click at [225, 54] on div "Prepaid terms Reward your customers for their loyalty by providing discount inc…" at bounding box center [293, 116] width 450 height 388
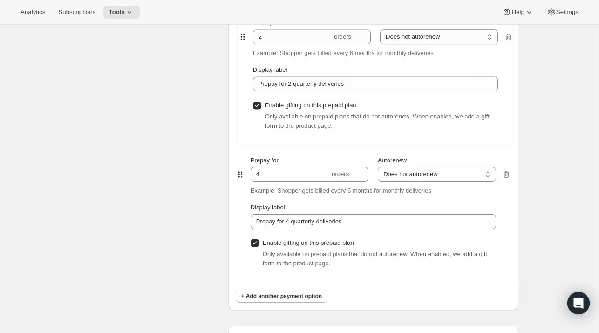
type input "2"
type input "Prepay for 2 quarterly deliveries"
type input "4"
type input "Prepay for 4 quarterly deliveries"
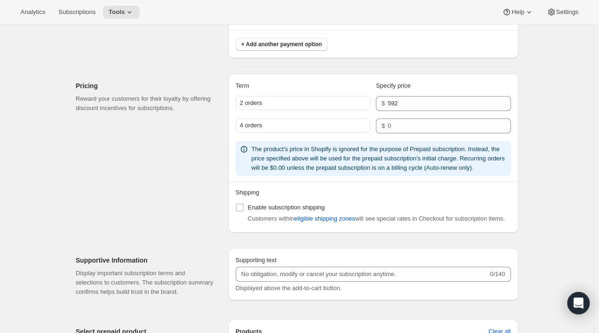
scroll to position [778, 0]
click at [406, 125] on input "number" at bounding box center [442, 126] width 109 height 15
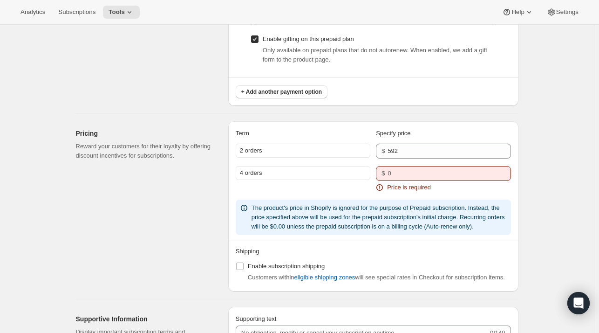
scroll to position [825, 0]
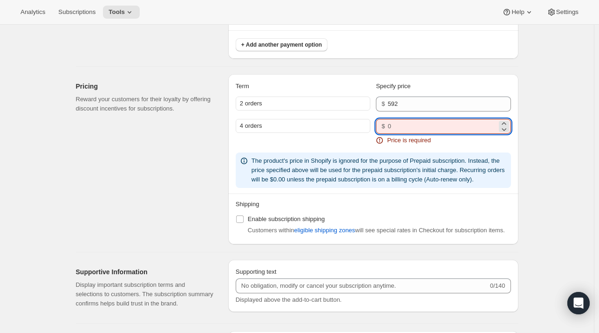
click at [402, 127] on input "number" at bounding box center [442, 126] width 109 height 15
type input "1"
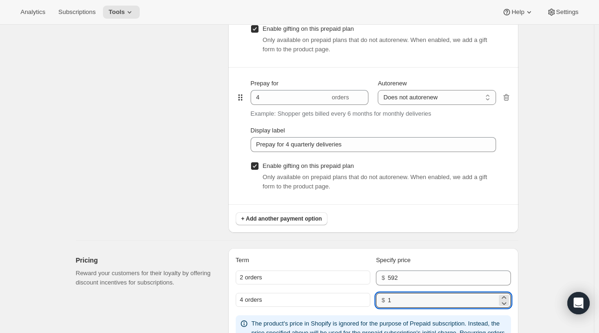
scroll to position [650, 0]
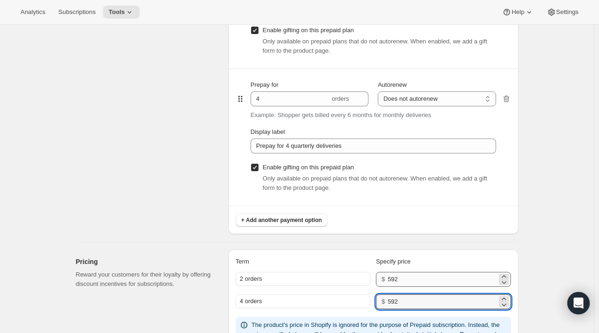
type input "592"
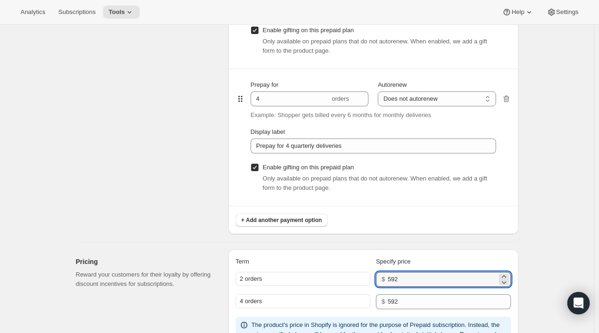
drag, startPoint x: 411, startPoint y: 280, endPoint x: 348, endPoint y: 275, distance: 62.6
click at [348, 275] on div "2 orders $ 592" at bounding box center [373, 279] width 275 height 15
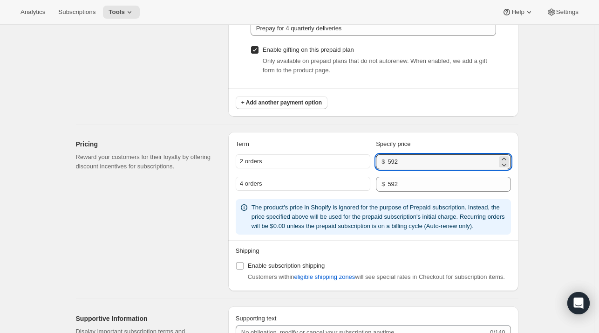
scroll to position [768, 0]
type input "296"
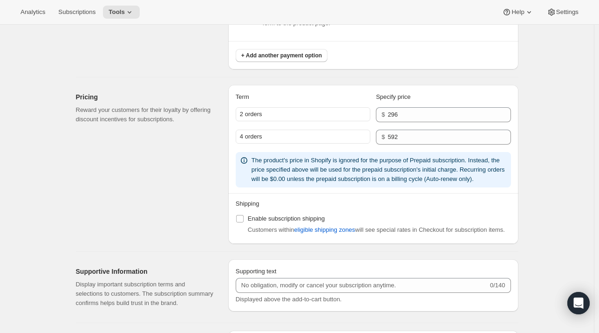
scroll to position [721, 0]
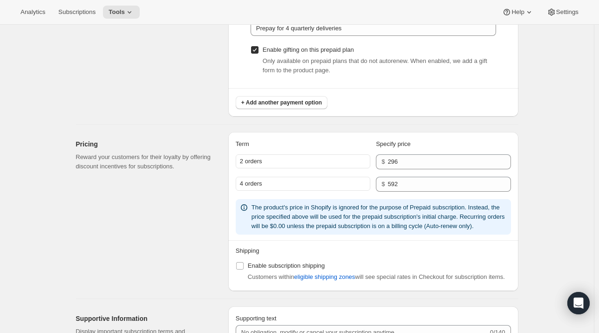
select select "MONTH"
select select "YEARDAY"
select select "10"
select select "6"
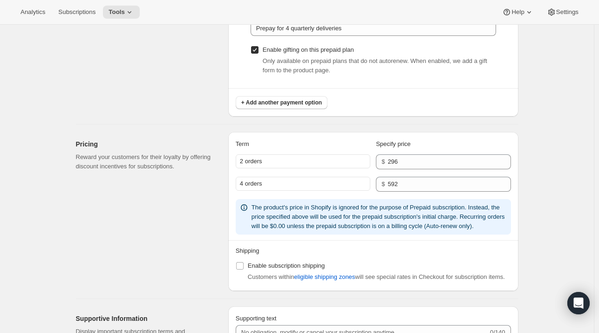
select select "4"
select select "6"
select select "7"
select select "6"
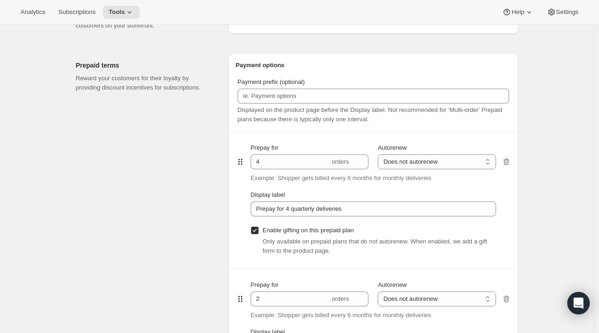
scroll to position [465, 0]
click at [506, 162] on icon "button" at bounding box center [505, 162] width 1 height 3
type input "2"
type input "Prepay for 2 quarterly deliveries"
checkbox input "false"
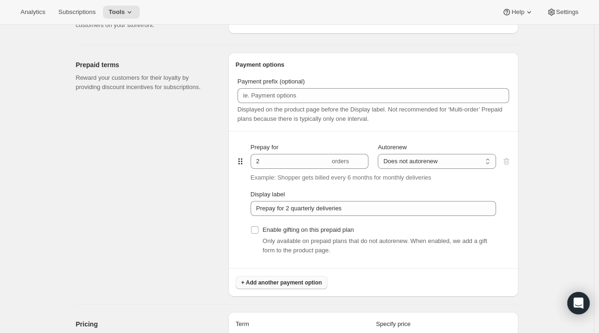
click at [264, 279] on span "+ Add another payment option" at bounding box center [281, 282] width 81 height 7
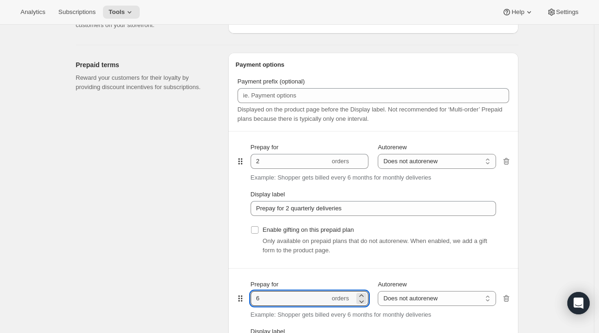
drag, startPoint x: 268, startPoint y: 296, endPoint x: 229, endPoint y: 299, distance: 39.2
click at [229, 299] on div "Prepaid terms Reward your customers for their loyalty by providing discount inc…" at bounding box center [293, 239] width 450 height 388
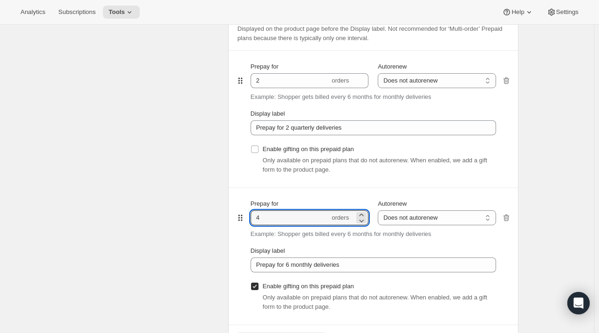
scroll to position [561, 0]
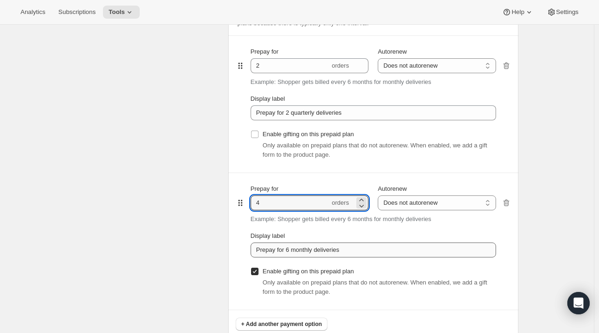
type input "4"
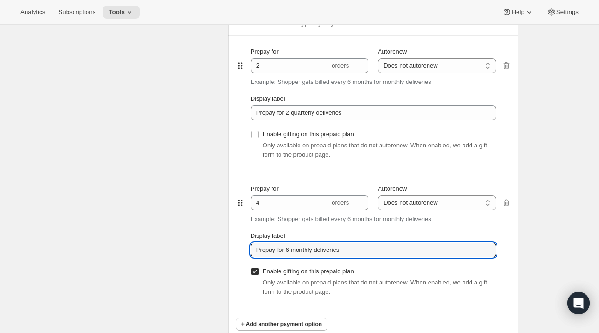
drag, startPoint x: 287, startPoint y: 246, endPoint x: 400, endPoint y: 226, distance: 114.5
click at [400, 226] on div "Prepay for 4 orders Autorenew Does not autorenew Renews after prepaid period Do…" at bounding box center [373, 241] width 245 height 136
type input "Prepay for 4 quarterly deliveries"
click at [273, 133] on span "Enable gifting on this prepaid plan" at bounding box center [308, 133] width 91 height 7
click at [259, 133] on input "Enable gifting on this prepaid plan" at bounding box center [254, 133] width 7 height 7
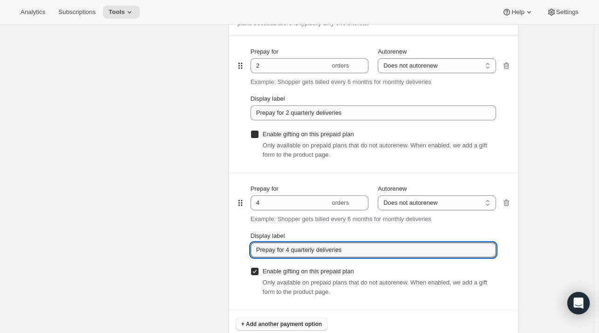
checkbox input "true"
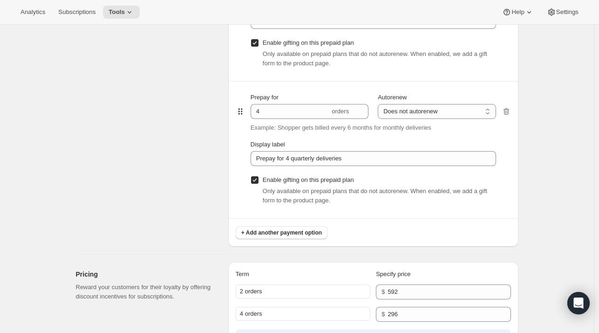
scroll to position [652, 0]
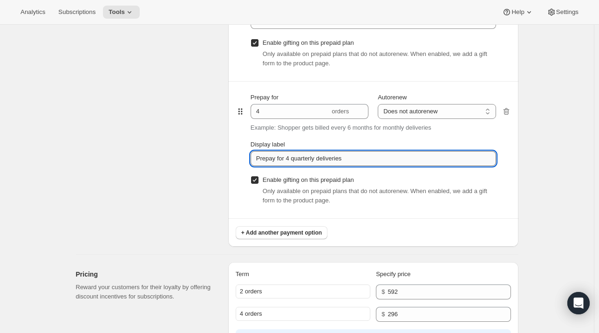
click at [360, 160] on input "Prepay for 4 quarterly deliveries" at bounding box center [373, 158] width 245 height 15
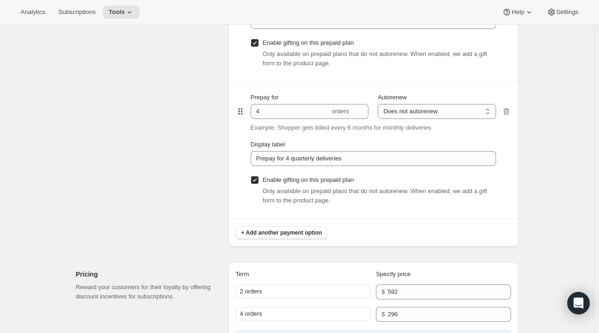
click at [547, 145] on div "Edit subscription plan. This page is ready Edit subscription plan Subscription …" at bounding box center [297, 171] width 594 height 1597
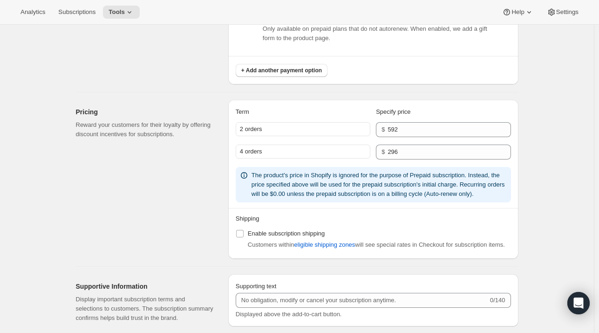
scroll to position [814, 0]
drag, startPoint x: 418, startPoint y: 126, endPoint x: 353, endPoint y: 130, distance: 65.8
click at [353, 130] on div "2 orders $ 592" at bounding box center [373, 130] width 275 height 15
type input "296"
type input "592"
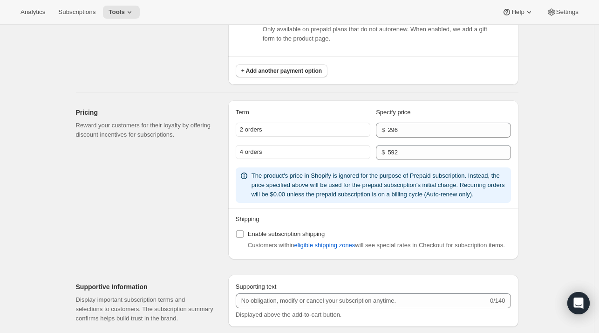
select select "MONTH"
select select "YEARDAY"
select select "10"
select select "6"
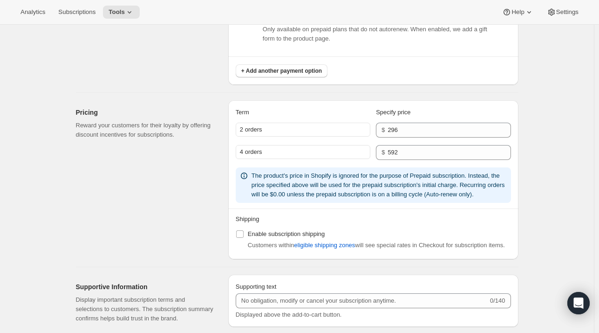
select select "4"
select select "6"
select select "7"
select select "6"
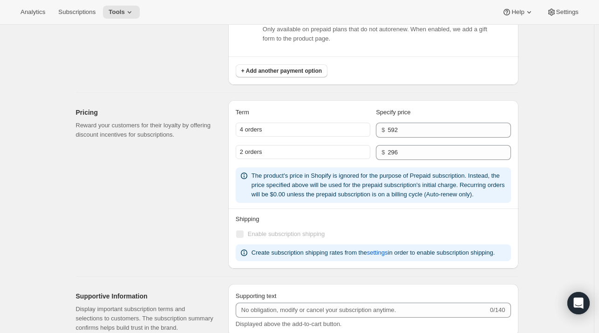
type input "2"
type input "Prepay for 2 quarterly deliveries"
type input "4"
type input "Prepay for 4 quarterly deliveries"
checkbox input "true"
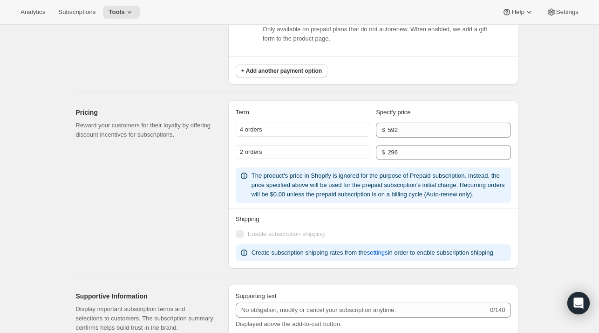
type input "296"
type input "592"
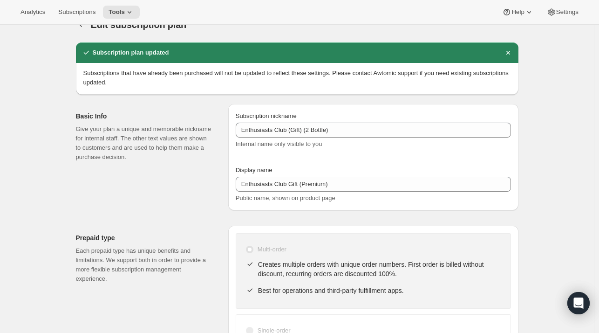
scroll to position [0, 0]
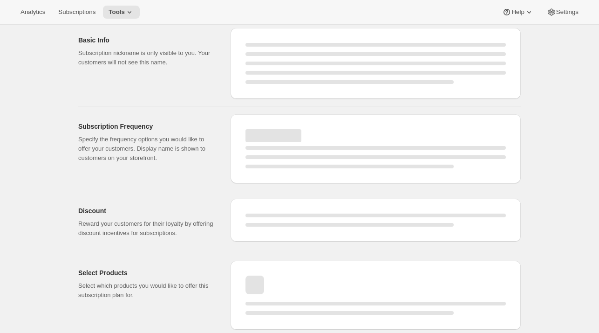
select select "WEEK"
select select "MONTH"
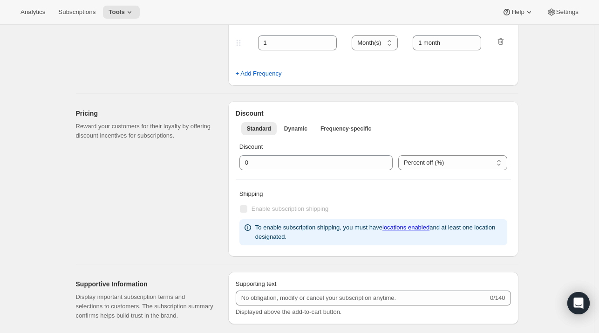
type input "Enthusiasts Club (Gift) (2 Bottle)"
type input "Enthusiasts Club Gift (Premium)"
checkbox input "true"
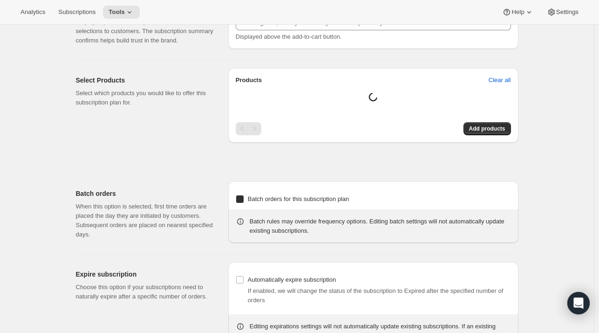
select select "MONTH"
select select "YEARDAY"
select select "10"
select select "6"
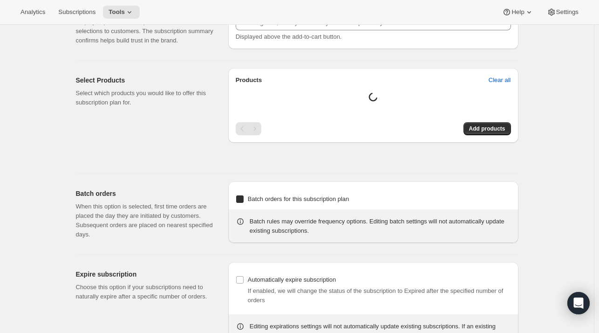
select select "4"
select select "6"
select select "7"
select select "6"
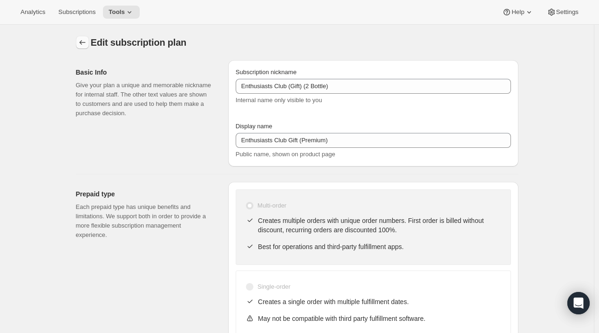
click at [79, 45] on button "Subscription plans" at bounding box center [82, 42] width 13 height 13
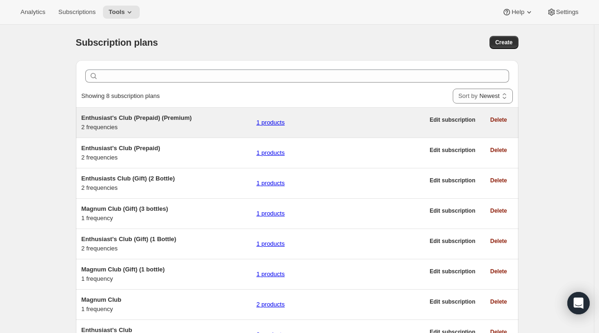
click at [120, 119] on span "Enthusiast's Club (Prepaid) (Premium)" at bounding box center [137, 117] width 110 height 7
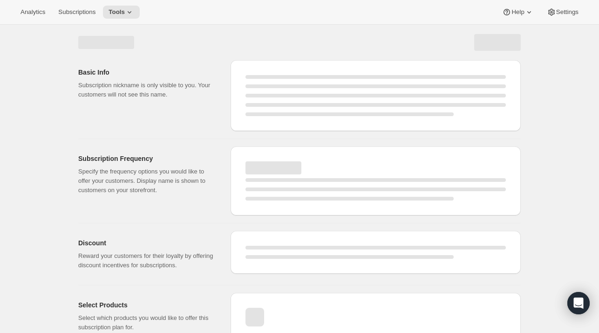
select select "WEEK"
select select "MONTH"
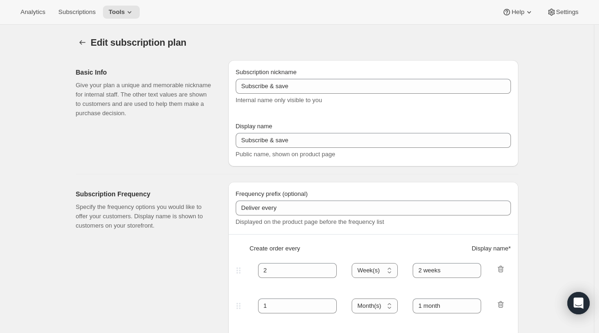
type input "Enthusiast's Club (Prepaid) (Premium)"
type input "Yearly Enthusiasts Club"
checkbox input "true"
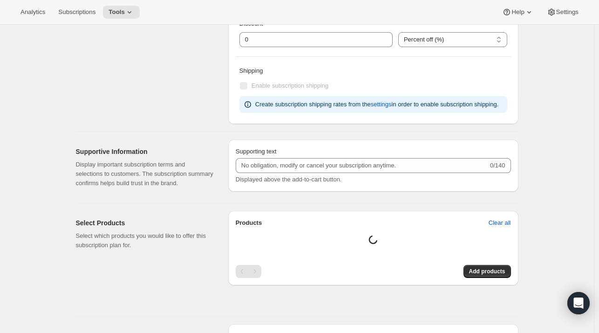
select select "ENABLED"
select select "MONTH"
select select "YEARDAY"
select select "6"
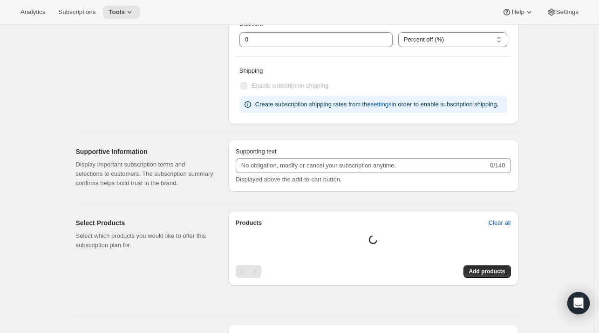
select select "6"
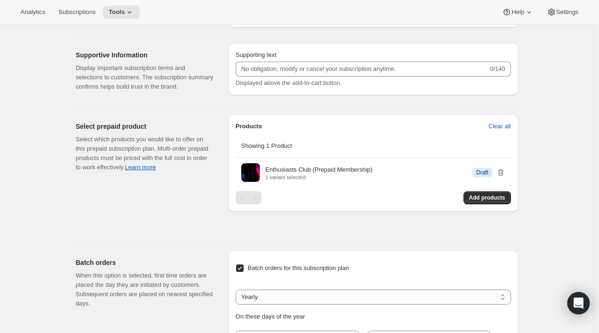
scroll to position [983, 0]
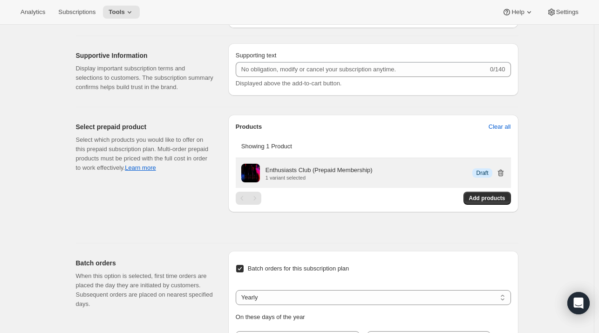
click at [503, 170] on icon "button" at bounding box center [500, 172] width 9 height 9
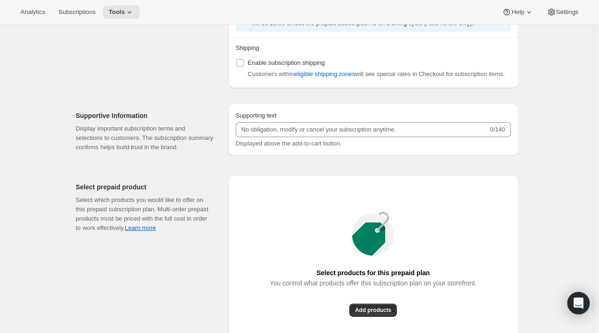
scroll to position [924, 0]
click at [374, 315] on div "Select products for this prepaid plan You control what products offer this subs…" at bounding box center [373, 263] width 290 height 178
click at [372, 313] on button "Add products" at bounding box center [373, 309] width 48 height 13
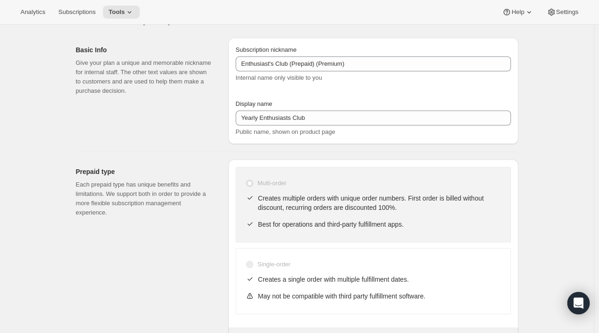
scroll to position [0, 0]
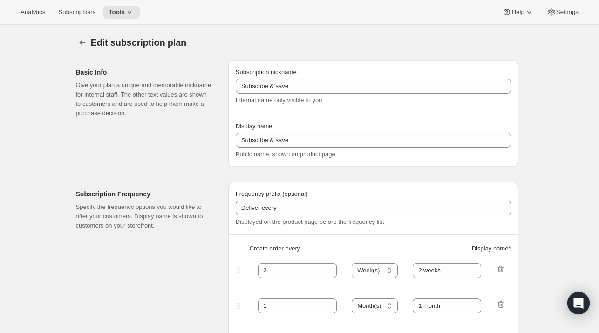
type input "Enthusiast's Club (Prepaid) (Premium)"
type input "Yearly Enthusiasts Club"
checkbox input "true"
select select "ENABLED"
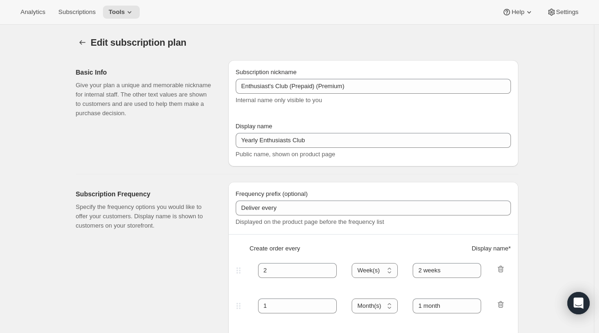
select select "MONTH"
select select "YEARDAY"
select select "6"
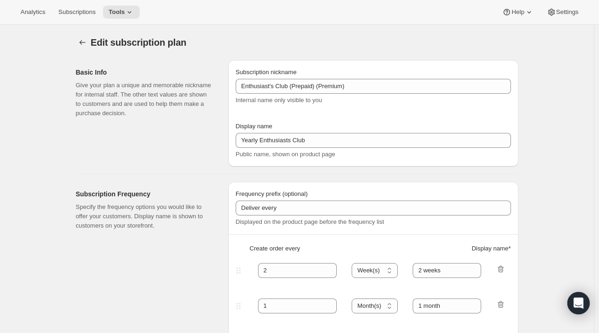
select select "6"
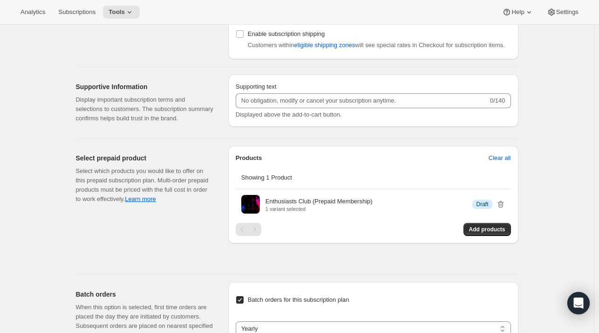
scroll to position [954, 0]
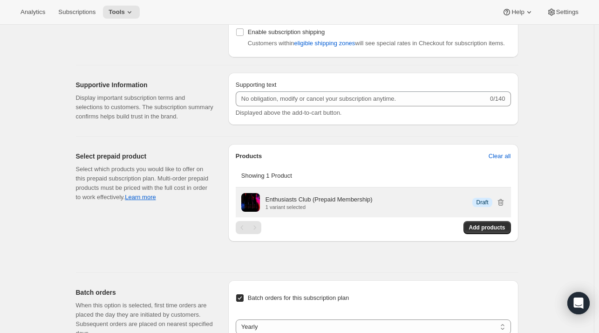
click at [282, 205] on p "1 variant selected" at bounding box center [319, 207] width 107 height 6
click at [499, 199] on icon "button" at bounding box center [500, 201] width 9 height 9
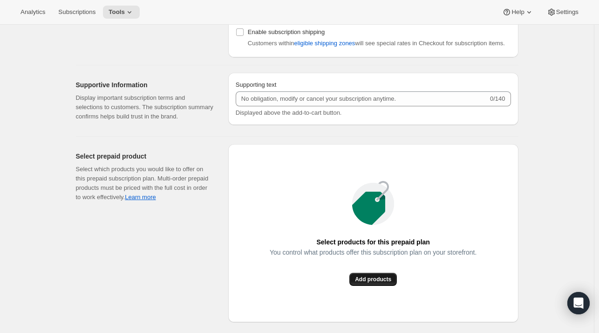
click at [362, 279] on span "Add products" at bounding box center [373, 278] width 36 height 7
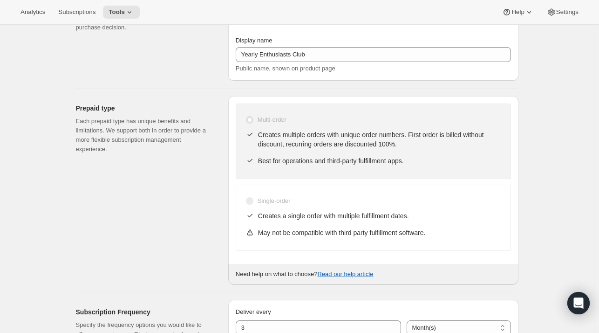
scroll to position [0, 0]
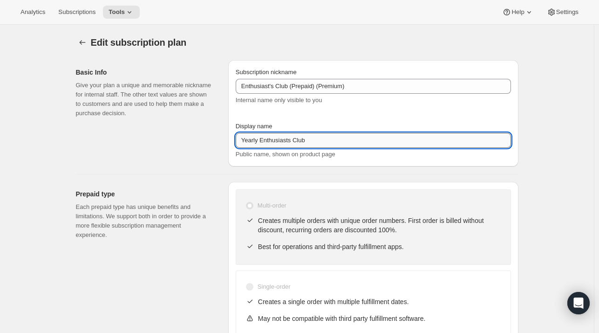
click at [320, 142] on input "Yearly Enthusiasts Club" at bounding box center [373, 140] width 275 height 15
type input "Yearly Enthusiasts Club (Premium)"
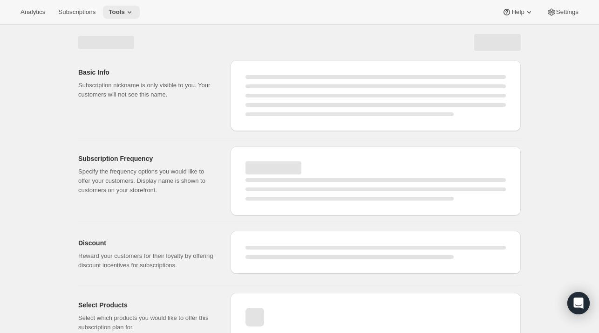
select select "MONTH"
select select "ENABLED"
select select "YEARDAY"
select select "6"
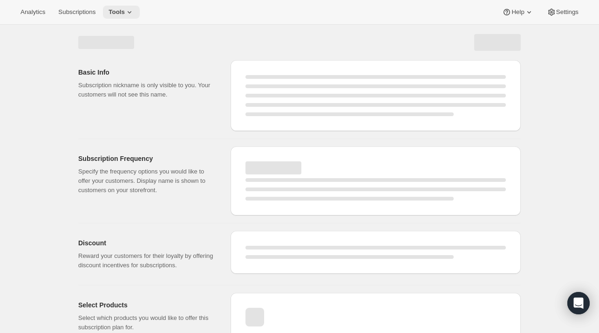
select select "6"
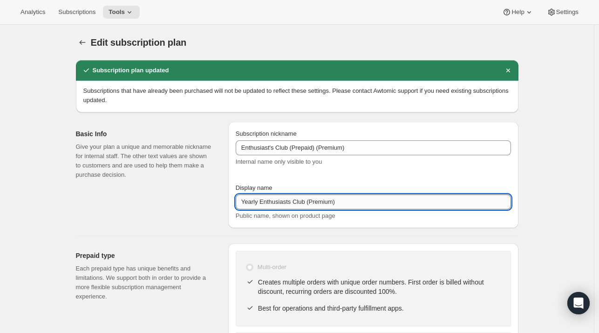
click at [248, 205] on input "Yearly Enthusiasts Club (Premium)" at bounding box center [373, 201] width 275 height 15
click at [294, 204] on input "Enthusiasts Club (Premium)" at bounding box center [373, 201] width 275 height 15
type input "Enthusiasts Club (Prepaid Premium)"
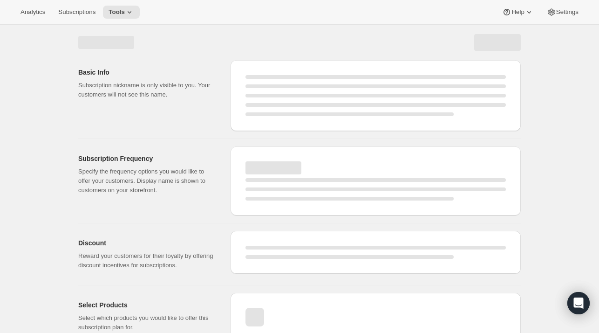
select select "MONTH"
select select "ENABLED"
select select "YEARDAY"
select select "6"
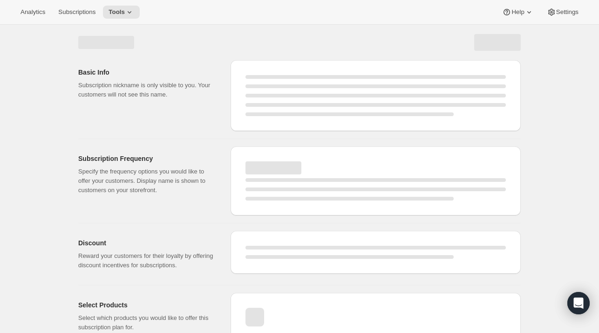
select select "6"
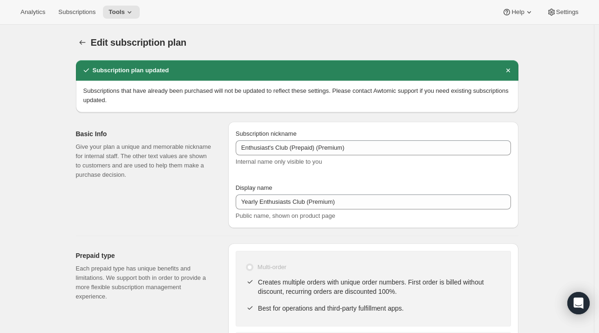
type input "Enthusiasts Club (Prepaid Premium)"
click at [117, 14] on span "Tools" at bounding box center [117, 11] width 16 height 7
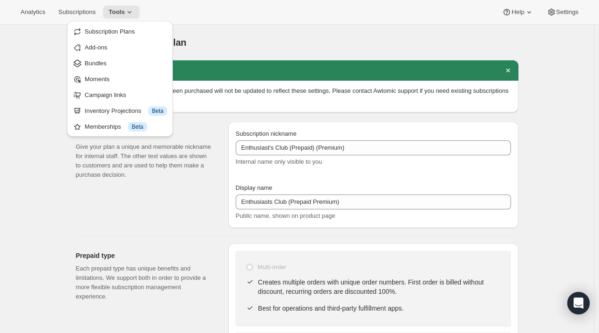
click at [166, 12] on div "Analytics Subscriptions Tools Help Settings" at bounding box center [299, 12] width 599 height 25
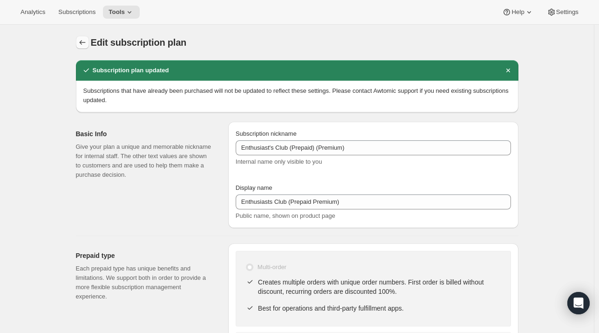
click at [86, 40] on icon "Subscription plans" at bounding box center [82, 42] width 9 height 9
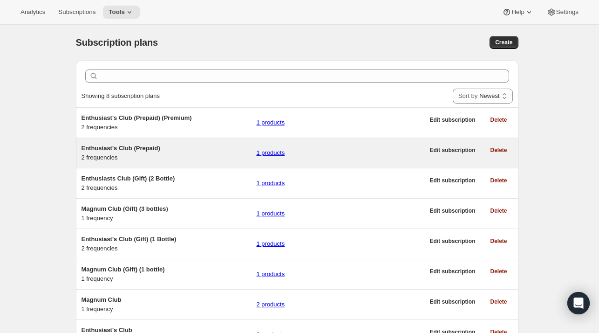
click at [132, 146] on span "Enthusiast's Club (Prepaid)" at bounding box center [121, 147] width 79 height 7
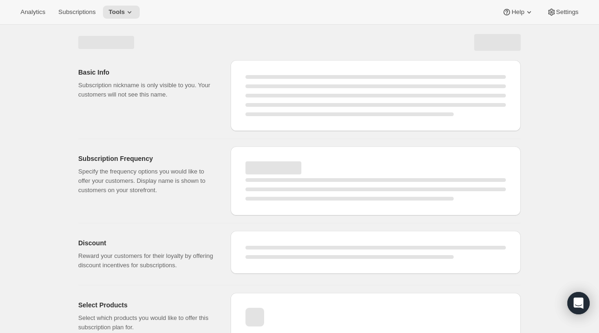
select select "WEEK"
select select "MONTH"
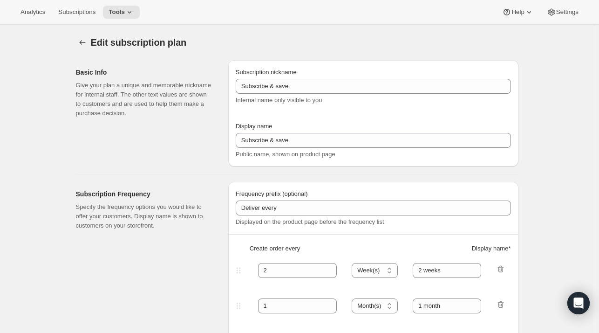
type input "Enthusiast's Club (Prepaid)"
type input "Yearly Enthusiasts Club"
checkbox input "true"
select select "ENABLED"
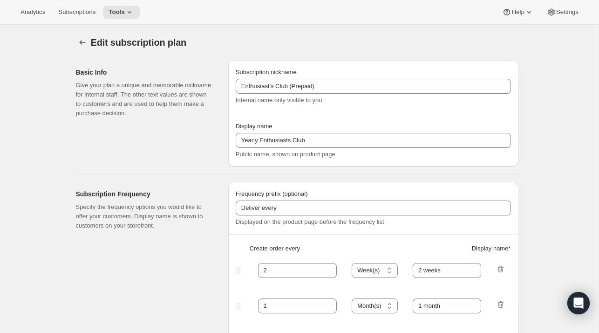
select select "MONTH"
select select "YEARDAY"
select select "6"
select select "4"
select select "6"
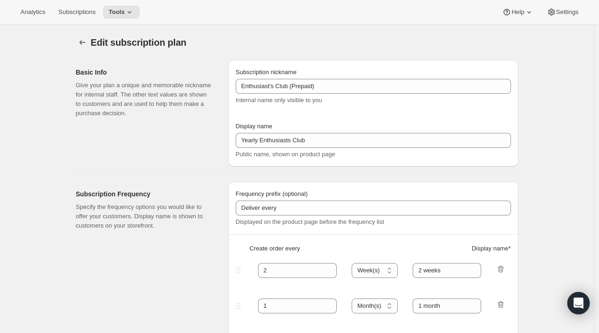
select select "7"
select select "6"
select select "10"
select select "6"
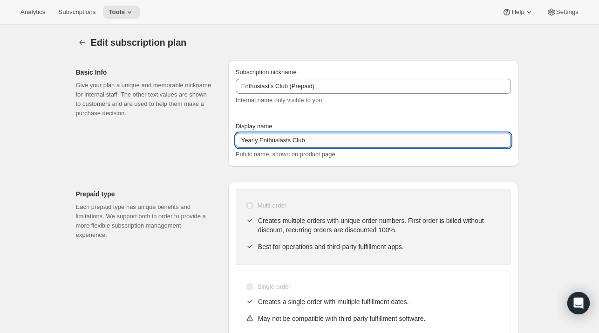
click at [254, 142] on input "Yearly Enthusiasts Club" at bounding box center [373, 140] width 275 height 15
type input "Enthusiasts Club (Prepaid Standard)"
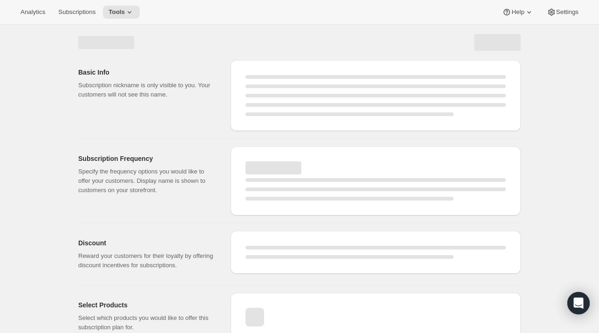
select select "MONTH"
select select "ENABLED"
select select "YEARDAY"
select select "6"
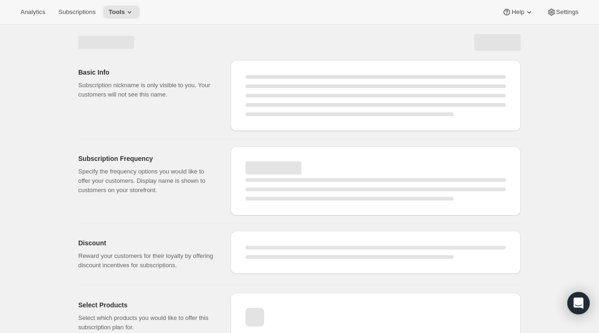
select select "4"
select select "6"
select select "7"
select select "6"
select select "10"
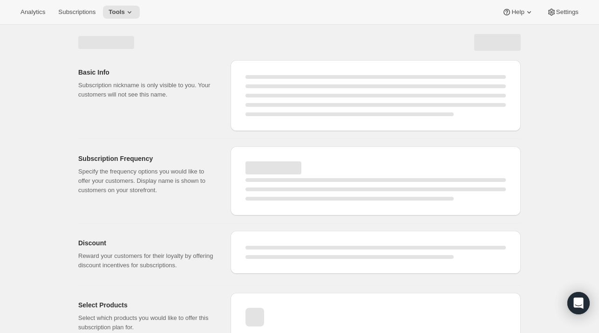
select select "6"
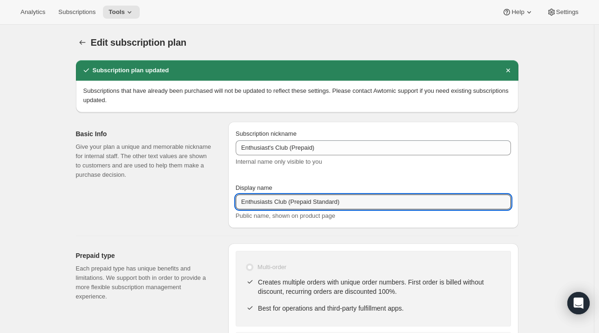
drag, startPoint x: 352, startPoint y: 201, endPoint x: 145, endPoint y: 205, distance: 206.8
click at [145, 205] on div "Basic Info Give your plan a unique and memorable nickname for internal staff. T…" at bounding box center [293, 171] width 450 height 114
type input "Prepaid Standard"
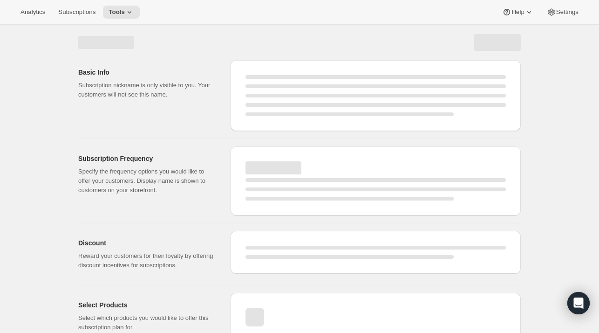
select select "MONTH"
select select "ENABLED"
select select "YEARDAY"
select select "6"
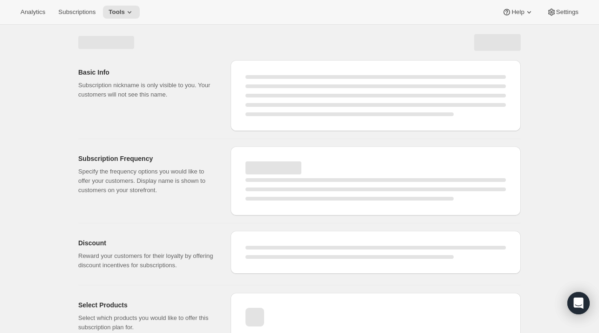
select select "4"
select select "6"
select select "7"
select select "6"
select select "10"
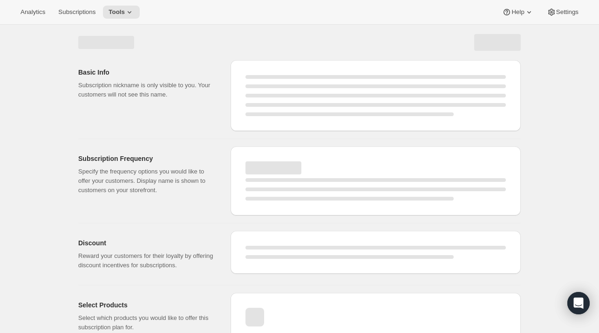
select select "6"
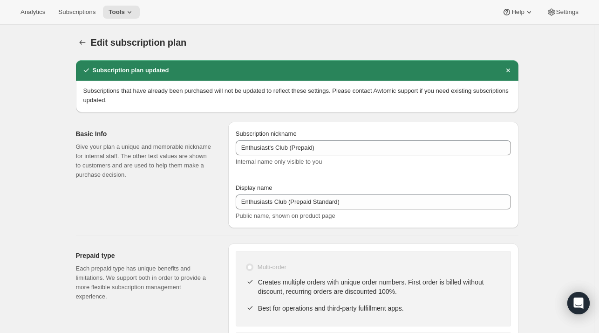
type input "Prepaid Standard"
click at [87, 42] on icon "Subscription plans" at bounding box center [82, 42] width 9 height 9
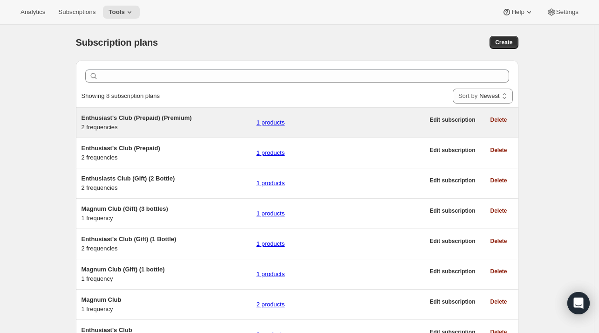
click at [136, 116] on span "Enthusiast's Club (Prepaid) (Premium)" at bounding box center [137, 117] width 110 height 7
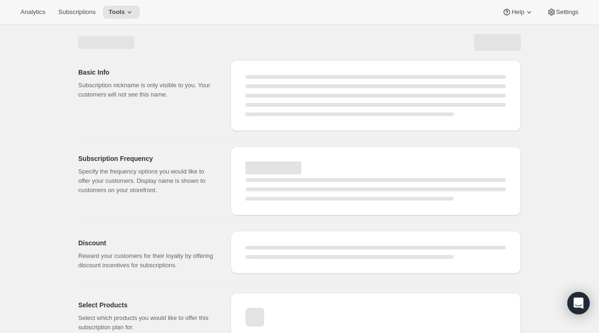
select select "WEEK"
select select "MONTH"
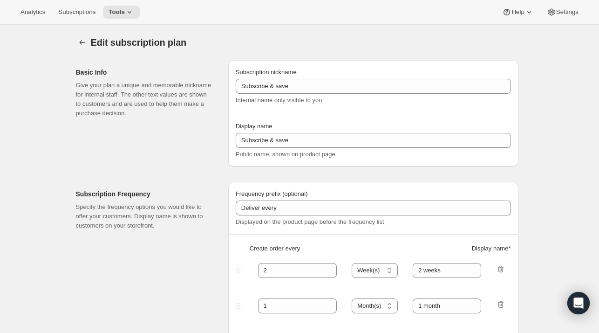
type input "Enthusiast's Club (Prepaid) (Premium)"
type input "Enthusiasts Club (Prepaid Premium)"
checkbox input "true"
select select "ENABLED"
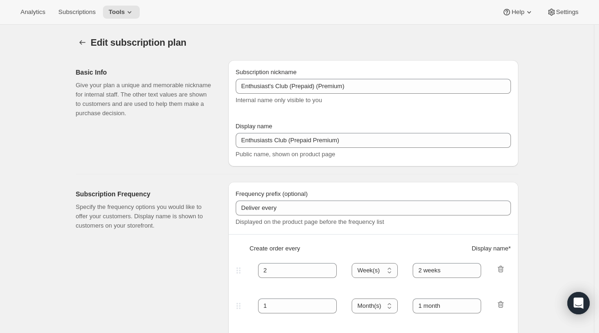
select select "MONTH"
select select "YEARDAY"
select select "6"
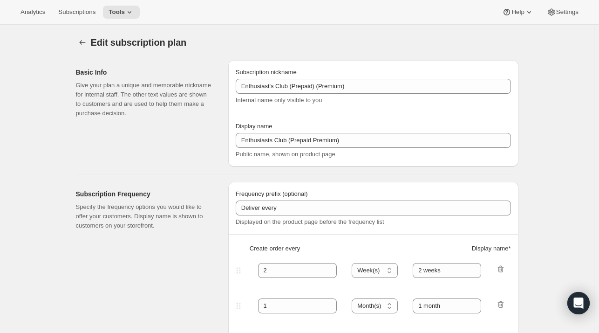
select select "6"
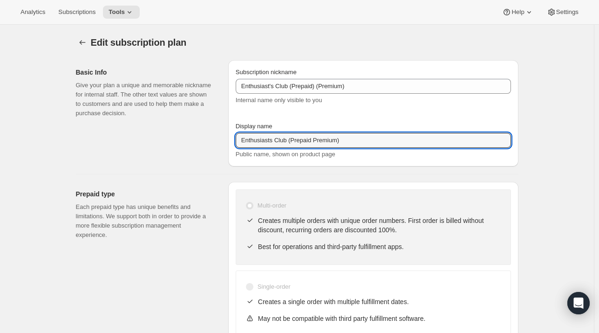
drag, startPoint x: 347, startPoint y: 135, endPoint x: 130, endPoint y: 150, distance: 217.1
click at [130, 150] on div "Basic Info Give your plan a unique and memorable nickname for internal staff. T…" at bounding box center [293, 110] width 450 height 114
type input "Prepaid Premium"
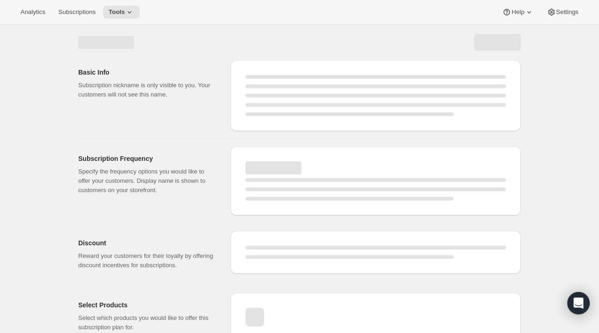
select select "MONTH"
select select "ENABLED"
select select "YEARDAY"
select select "6"
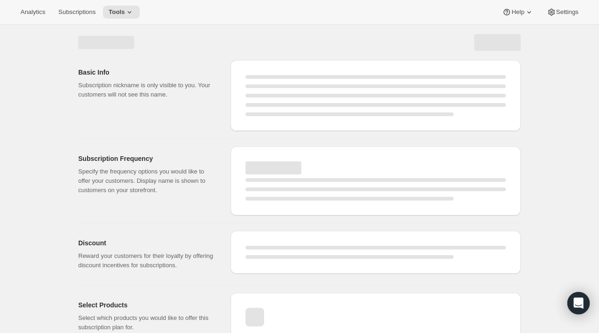
select select "6"
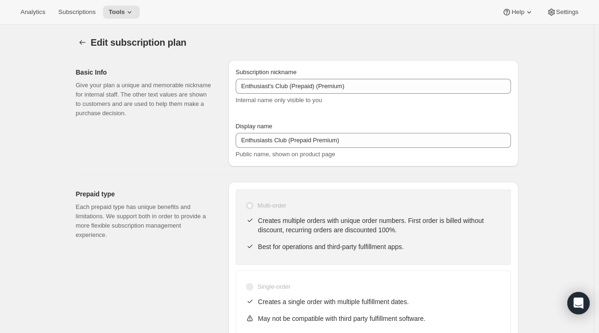
type input "Prepaid Premium"
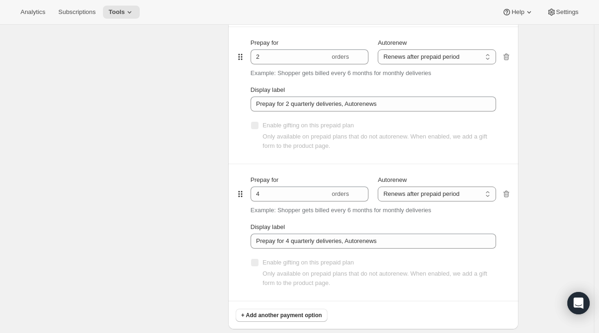
scroll to position [551, 0]
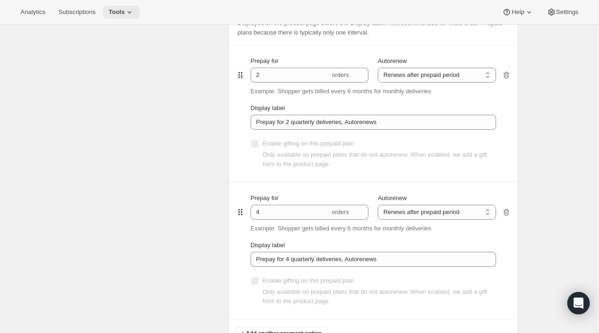
click at [136, 10] on button "Tools" at bounding box center [121, 12] width 37 height 13
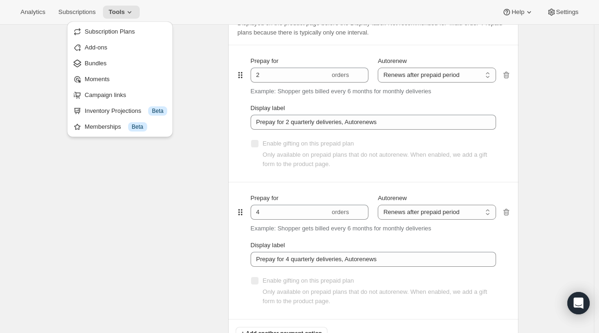
click at [128, 22] on div "Subscription Plans Add-ons Bundles Moments Campaign links Inventory Projections…" at bounding box center [120, 79] width 106 height 116
click at [121, 30] on span "Subscription Plans" at bounding box center [110, 31] width 50 height 7
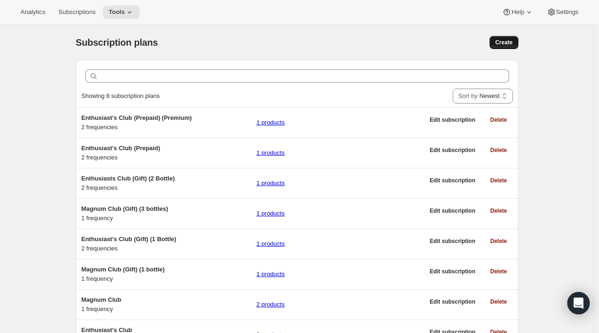
click at [500, 39] on span "Create" at bounding box center [503, 42] width 17 height 7
select select "WEEK"
select select "MONTH"
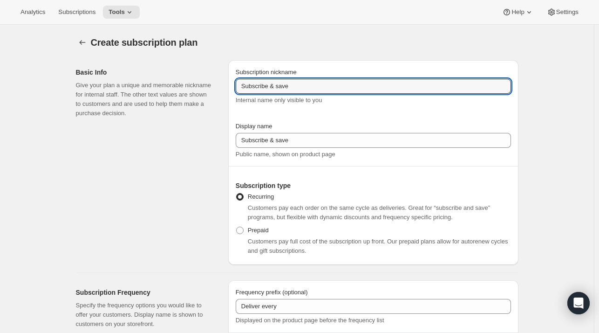
drag, startPoint x: 341, startPoint y: 84, endPoint x: 194, endPoint y: 82, distance: 147.7
click at [194, 82] on div "Basic Info Give your plan a unique and memorable nickname for internal staff. T…" at bounding box center [293, 159] width 450 height 212
type input "Magnum Club (Prepaid) (Standard)"
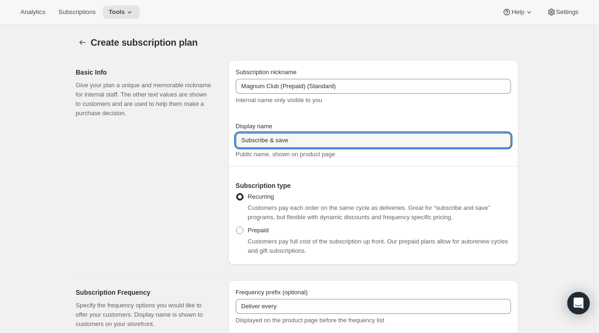
type input "P"
type input "M"
type input "E"
type input "P"
type input "E"
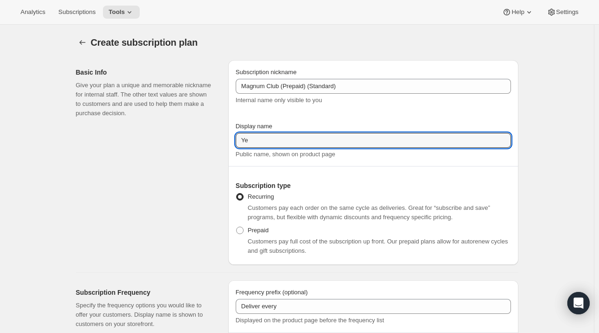
type input "Y"
type input "S"
type input "Prepaid Standard"
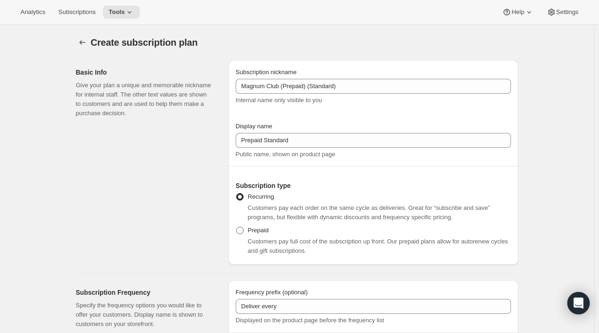
click at [259, 228] on span "Prepaid" at bounding box center [258, 229] width 21 height 7
click at [237, 227] on input "Prepaid" at bounding box center [236, 226] width 0 height 0
radio input "true"
select select "MONTH"
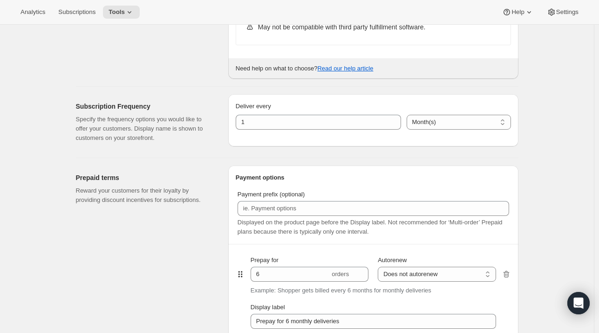
scroll to position [391, 0]
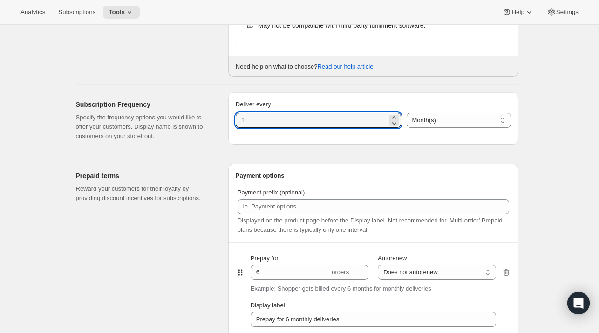
drag, startPoint x: 259, startPoint y: 124, endPoint x: 229, endPoint y: 122, distance: 29.4
click at [229, 122] on div "Subscription Frequency Specify the frequency options you would like to offer yo…" at bounding box center [293, 116] width 450 height 63
type input "2"
click at [214, 146] on div "Subscription Frequency Specify the frequency options you would like to offer yo…" at bounding box center [148, 120] width 145 height 56
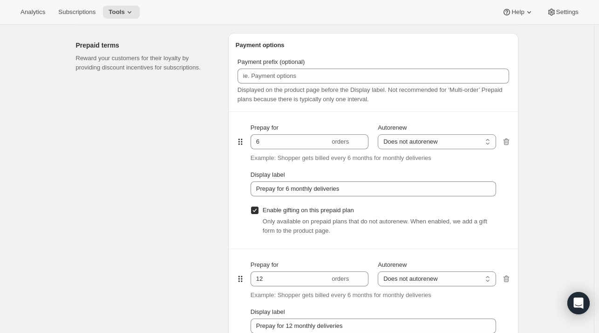
scroll to position [525, 0]
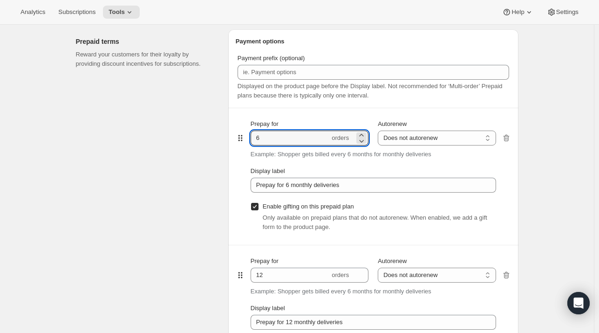
drag, startPoint x: 273, startPoint y: 144, endPoint x: 224, endPoint y: 134, distance: 50.3
click at [224, 134] on div "Prepaid terms Reward your customers for their loyalty by providing discount inc…" at bounding box center [293, 216] width 450 height 388
type input "3"
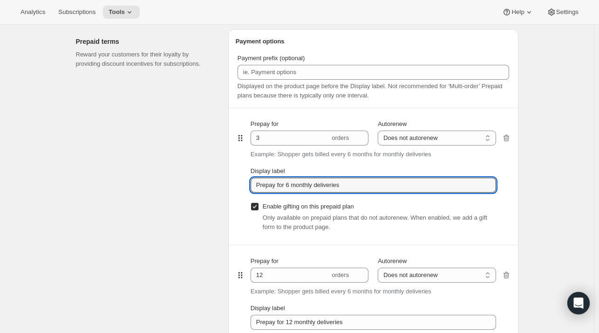
drag, startPoint x: 288, startPoint y: 185, endPoint x: 427, endPoint y: 192, distance: 139.5
click at [427, 192] on div "Prepay for 3 orders Autorenew Does not autorenew Renews after prepaid period Do…" at bounding box center [373, 176] width 245 height 136
type input "Prepay for 3 bi-monthly deliveries (Half year)"
click at [416, 141] on select "Does not autorenew Renews after prepaid period" at bounding box center [437, 137] width 118 height 15
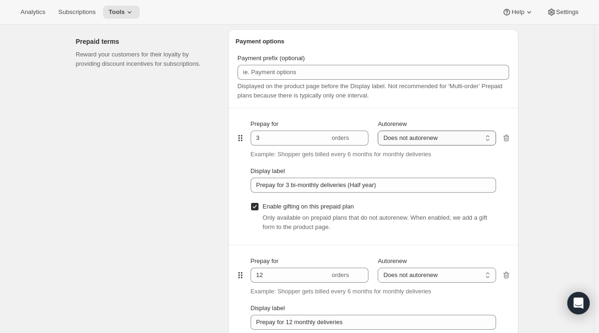
select select "ENABLED"
click at [380, 130] on select "Does not autorenew Renews after prepaid period" at bounding box center [437, 137] width 118 height 15
type input "Prepay for 3 bi-monthly deliveries (Half year), Autorenews"
checkbox input "false"
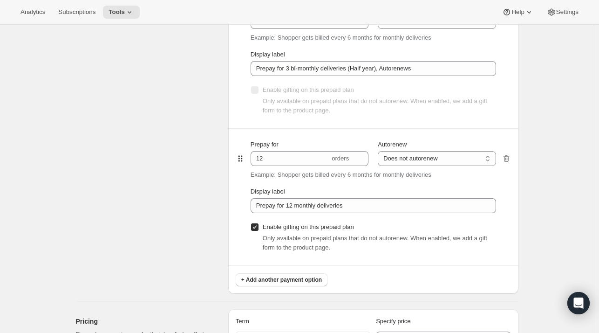
scroll to position [646, 0]
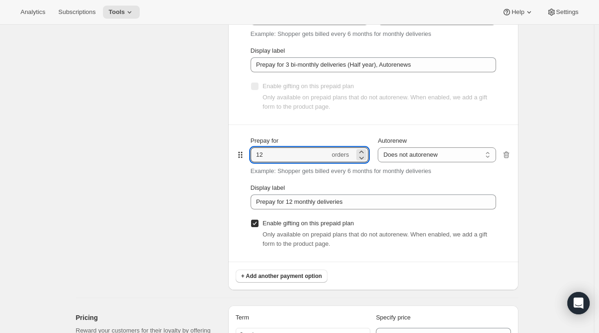
drag, startPoint x: 271, startPoint y: 152, endPoint x: 244, endPoint y: 153, distance: 27.0
click at [244, 153] on div "Prepay for 12 orders Autorenew Does not autorenew Renews after prepaid period D…" at bounding box center [373, 193] width 275 height 136
type input "6"
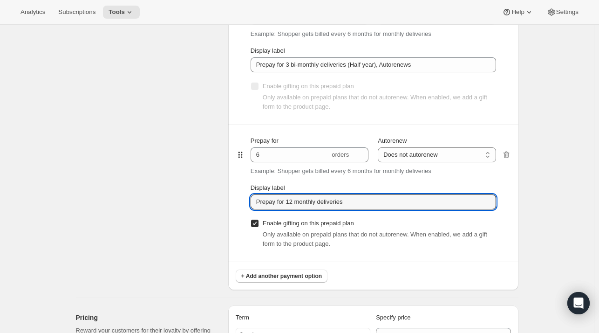
drag, startPoint x: 354, startPoint y: 203, endPoint x: 224, endPoint y: 207, distance: 130.0
click at [224, 207] on div "Prepaid terms Reward your customers for their loyalty by providing discount inc…" at bounding box center [293, 96] width 450 height 388
type input "Prepay for 6 bi-monthly deliveries (Full year)"
click at [393, 206] on input "Prepay for 6 bi-monthly deliveries (Full year)" at bounding box center [373, 201] width 245 height 15
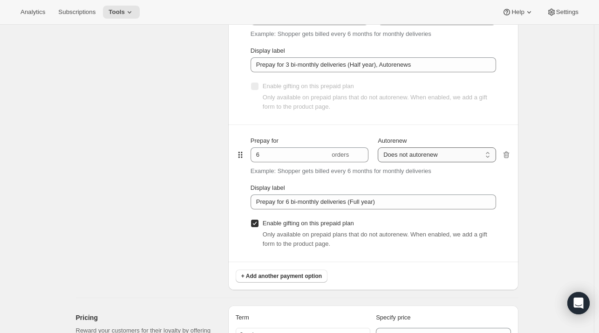
click at [416, 160] on select "Does not autorenew Renews after prepaid period" at bounding box center [437, 154] width 118 height 15
select select "ENABLED"
click at [380, 147] on select "Does not autorenew Renews after prepaid period" at bounding box center [437, 154] width 118 height 15
type input "Prepay for 6 bi-monthly deliveries (Full year), Autorenews"
checkbox input "false"
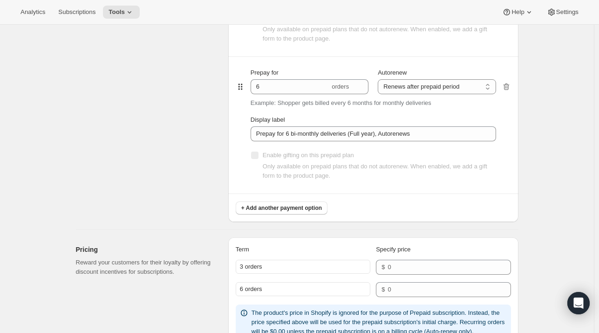
scroll to position [766, 0]
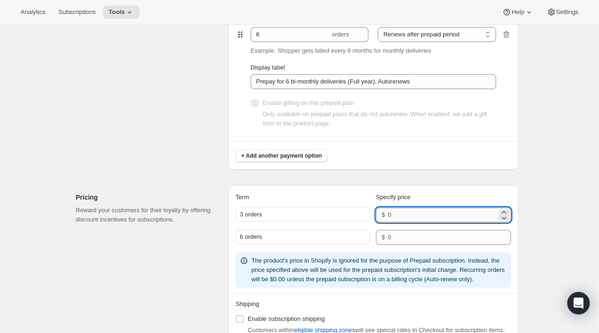
click at [415, 213] on input "number" at bounding box center [442, 214] width 109 height 15
type input "195"
click at [566, 159] on div "Create subscription plan. This page is ready Create subscription plan Basic Inf…" at bounding box center [297, -1] width 594 height 1481
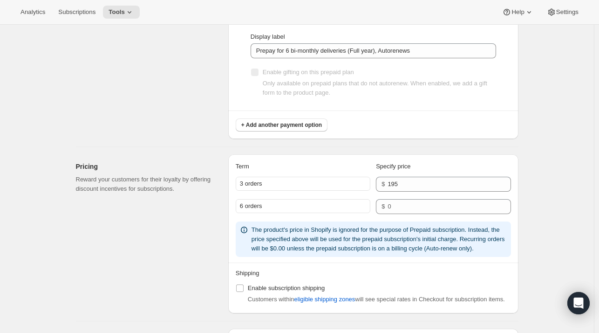
scroll to position [796, 0]
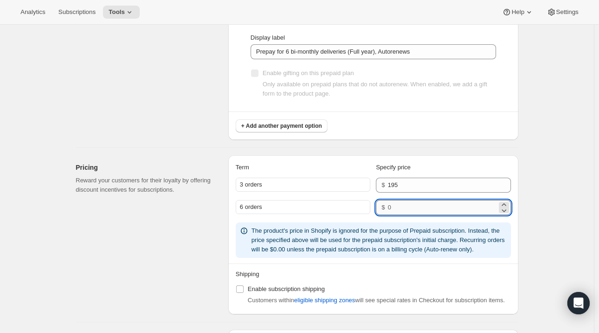
drag, startPoint x: 397, startPoint y: 205, endPoint x: 408, endPoint y: 203, distance: 11.0
click at [408, 203] on input "number" at bounding box center [442, 207] width 109 height 15
type input "390"
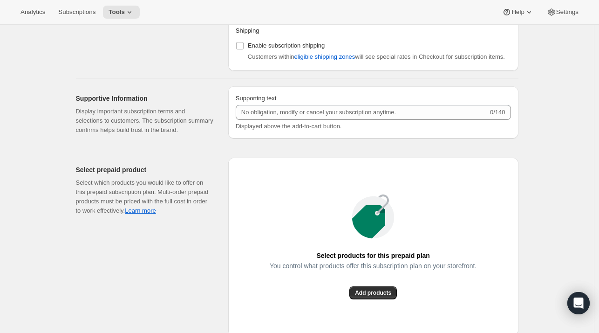
scroll to position [1038, 0]
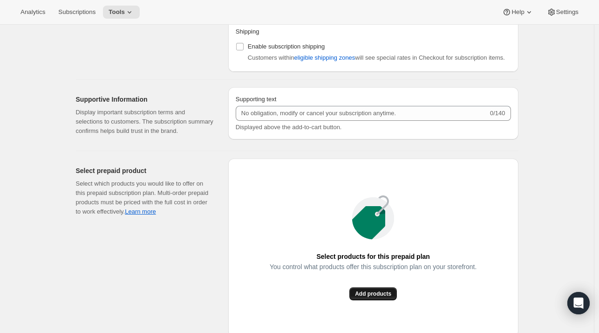
click at [365, 292] on span "Add products" at bounding box center [373, 293] width 36 height 7
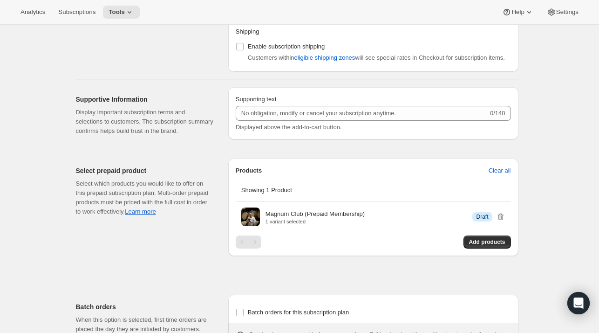
scroll to position [1091, 0]
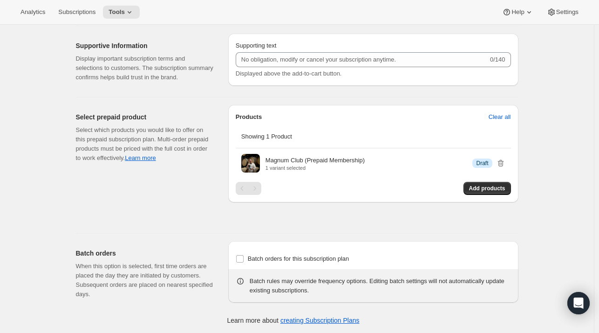
click at [271, 249] on div "Batch orders for this subscription plan" at bounding box center [373, 258] width 275 height 20
click at [266, 257] on span "Batch orders for this subscription plan" at bounding box center [299, 258] width 102 height 7
click at [244, 257] on input "Batch orders for this subscription plan" at bounding box center [239, 258] width 7 height 7
checkbox input "true"
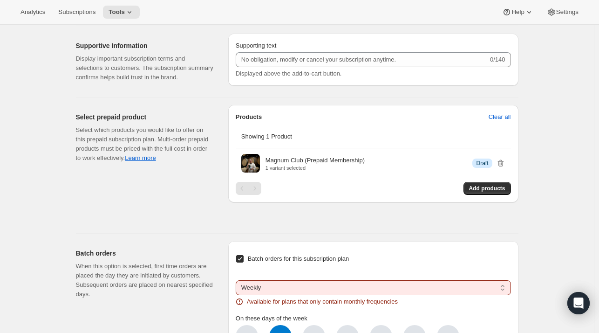
scroll to position [1240, 0]
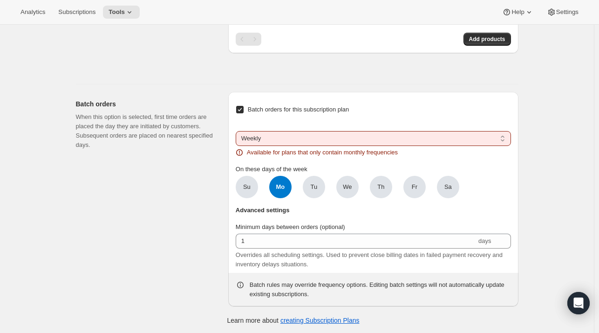
click at [255, 137] on select "Weekly Monthly Yearly" at bounding box center [373, 138] width 275 height 15
select select "YEARDAY"
click at [238, 131] on select "Weekly Monthly Yearly" at bounding box center [373, 138] width 275 height 15
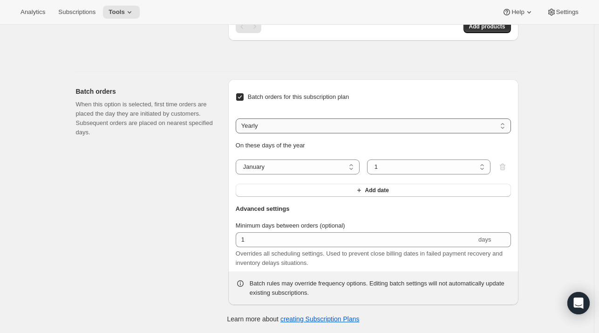
scroll to position [1252, 0]
click at [294, 194] on button "Add date" at bounding box center [373, 191] width 275 height 13
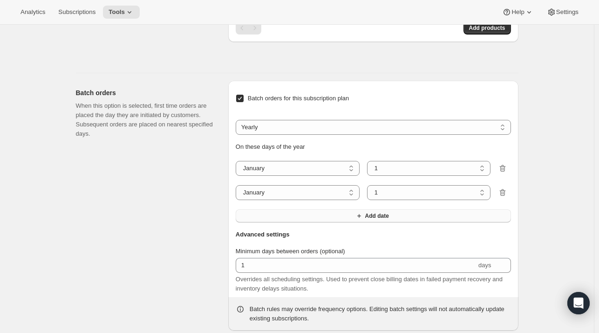
click at [310, 218] on button "Add date" at bounding box center [373, 215] width 275 height 13
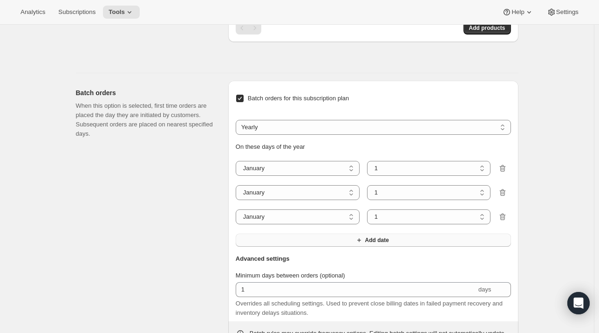
click at [306, 240] on button "Add date" at bounding box center [373, 239] width 275 height 13
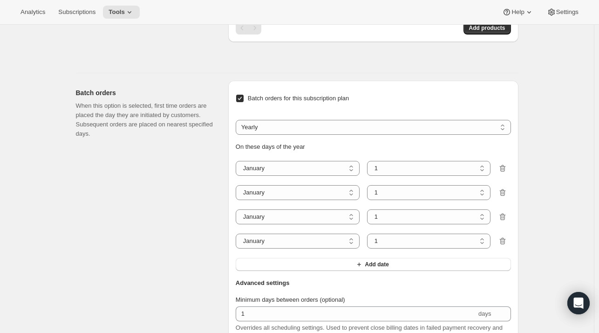
click at [300, 274] on div "Advanced settings Minimum days between orders (optional) 1 days Overrides all s…" at bounding box center [373, 309] width 275 height 71
click at [293, 269] on button "Add date" at bounding box center [373, 264] width 275 height 13
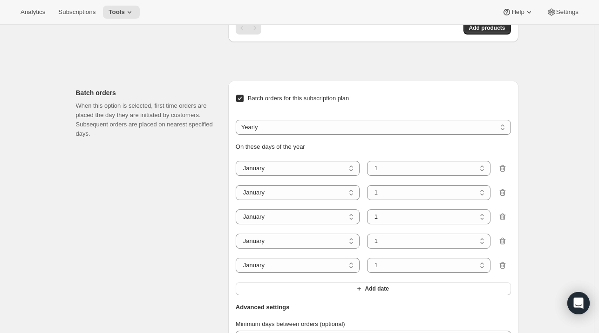
click at [288, 295] on div "Batch orders for this subscription plan Weekly Monthly Yearly Yearly On these d…" at bounding box center [373, 193] width 275 height 211
click at [299, 290] on button "Add date" at bounding box center [373, 288] width 275 height 13
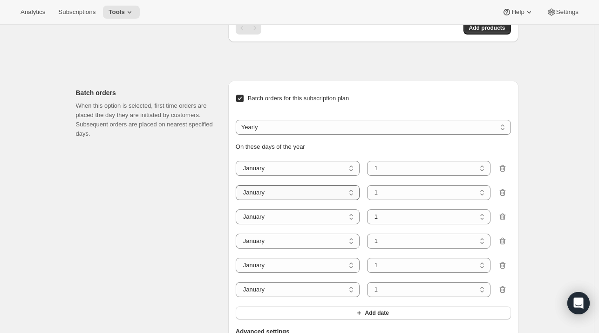
click at [342, 191] on select "January February March April May June July August September October November De…" at bounding box center [298, 192] width 124 height 15
select select "3"
click at [238, 185] on select "January February March April May June July August September October November De…" at bounding box center [298, 192] width 124 height 15
click at [268, 214] on select "January February March April May June July August September October November De…" at bounding box center [298, 216] width 124 height 15
select select "5"
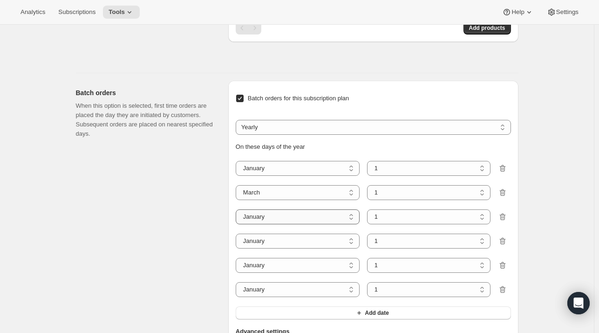
click at [238, 209] on select "January February March April May June July August September October November De…" at bounding box center [298, 216] width 124 height 15
click at [262, 241] on select "January February March April May June July August September October November De…" at bounding box center [298, 240] width 124 height 15
select select "7"
click at [238, 233] on select "January February March April May June July August September October November De…" at bounding box center [298, 240] width 124 height 15
click at [261, 261] on select "January February March April May June July August September October November De…" at bounding box center [298, 265] width 124 height 15
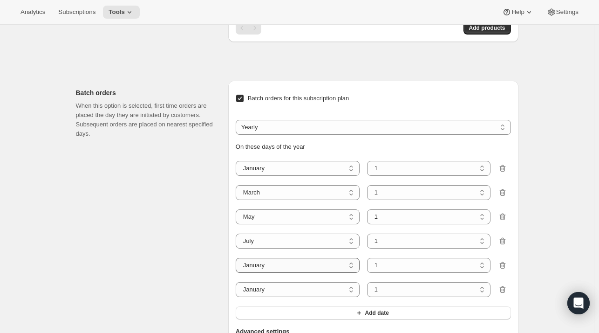
select select "9"
click at [238, 258] on select "January February March April May June July August September October November De…" at bounding box center [298, 265] width 124 height 15
click at [262, 286] on select "January February March April May June July August September October November De…" at bounding box center [298, 289] width 124 height 15
select select "11"
click at [238, 282] on select "January February March April May June July August September October November De…" at bounding box center [298, 289] width 124 height 15
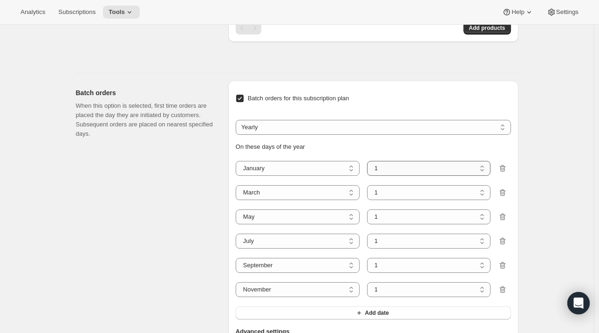
click at [382, 164] on select "1 2 3 4 5 6 7 8 9 10 11 12 13 14 15 16 17 18 19 20 21 22 23 24 25 26 27 28 29 3…" at bounding box center [429, 168] width 124 height 15
select select "6"
click at [369, 161] on select "1 2 3 4 5 6 7 8 9 10 11 12 13 14 15 16 17 18 19 20 21 22 23 24 25 26 27 28 29 3…" at bounding box center [429, 168] width 124 height 15
select select "6"
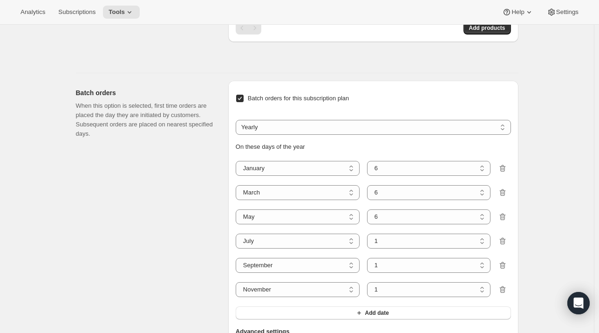
select select "6"
click at [214, 144] on div "Batch orders When this option is selected, first time orders are placed the day…" at bounding box center [148, 254] width 145 height 347
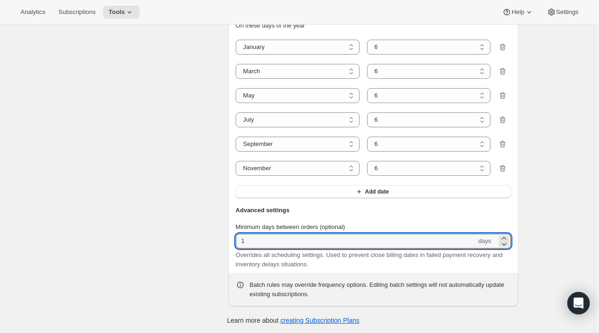
drag, startPoint x: 260, startPoint y: 239, endPoint x: 185, endPoint y: 231, distance: 75.8
click at [185, 231] on div "Batch orders When this option is selected, first time orders are placed the day…" at bounding box center [293, 129] width 450 height 354
type input "60"
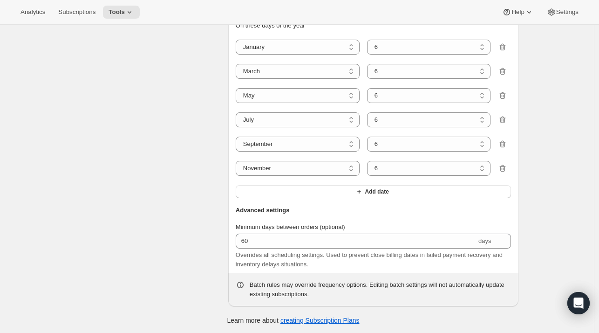
click at [185, 231] on div "Batch orders When this option is selected, first time orders are placed the day…" at bounding box center [148, 132] width 145 height 347
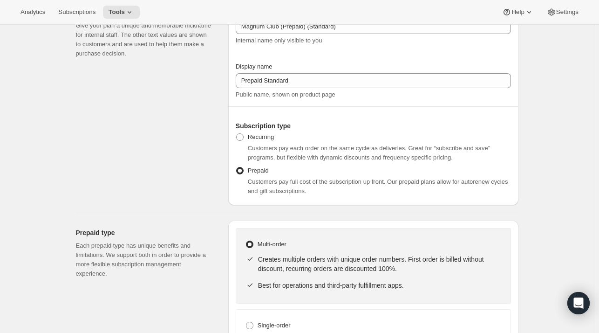
scroll to position [0, 0]
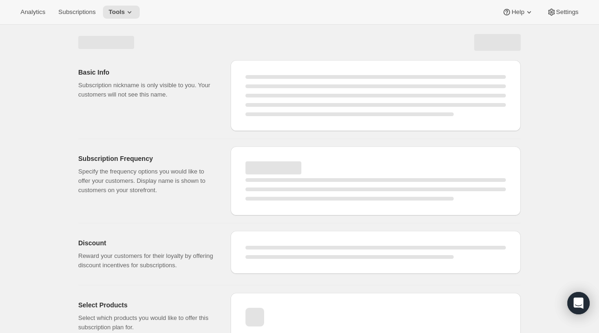
select select "WEEK"
select select "MONTH"
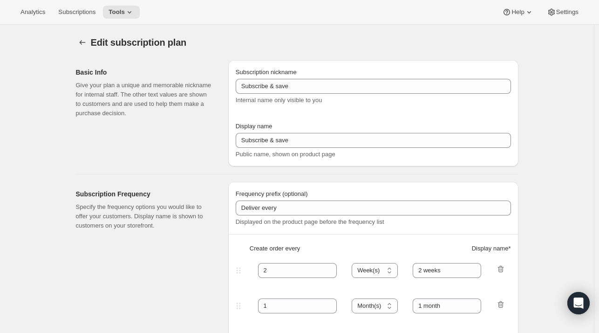
type input "Magnum Club (Prepaid) (Standard)"
type input "Prepaid Standard"
checkbox input "true"
select select "ENABLED"
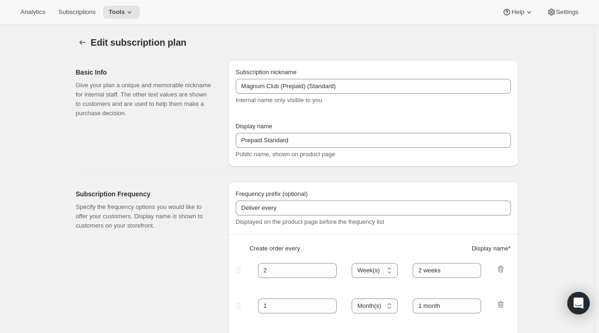
select select "MONTH"
select select "YEARDAY"
select select "6"
select select "3"
select select "6"
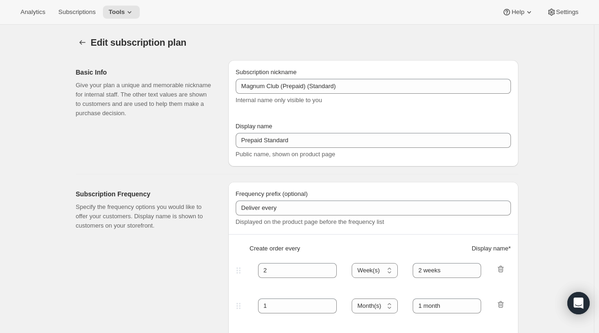
select select "5"
select select "6"
select select "7"
select select "6"
select select "9"
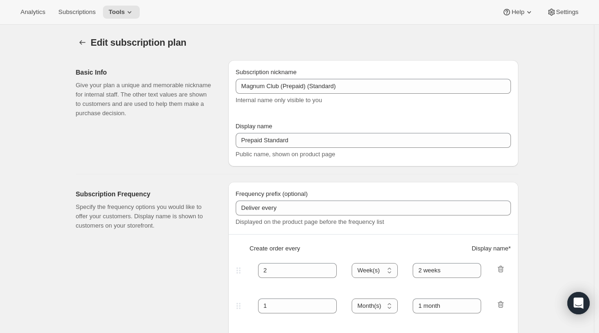
select select "6"
select select "11"
select select "6"
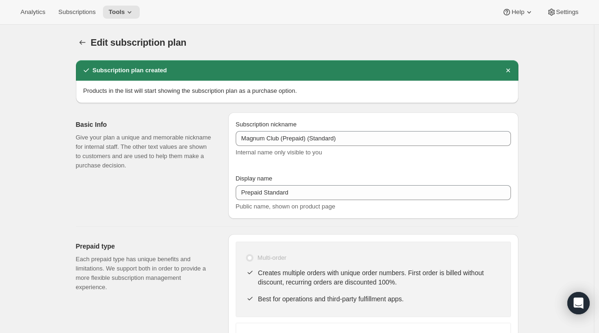
click at [86, 51] on div "Edit subscription plan. This page is ready Edit subscription plan" at bounding box center [297, 42] width 443 height 35
click at [83, 42] on icon "Subscription plans" at bounding box center [82, 42] width 9 height 9
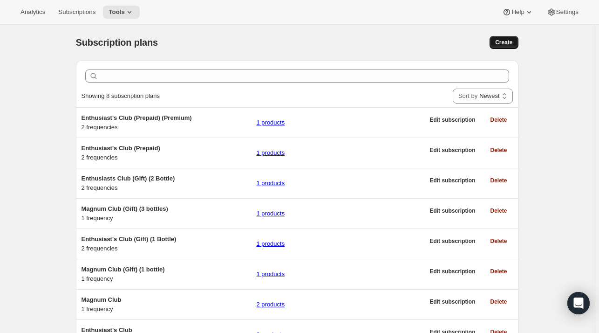
click at [511, 39] on span "Create" at bounding box center [503, 42] width 17 height 7
select select "WEEK"
select select "MONTH"
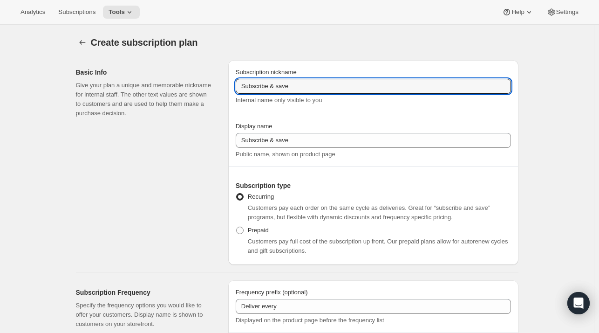
drag, startPoint x: 343, startPoint y: 88, endPoint x: 181, endPoint y: 83, distance: 162.6
click at [181, 83] on div "Basic Info Give your plan a unique and memorable nickname for internal staff. T…" at bounding box center [293, 159] width 450 height 212
type input "Magnum Club (Prepaid) (Premium("
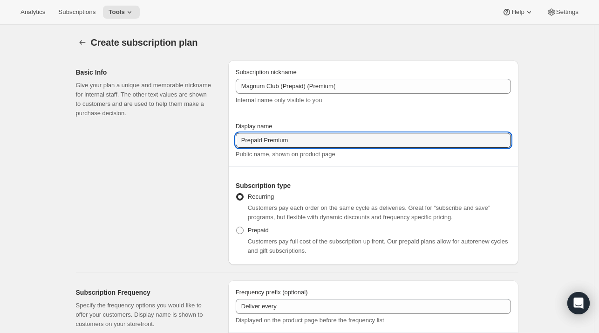
type input "Prepaid Premium"
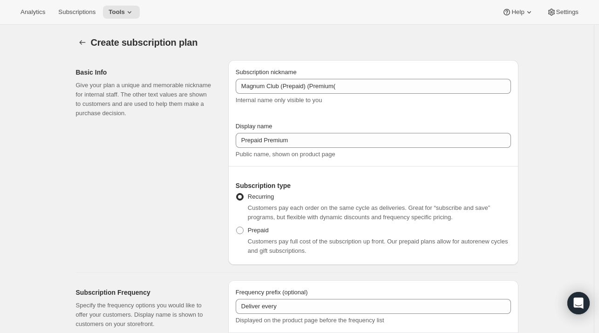
click at [266, 238] on span "Customers pay full cost of the subscription up front. Our prepaid plans allow f…" at bounding box center [378, 246] width 260 height 16
click at [259, 233] on span "Prepaid" at bounding box center [258, 229] width 21 height 7
click at [237, 227] on input "Prepaid" at bounding box center [236, 226] width 0 height 0
radio input "true"
select select "MONTH"
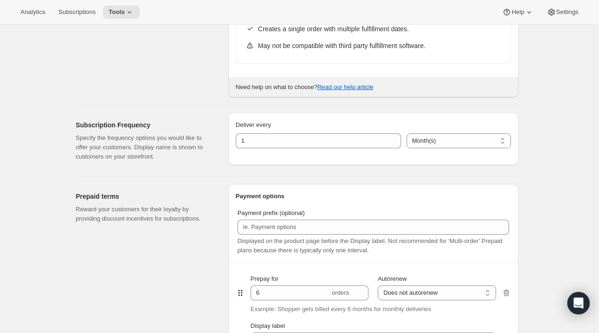
scroll to position [371, 0]
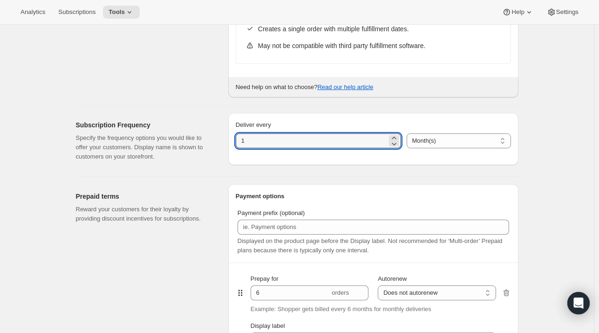
drag, startPoint x: 260, startPoint y: 146, endPoint x: 226, endPoint y: 137, distance: 35.6
click at [226, 137] on div "Subscription Frequency Specify the frequency options you would like to offer yo…" at bounding box center [293, 136] width 450 height 63
type input "2"
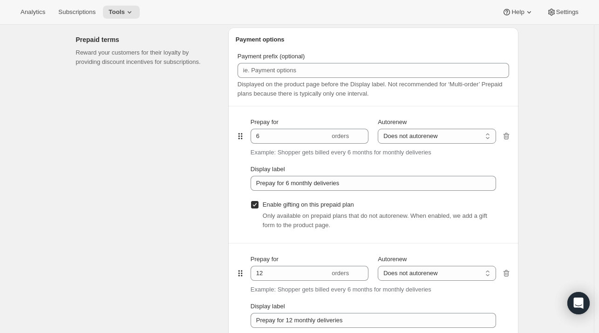
scroll to position [534, 0]
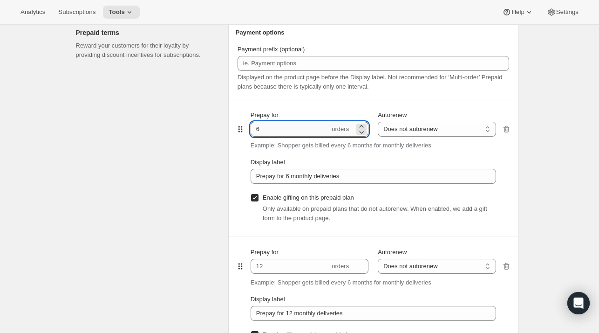
drag, startPoint x: 273, startPoint y: 133, endPoint x: 253, endPoint y: 129, distance: 20.4
click at [253, 129] on input "6" at bounding box center [290, 129] width 79 height 15
type input "3"
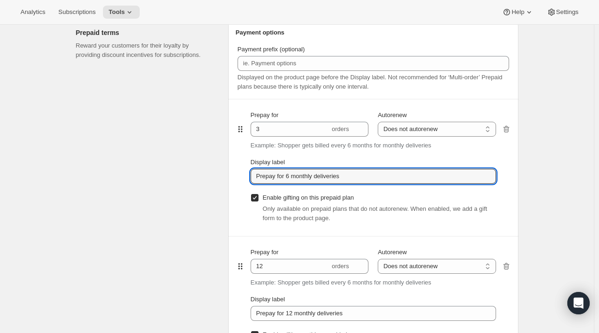
drag, startPoint x: 289, startPoint y: 177, endPoint x: 463, endPoint y: 140, distance: 177.6
click at [463, 140] on div "Prepay for 3 orders Autorenew Does not autorenew Renews after prepaid period Do…" at bounding box center [373, 167] width 245 height 136
type input "Prepay for 3 bi-monthly deliveries (Half year)"
click at [459, 122] on select "Does not autorenew Renews after prepaid period" at bounding box center [437, 129] width 118 height 15
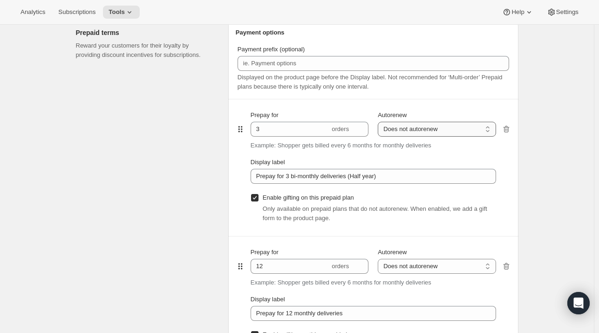
select select "ENABLED"
click at [380, 122] on select "Does not autorenew Renews after prepaid period" at bounding box center [437, 129] width 118 height 15
type input "Prepay for 3 bi-monthly deliveries (Half year), Autorenews"
checkbox input "false"
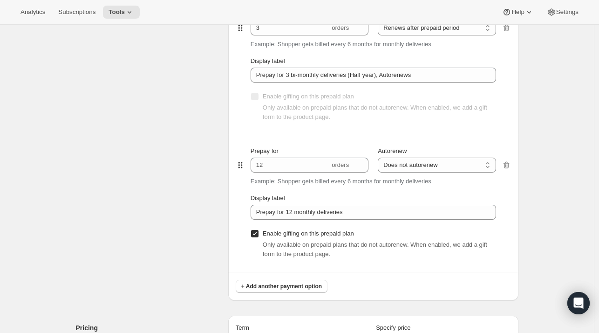
scroll to position [635, 0]
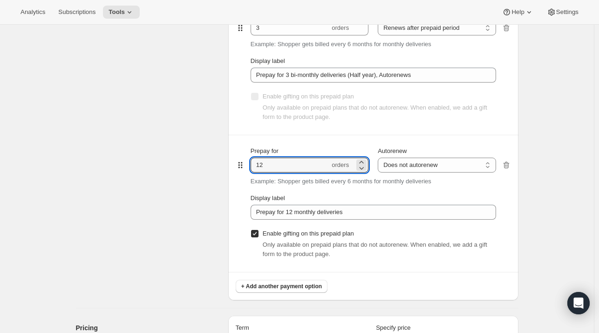
drag, startPoint x: 276, startPoint y: 169, endPoint x: 237, endPoint y: 169, distance: 38.7
click at [237, 169] on div "Payment options Payment prefix (optional) Displayed on the product page before …" at bounding box center [373, 109] width 290 height 381
type input "6"
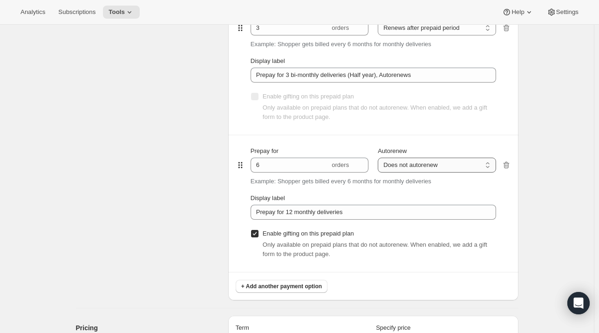
click at [427, 160] on select "Does not autorenew Renews after prepaid period" at bounding box center [437, 164] width 118 height 15
select select "ENABLED"
click at [380, 157] on select "Does not autorenew Renews after prepaid period" at bounding box center [437, 164] width 118 height 15
type input "Prepay for 12 monthly deliveries, Autorenews"
checkbox input "false"
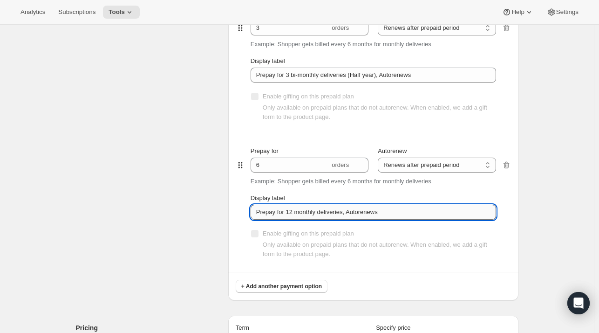
click at [343, 212] on input "Prepay for 12 monthly deliveries, Autorenews" at bounding box center [373, 211] width 245 height 15
click at [288, 214] on input "Prepay for 12 monthly deliveries, Autorenews" at bounding box center [373, 211] width 245 height 15
drag, startPoint x: 288, startPoint y: 215, endPoint x: 445, endPoint y: 135, distance: 176.0
click at [445, 135] on div "Prepay for 6 orders Autorenew Does not autorenew Renews after prepaid period Re…" at bounding box center [373, 203] width 245 height 136
type input "Prepay for 6 bi-monthly deliveries (Full year), Autorenews"
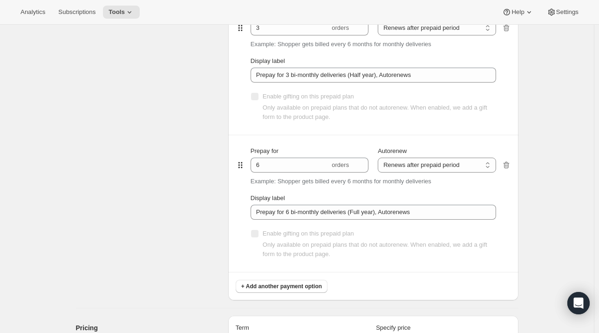
click at [544, 200] on div "Create subscription plan. This page is ready Create subscription plan Basic Inf…" at bounding box center [297, 129] width 594 height 1481
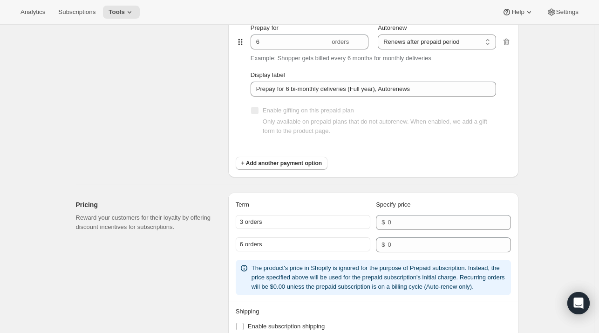
scroll to position [773, 0]
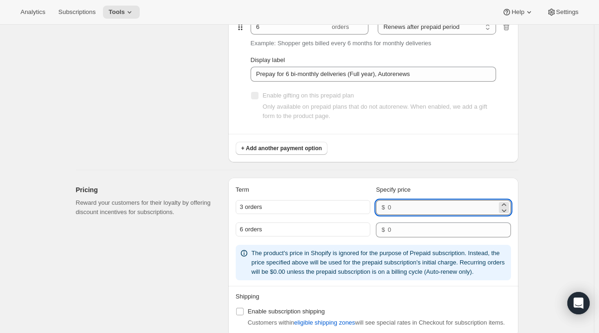
click at [400, 213] on input "number" at bounding box center [442, 207] width 109 height 15
type input "585"
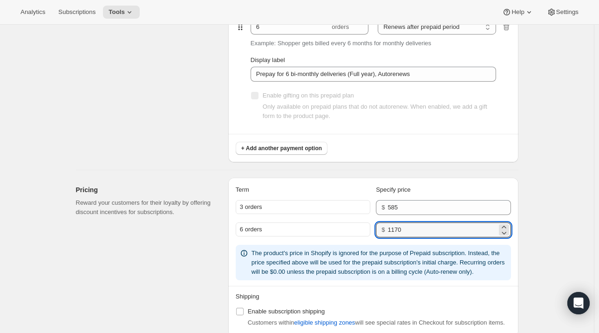
type input "1170"
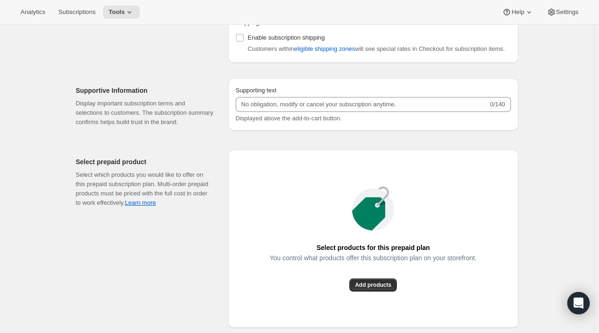
scroll to position [1086, 0]
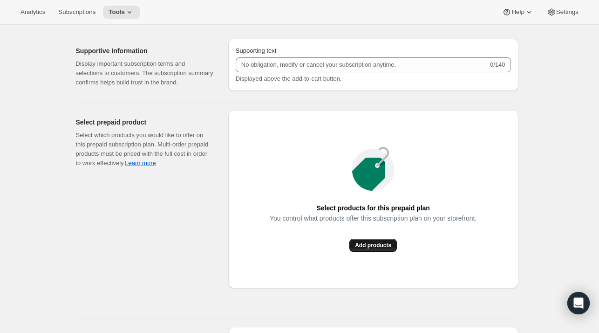
click at [386, 246] on span "Add products" at bounding box center [373, 244] width 36 height 7
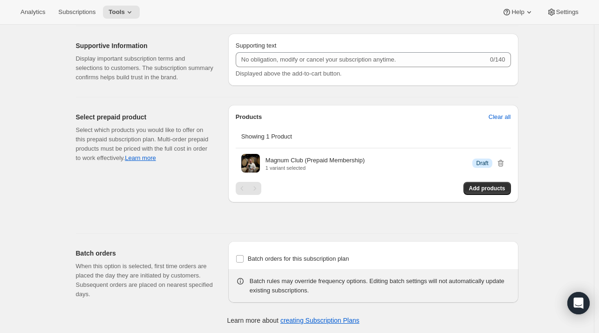
scroll to position [1090, 0]
click at [259, 245] on div "Batch orders for this subscription plan Batch rules may override frequency opti…" at bounding box center [373, 272] width 290 height 61
click at [252, 259] on span "Batch orders for this subscription plan" at bounding box center [299, 259] width 102 height 7
click at [244, 259] on input "Batch orders for this subscription plan" at bounding box center [239, 259] width 7 height 7
checkbox input "true"
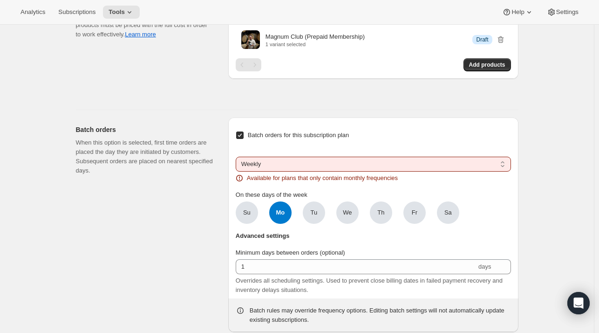
scroll to position [1219, 0]
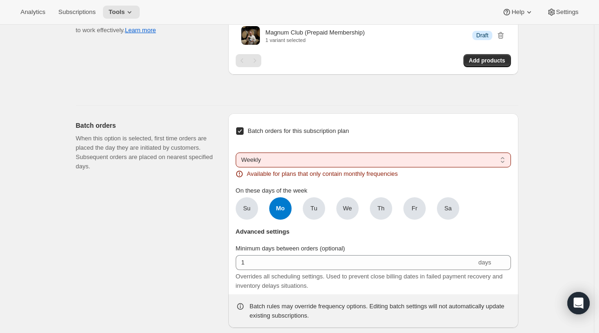
click at [257, 163] on select "Weekly Monthly Yearly" at bounding box center [373, 159] width 275 height 15
select select "YEARDAY"
click at [238, 152] on select "Weekly Monthly Yearly" at bounding box center [373, 159] width 275 height 15
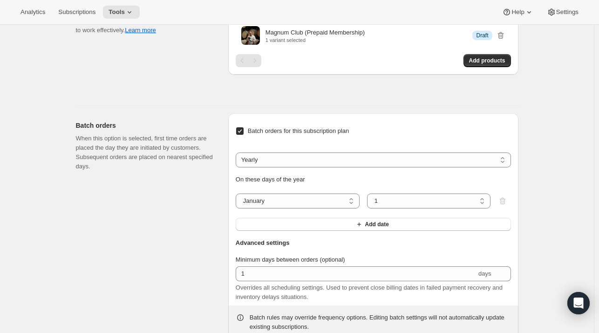
scroll to position [1252, 0]
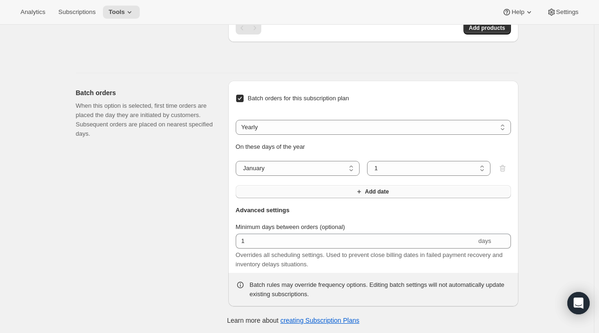
click at [359, 185] on button "Add date" at bounding box center [373, 191] width 275 height 13
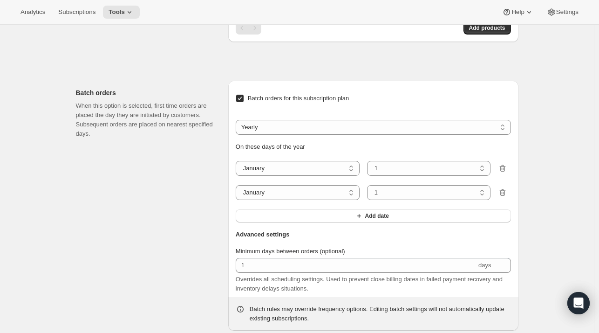
scroll to position [1276, 0]
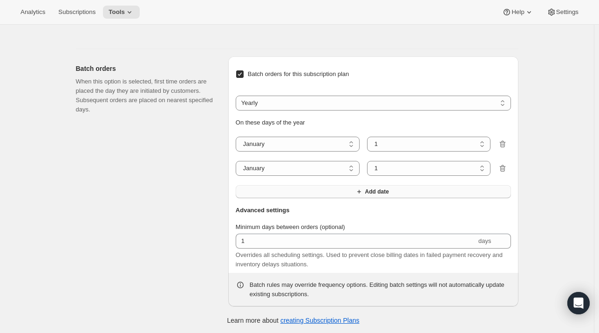
click at [367, 195] on button "Add date" at bounding box center [373, 191] width 275 height 13
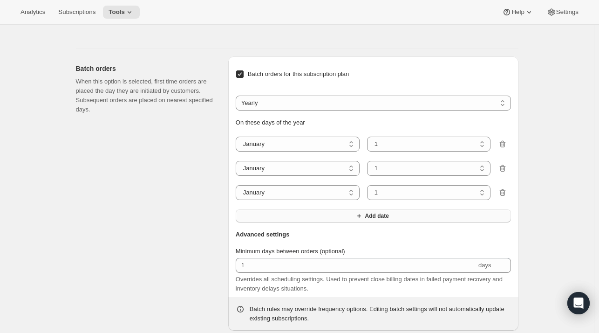
click at [362, 211] on icon "button" at bounding box center [358, 215] width 9 height 9
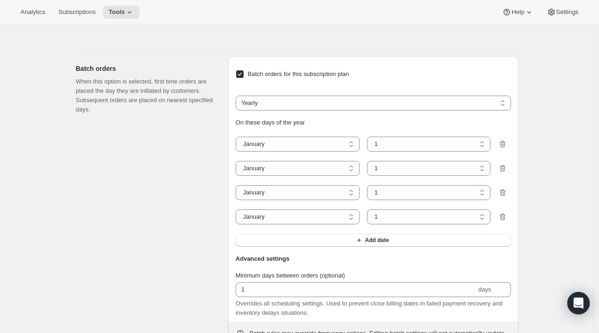
click at [360, 228] on div "On these days of the year January February March April May June July August Sep…" at bounding box center [373, 182] width 275 height 129
click at [361, 237] on icon "button" at bounding box center [358, 239] width 9 height 9
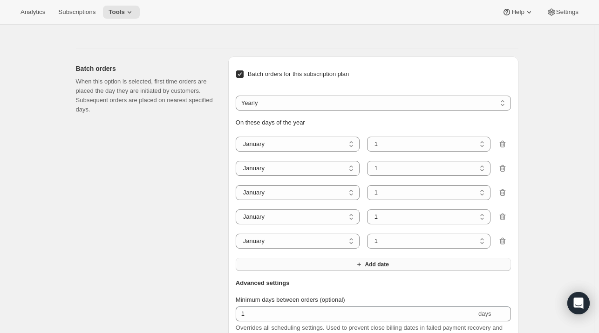
click at [357, 263] on icon "button" at bounding box center [358, 263] width 9 height 9
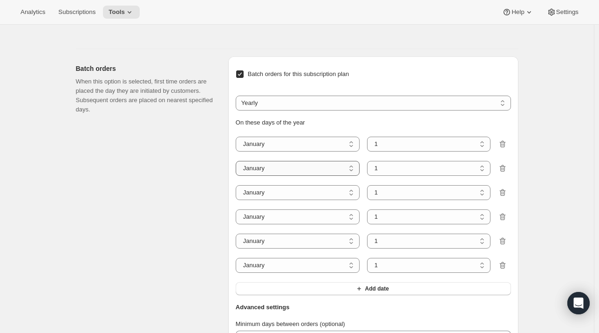
click at [328, 174] on select "January February March April May June July August September October November De…" at bounding box center [298, 168] width 124 height 15
select select "3"
click at [238, 161] on select "January February March April May June July August September October November De…" at bounding box center [298, 168] width 124 height 15
click at [279, 194] on select "January February March April May June July August September October November De…" at bounding box center [298, 192] width 124 height 15
select select "5"
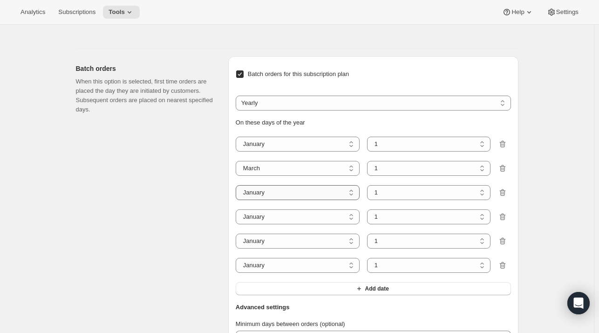
click at [238, 185] on select "January February March April May June July August September October November De…" at bounding box center [298, 192] width 124 height 15
click at [255, 204] on div "On these days of the year January February March April May June July August Sep…" at bounding box center [373, 206] width 275 height 177
click at [255, 216] on select "January February March April May June July August September October November De…" at bounding box center [298, 216] width 124 height 15
select select "7"
click at [238, 209] on select "January February March April May June July August September October November De…" at bounding box center [298, 216] width 124 height 15
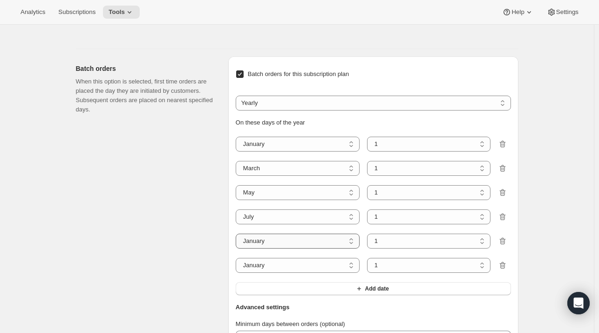
click at [248, 234] on select "January February March April May June July August September October November De…" at bounding box center [298, 240] width 124 height 15
select select "9"
click at [238, 233] on select "January February March April May June July August September October November De…" at bounding box center [298, 240] width 124 height 15
click at [255, 263] on select "January February March April May June July August September October November De…" at bounding box center [298, 265] width 124 height 15
select select "11"
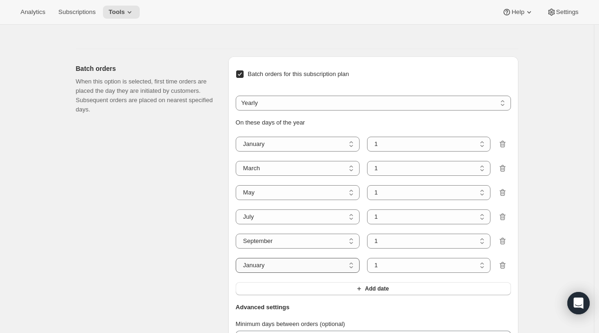
click at [238, 258] on select "January February March April May June July August September October November De…" at bounding box center [298, 265] width 124 height 15
click at [394, 137] on select "1 2 3 4 5 6 7 8 9 10 11 12 13 14 15 16 17 18 19 20 21 22 23 24 25 26 27 28 29 3…" at bounding box center [429, 143] width 124 height 15
select select "6"
click at [369, 136] on select "1 2 3 4 5 6 7 8 9 10 11 12 13 14 15 16 17 18 19 20 21 22 23 24 25 26 27 28 29 3…" at bounding box center [429, 143] width 124 height 15
select select "6"
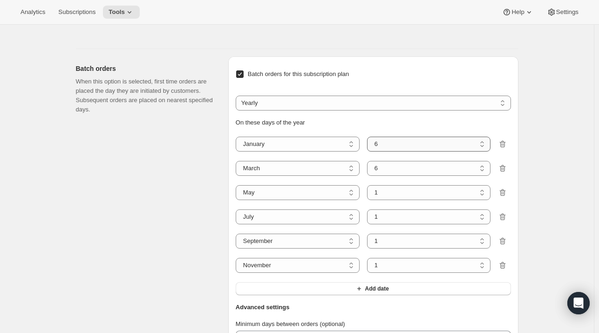
select select "6"
click at [178, 129] on div "Batch orders When this option is selected, first time orders are placed the day…" at bounding box center [148, 229] width 145 height 347
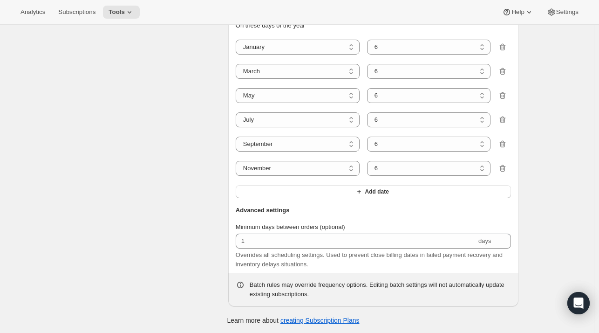
scroll to position [1368, 0]
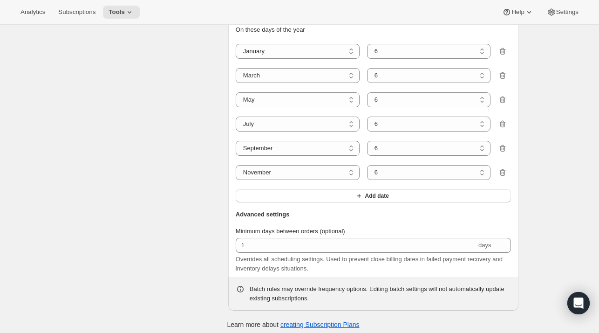
click at [260, 255] on span "Overrides all scheduling settings. Used to prevent close billing dates in faile…" at bounding box center [369, 263] width 267 height 16
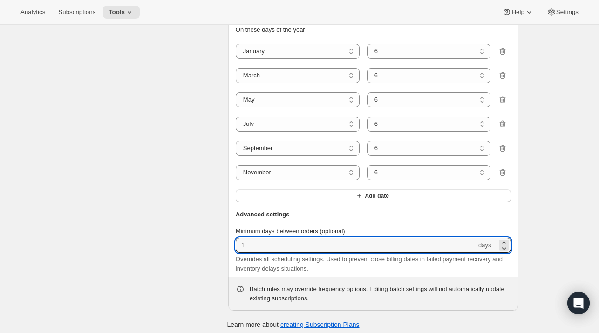
drag, startPoint x: 258, startPoint y: 244, endPoint x: 186, endPoint y: 230, distance: 72.6
click at [186, 230] on div "Batch orders When this option is selected, first time orders are placed the day…" at bounding box center [293, 133] width 450 height 354
type input "60"
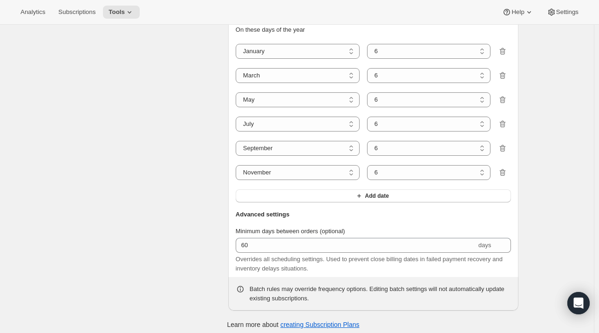
click at [186, 230] on div "Batch orders When this option is selected, first time orders are placed the day…" at bounding box center [148, 137] width 145 height 347
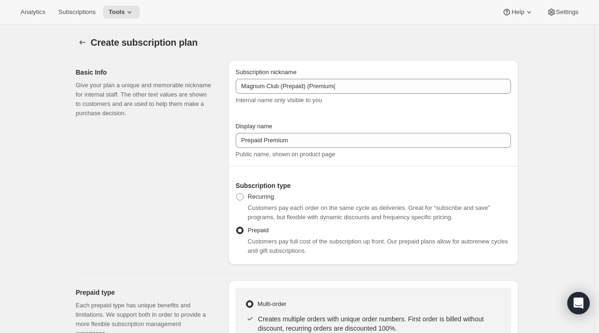
scroll to position [1, 0]
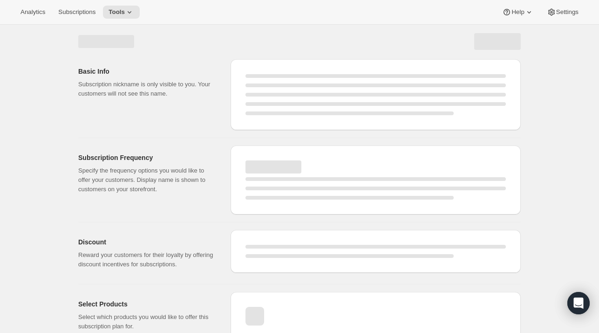
select select "WEEK"
select select "MONTH"
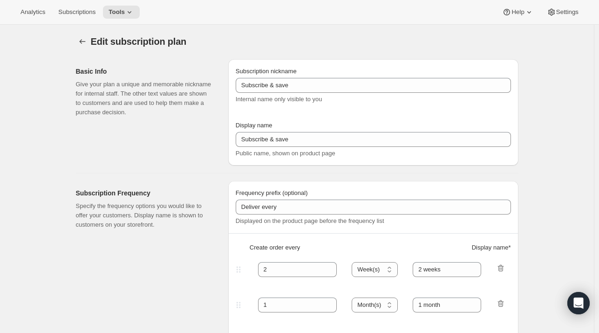
type input "Magnum Club (Prepaid) (Premium("
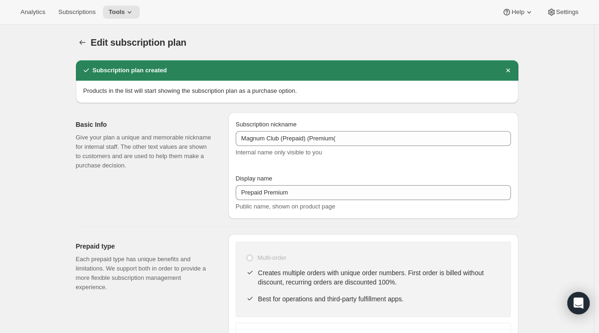
click at [82, 50] on div "Edit subscription plan. This page is ready Edit subscription plan" at bounding box center [297, 42] width 443 height 35
click at [80, 40] on icon "Subscription plans" at bounding box center [82, 42] width 9 height 9
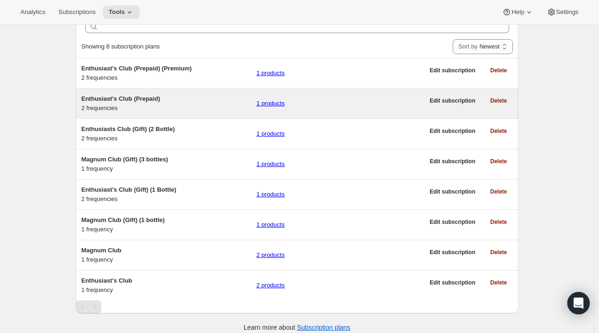
scroll to position [50, 0]
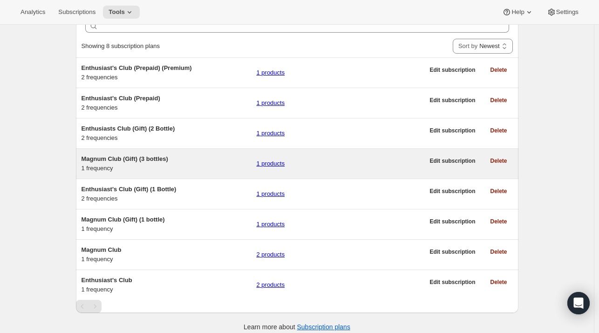
click at [120, 155] on span "Magnum Club (Gift) (3 bottles)" at bounding box center [125, 158] width 87 height 7
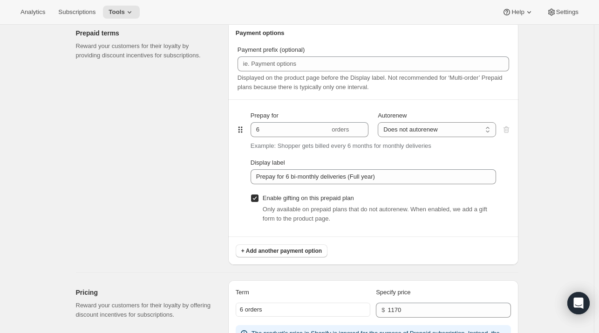
scroll to position [435, 0]
drag, startPoint x: 299, startPoint y: 129, endPoint x: 234, endPoint y: 122, distance: 65.2
click at [234, 122] on div "Payment options Payment prefix (optional) Displayed on the product page before …" at bounding box center [373, 143] width 290 height 244
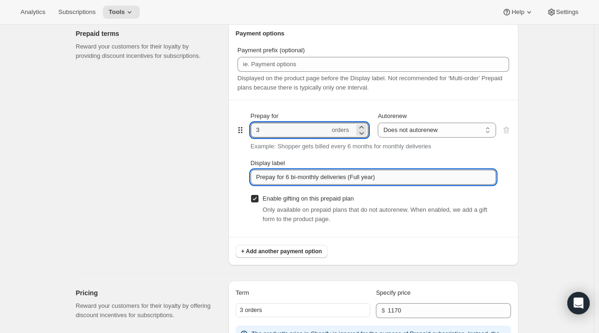
click at [289, 178] on input "Prepay for 6 bi-monthly deliveries (Full year)" at bounding box center [373, 177] width 245 height 15
drag, startPoint x: 289, startPoint y: 178, endPoint x: 497, endPoint y: 185, distance: 208.3
click at [496, 185] on div "Prepay for 3 orders Autorenew Does not autorenew Renews after prepaid period Do…" at bounding box center [373, 168] width 245 height 136
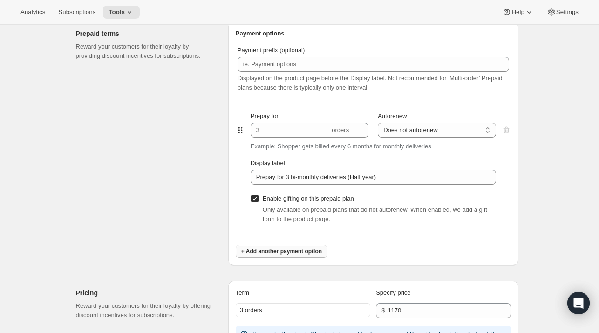
click at [300, 248] on span "+ Add another payment option" at bounding box center [281, 250] width 81 height 7
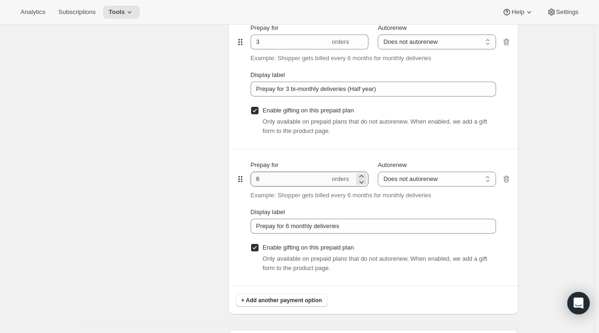
scroll to position [527, 0]
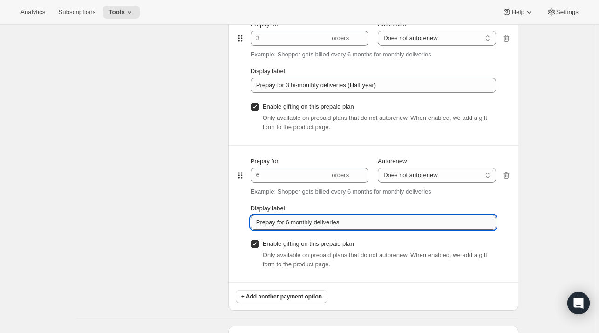
click at [289, 223] on input "Prepay for 6 monthly deliveries" at bounding box center [373, 222] width 245 height 15
drag, startPoint x: 287, startPoint y: 223, endPoint x: 485, endPoint y: 176, distance: 203.9
click at [485, 176] on div "Prepay for 6 orders Autorenew Does not autorenew Renews after prepaid period Do…" at bounding box center [373, 213] width 245 height 136
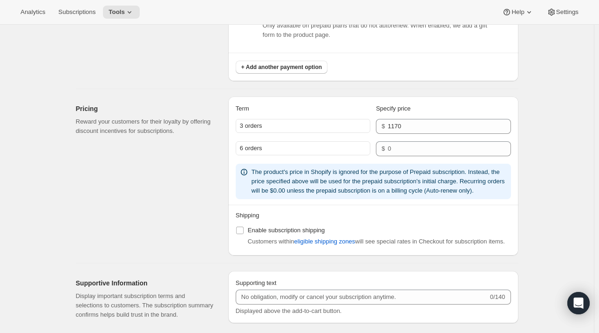
scroll to position [756, 0]
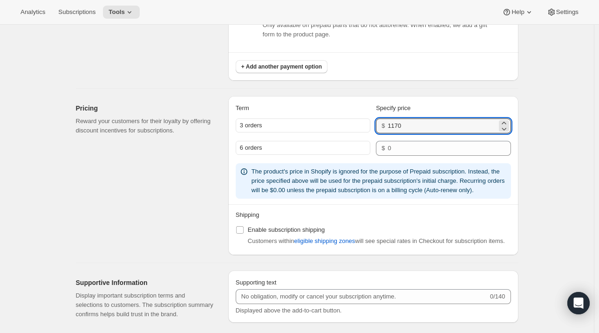
drag, startPoint x: 431, startPoint y: 125, endPoint x: 366, endPoint y: 125, distance: 65.2
click at [366, 125] on div "3 orders $ 1170" at bounding box center [373, 125] width 275 height 15
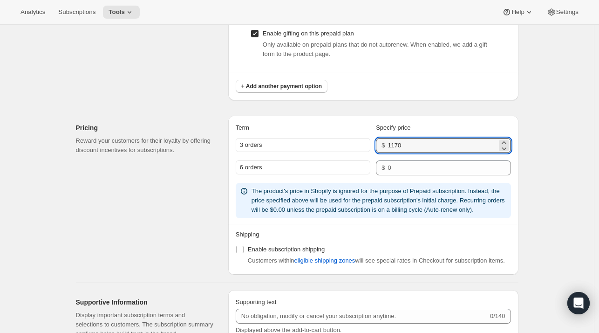
scroll to position [735, 0]
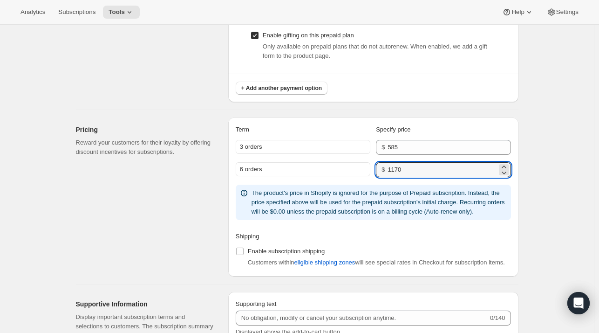
click at [570, 98] on div "Edit subscription plan. This page is ready Edit subscription plan Basic Info Gi…" at bounding box center [297, 82] width 594 height 1584
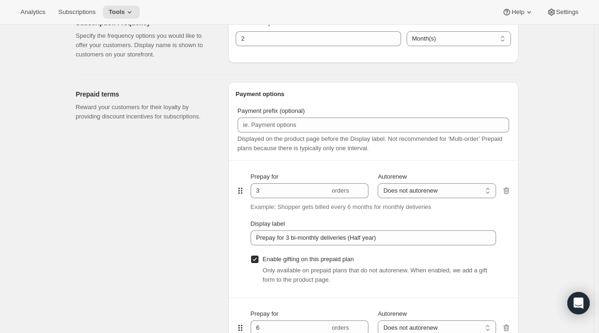
scroll to position [0, 0]
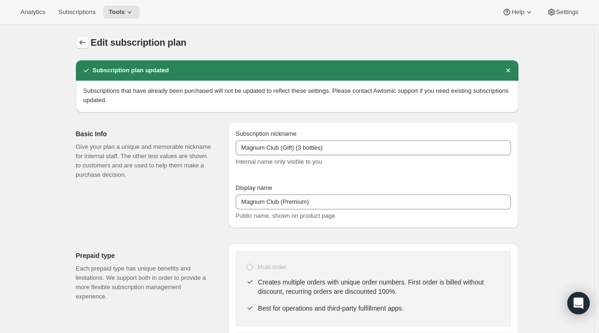
click at [79, 46] on button "Subscription plans" at bounding box center [82, 42] width 13 height 13
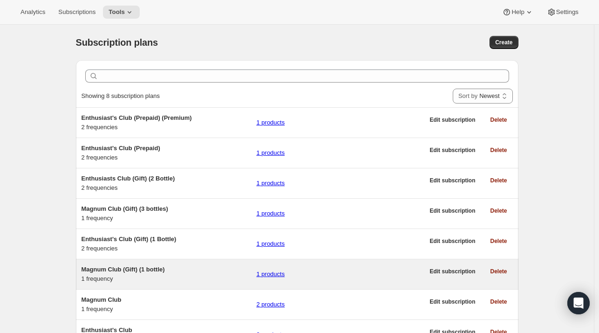
click at [119, 271] on span "Magnum Club (Gift) (1 bottle)" at bounding box center [123, 269] width 83 height 7
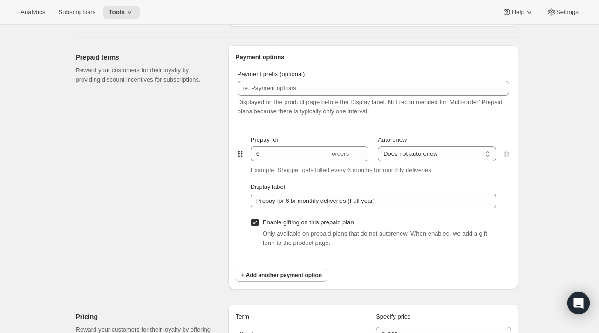
scroll to position [417, 0]
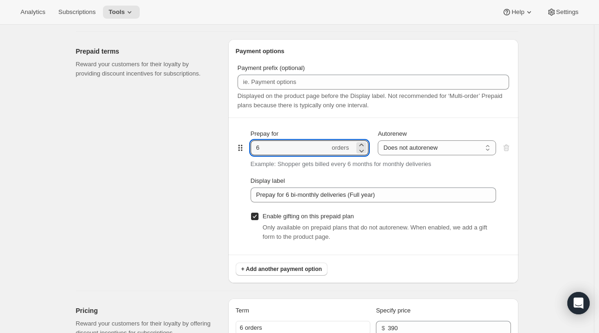
drag, startPoint x: 298, startPoint y: 150, endPoint x: 209, endPoint y: 144, distance: 89.6
click at [209, 144] on div "Prepaid terms Reward your customers for their loyalty by providing discount inc…" at bounding box center [293, 157] width 450 height 251
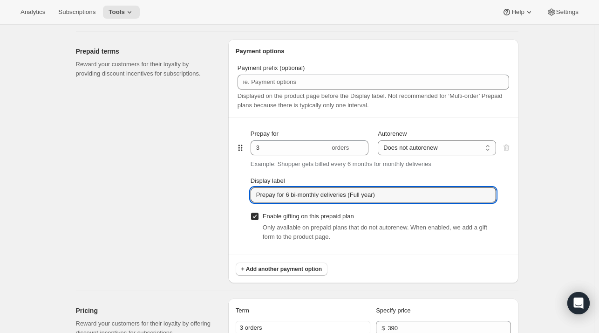
drag, startPoint x: 287, startPoint y: 192, endPoint x: 533, endPoint y: 130, distance: 254.0
click at [533, 130] on div "Edit subscription plan. This page is ready Edit subscription plan Basic Info Gi…" at bounding box center [297, 319] width 594 height 1424
click at [291, 271] on span "+ Add another payment option" at bounding box center [281, 268] width 81 height 7
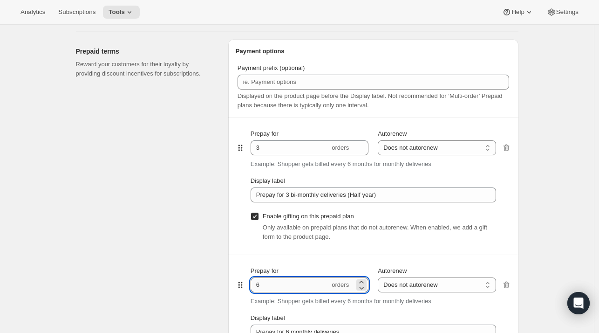
click at [273, 284] on input "6" at bounding box center [290, 284] width 79 height 15
click at [160, 285] on div "Prepaid terms Reward your customers for their loyalty by providing discount inc…" at bounding box center [148, 229] width 145 height 381
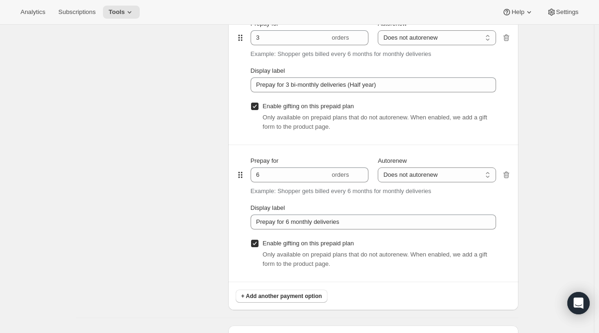
scroll to position [559, 0]
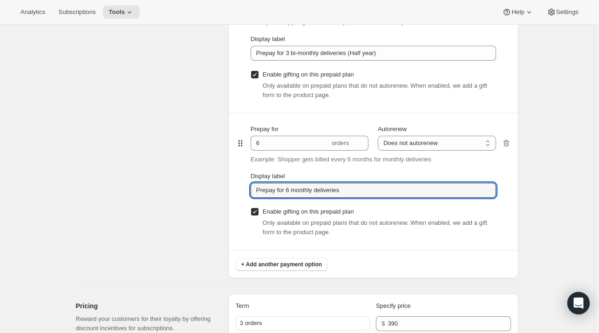
drag, startPoint x: 287, startPoint y: 192, endPoint x: 425, endPoint y: 172, distance: 138.9
click at [425, 172] on div "Display label Prepay for 6 monthly deliveries" at bounding box center [373, 184] width 245 height 26
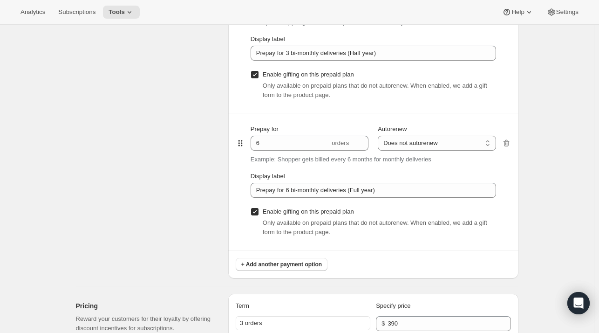
click at [185, 183] on div "Prepaid terms Reward your customers for their loyalty by providing discount inc…" at bounding box center [148, 88] width 145 height 381
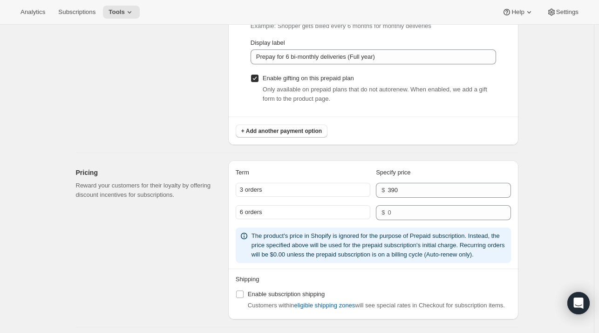
scroll to position [710, 0]
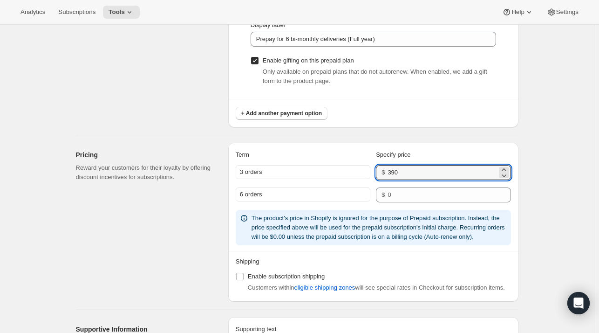
drag, startPoint x: 416, startPoint y: 170, endPoint x: 357, endPoint y: 169, distance: 58.7
click at [357, 169] on div "3 orders $ 390" at bounding box center [373, 172] width 275 height 15
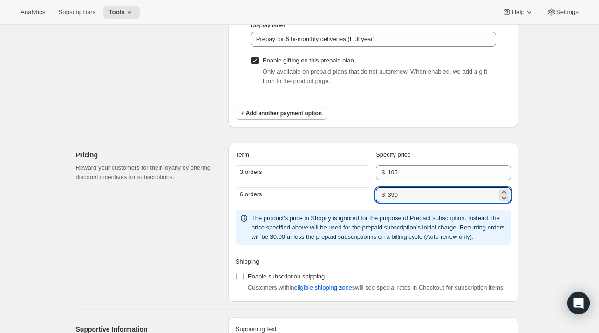
click at [547, 148] on div "Edit subscription plan. This page is ready Edit subscription plan Basic Info Gi…" at bounding box center [297, 107] width 594 height 1584
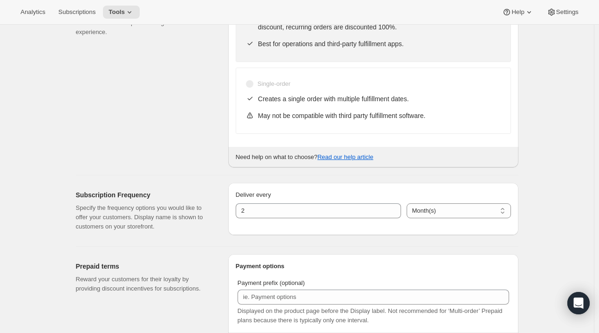
scroll to position [0, 0]
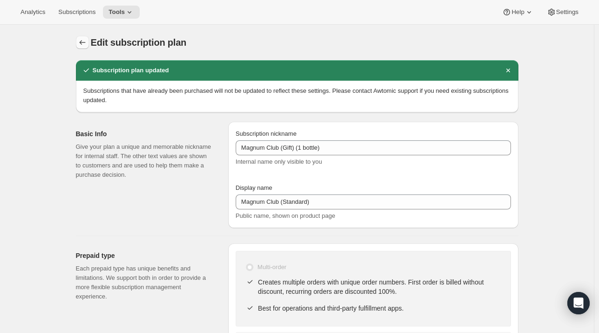
click at [87, 42] on icon "Subscription plans" at bounding box center [82, 42] width 9 height 9
